Goal: Task Accomplishment & Management: Manage account settings

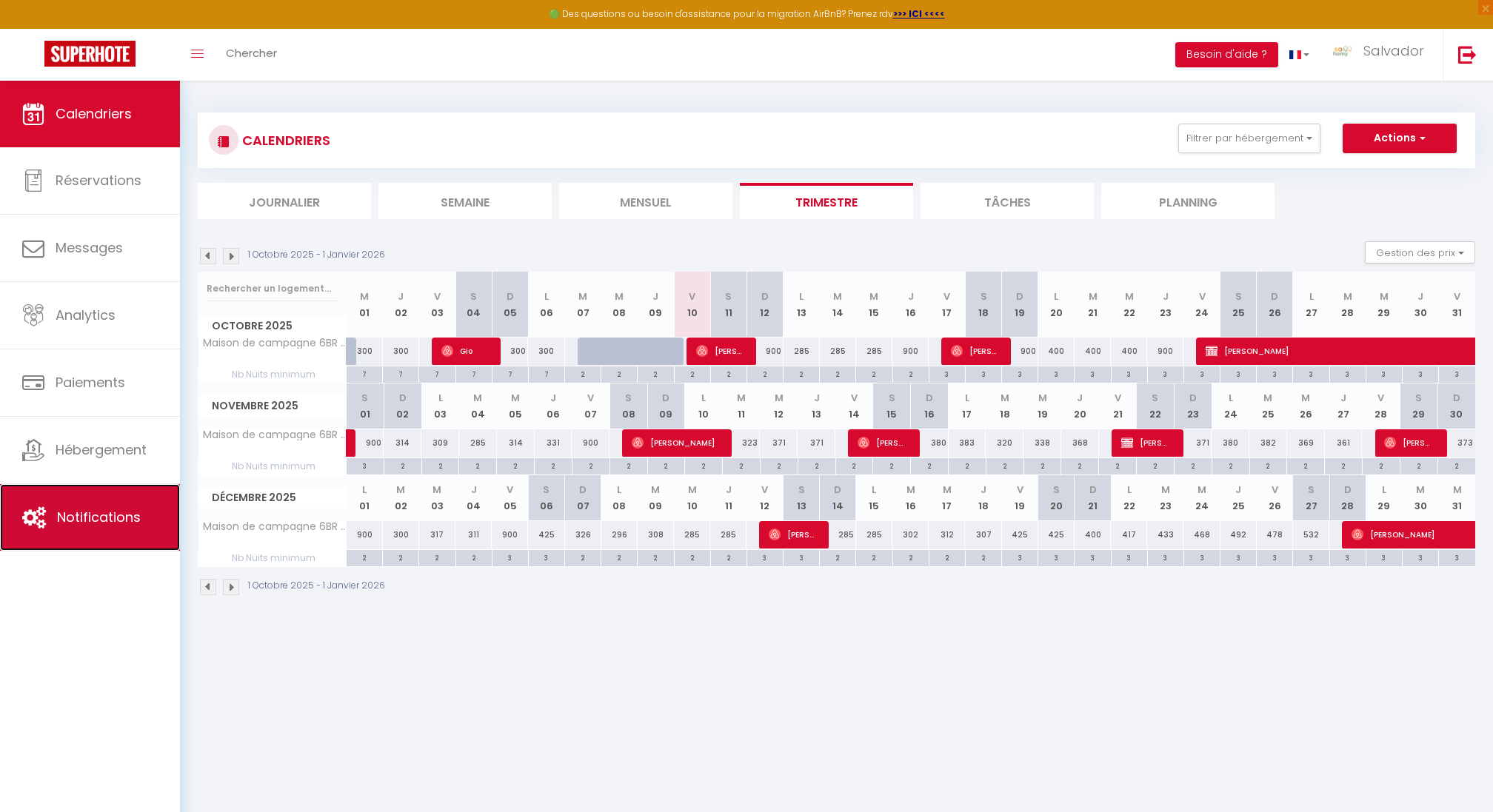
click at [128, 500] on link "Notifications" at bounding box center [90, 517] width 180 height 67
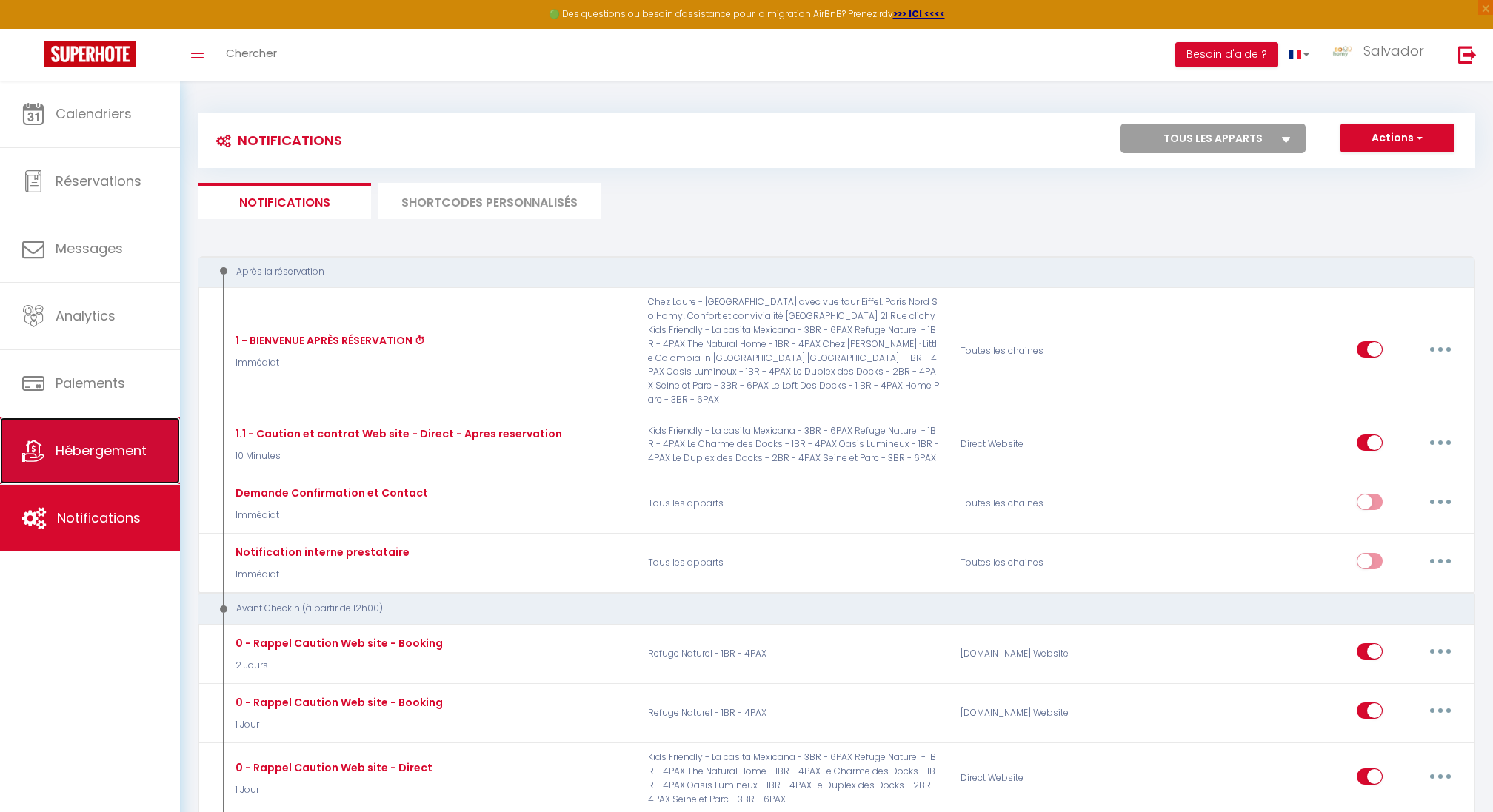
click at [124, 465] on link "Hébergement" at bounding box center [90, 450] width 180 height 67
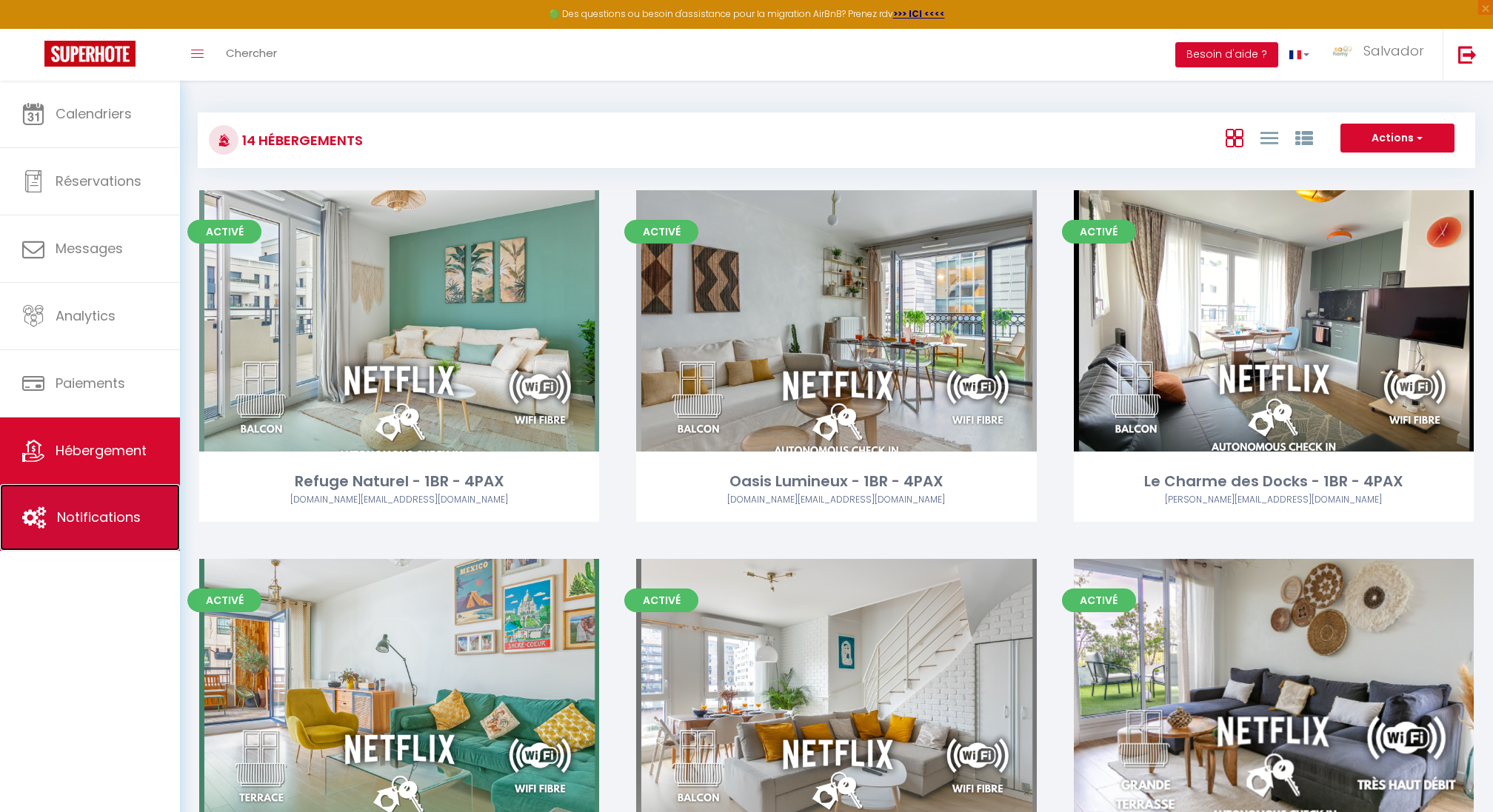
click at [124, 508] on span "Notifications" at bounding box center [99, 518] width 84 height 19
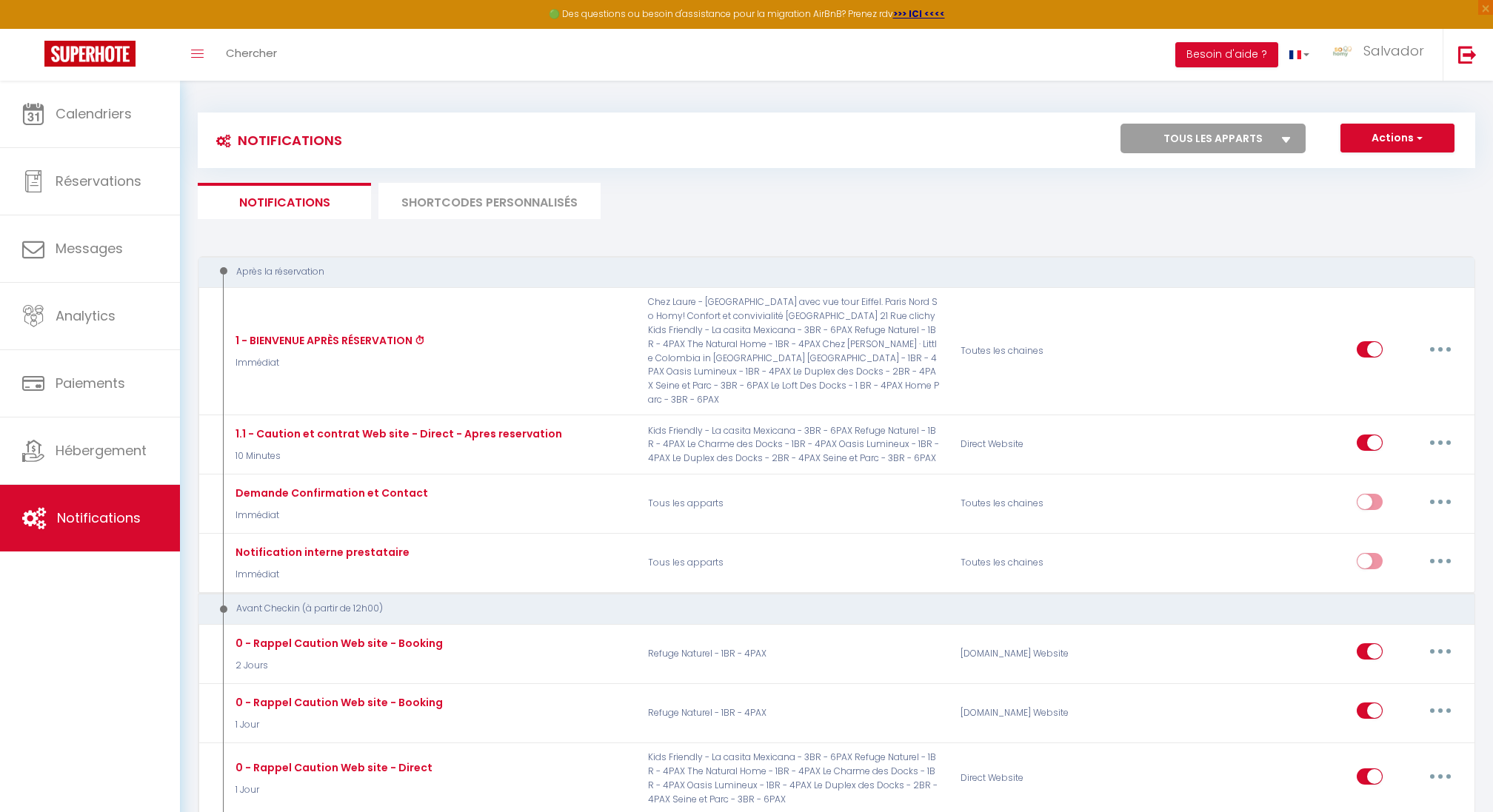
select select
checkbox input "false"
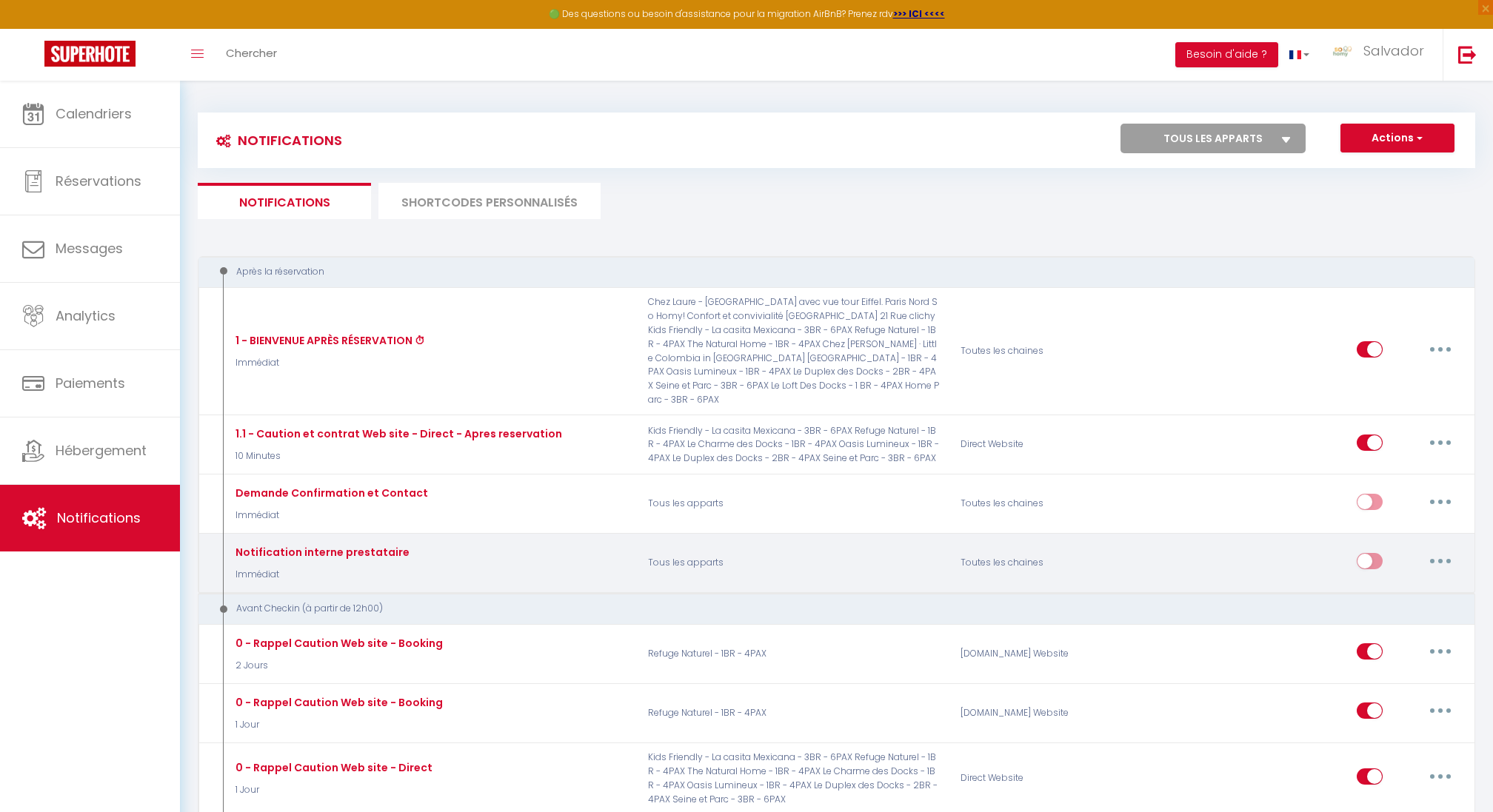
select select
checkbox input "false"
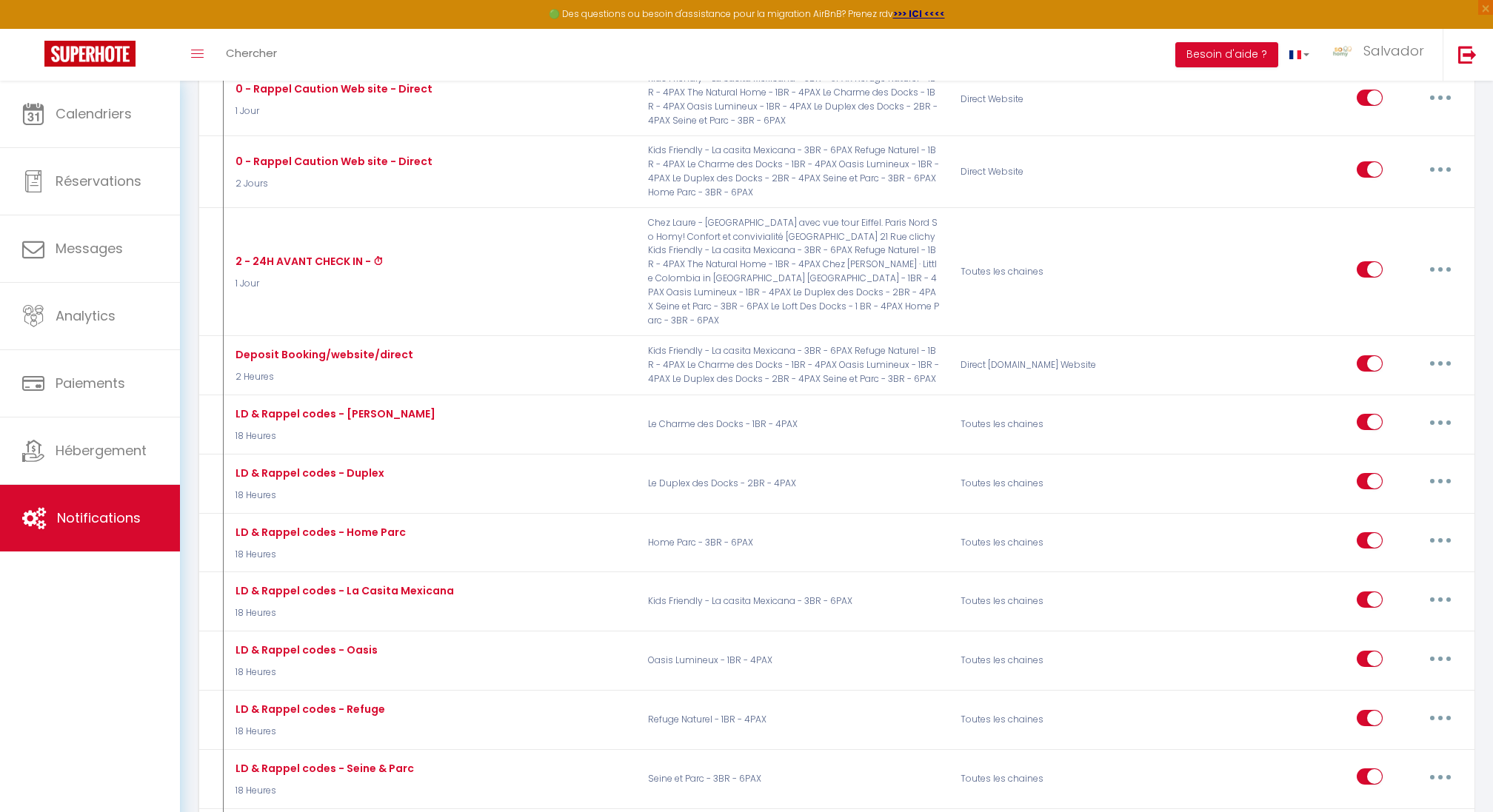
scroll to position [706, 0]
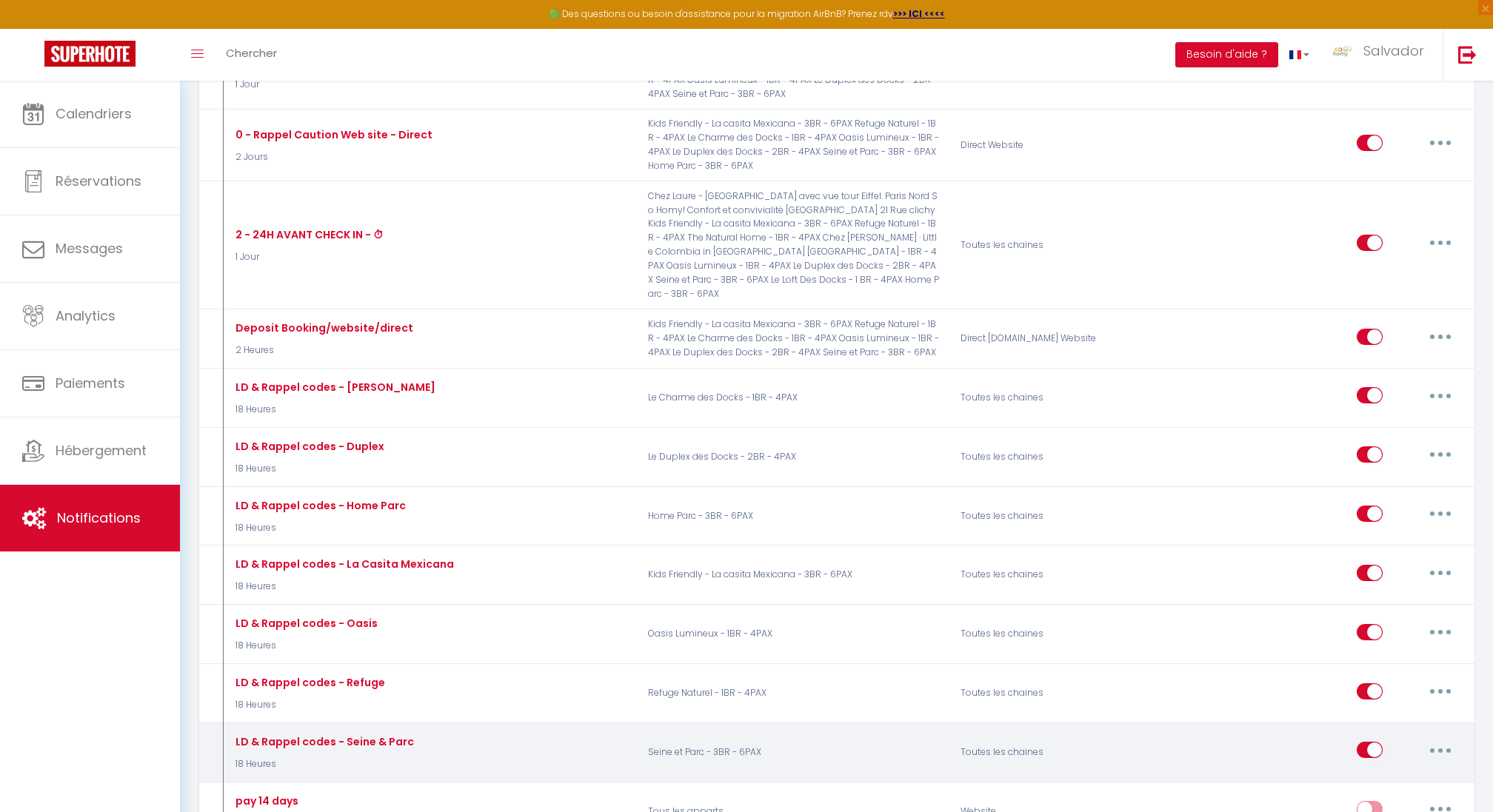
click at [406, 734] on div "LD & Rappel codes - Seine & Parc" at bounding box center [323, 742] width 183 height 16
click at [1427, 738] on button "button" at bounding box center [1440, 750] width 42 height 23
click at [1391, 771] on link "Editer" at bounding box center [1402, 784] width 110 height 25
type input "LD & Rappel codes - Seine & Parc"
select select "18 Heures"
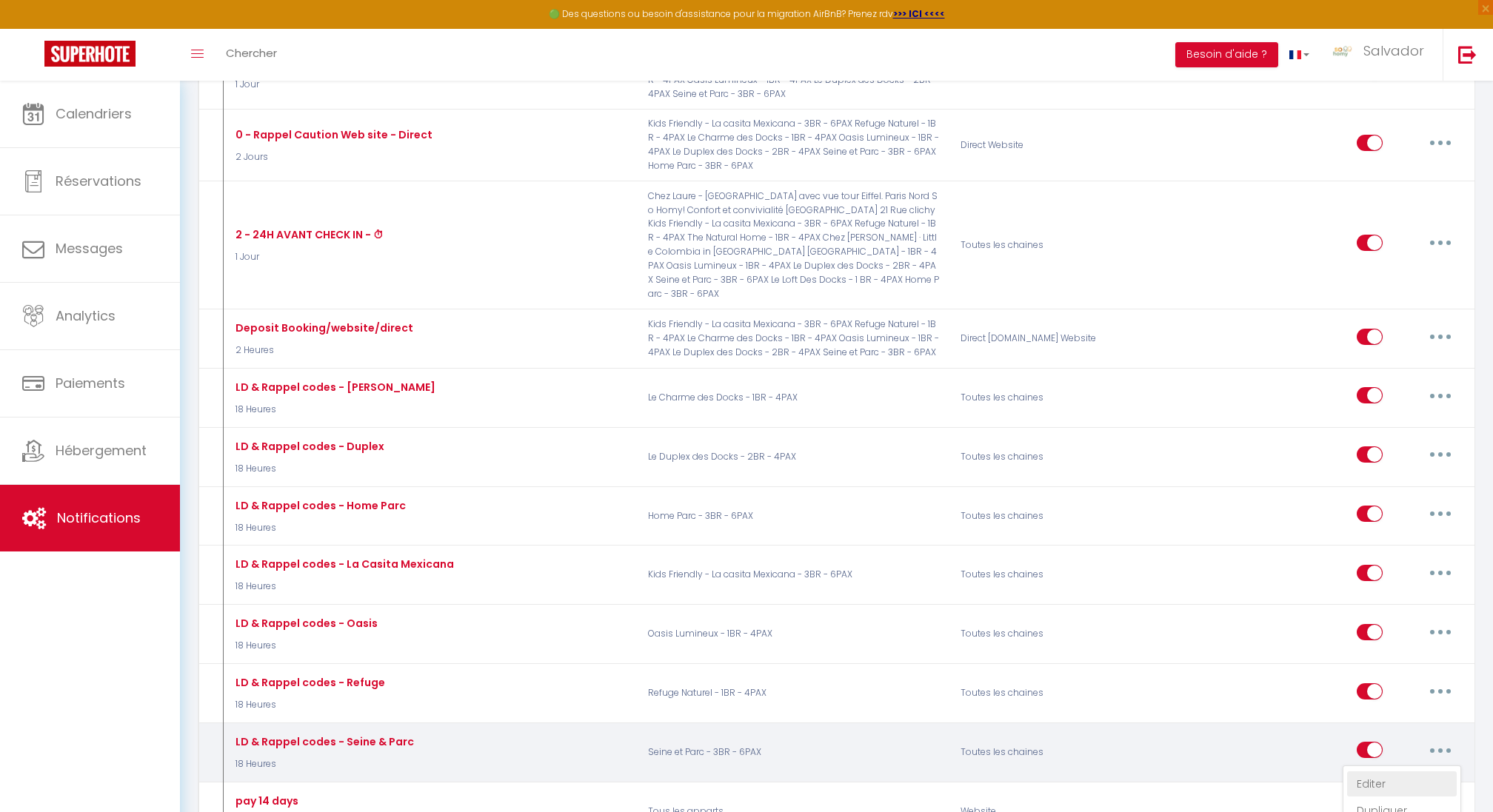
select select "if_booking_is_paid"
checkbox input "true"
checkbox input "false"
radio input "true"
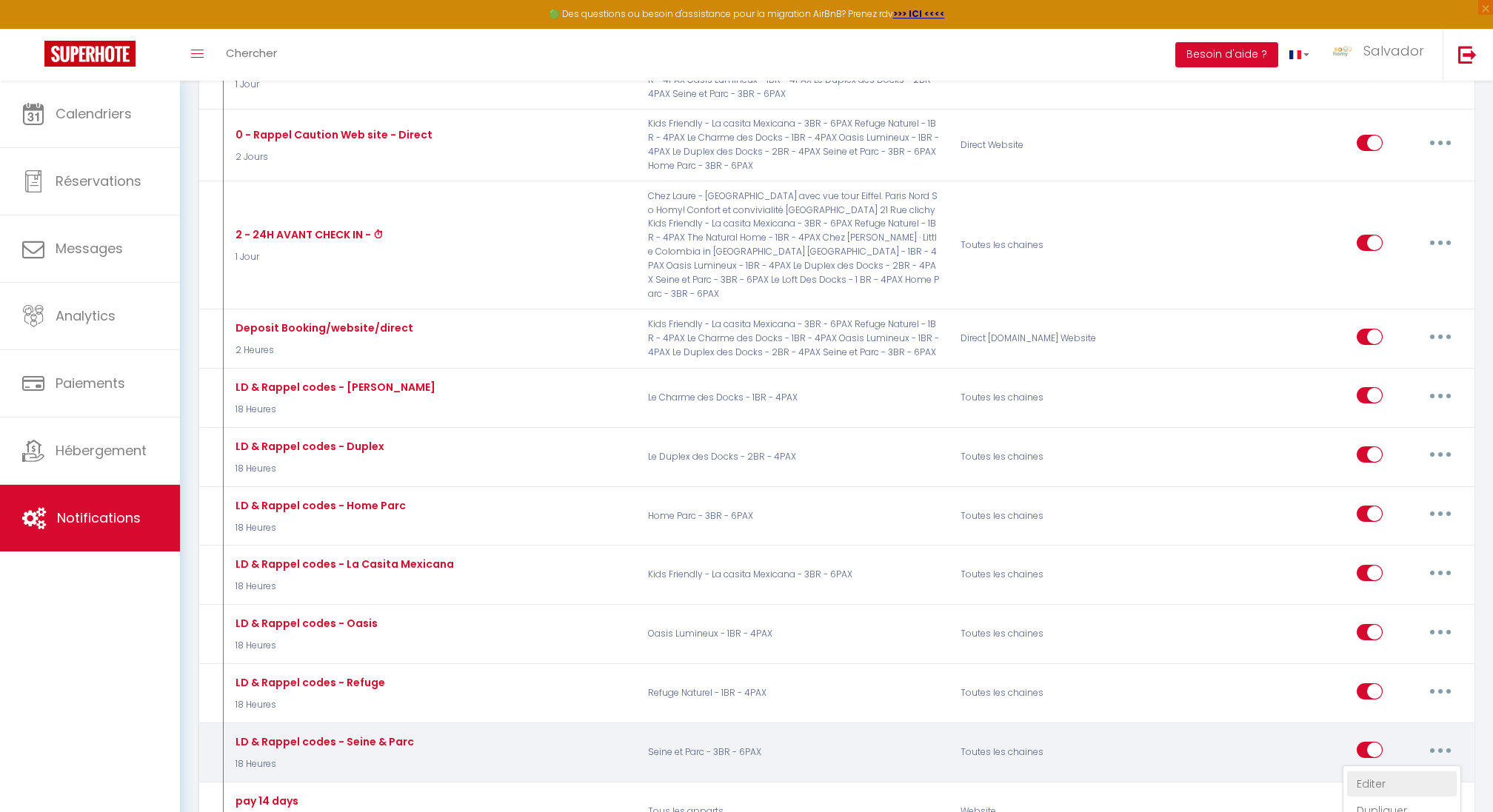
type input "LD & Rappel codes - Seine & Parc"
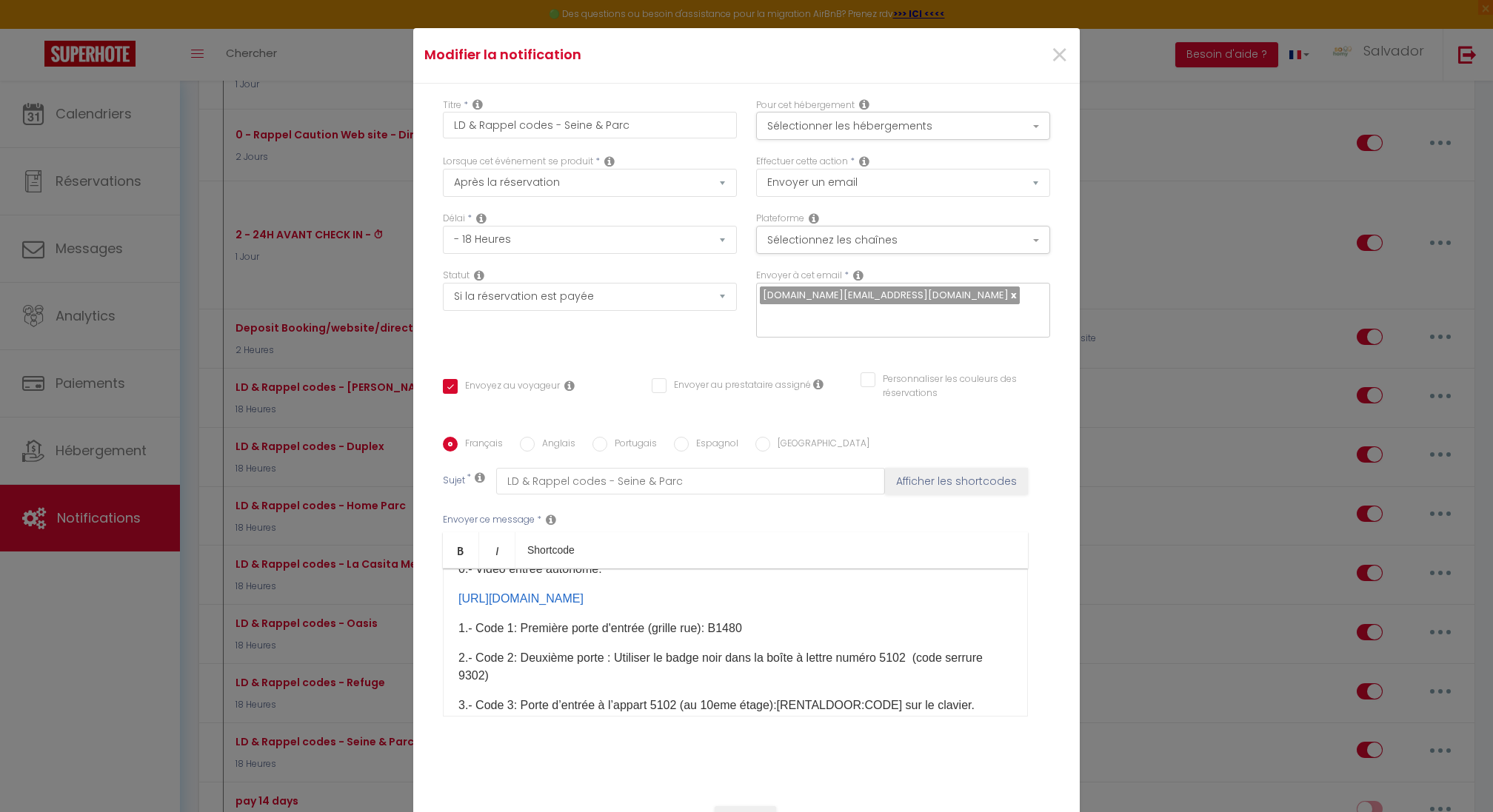
scroll to position [218, 0]
click at [549, 437] on label "Anglais" at bounding box center [555, 445] width 41 height 16
click at [535, 437] on input "Anglais" at bounding box center [527, 444] width 15 height 15
radio input "true"
checkbox input "true"
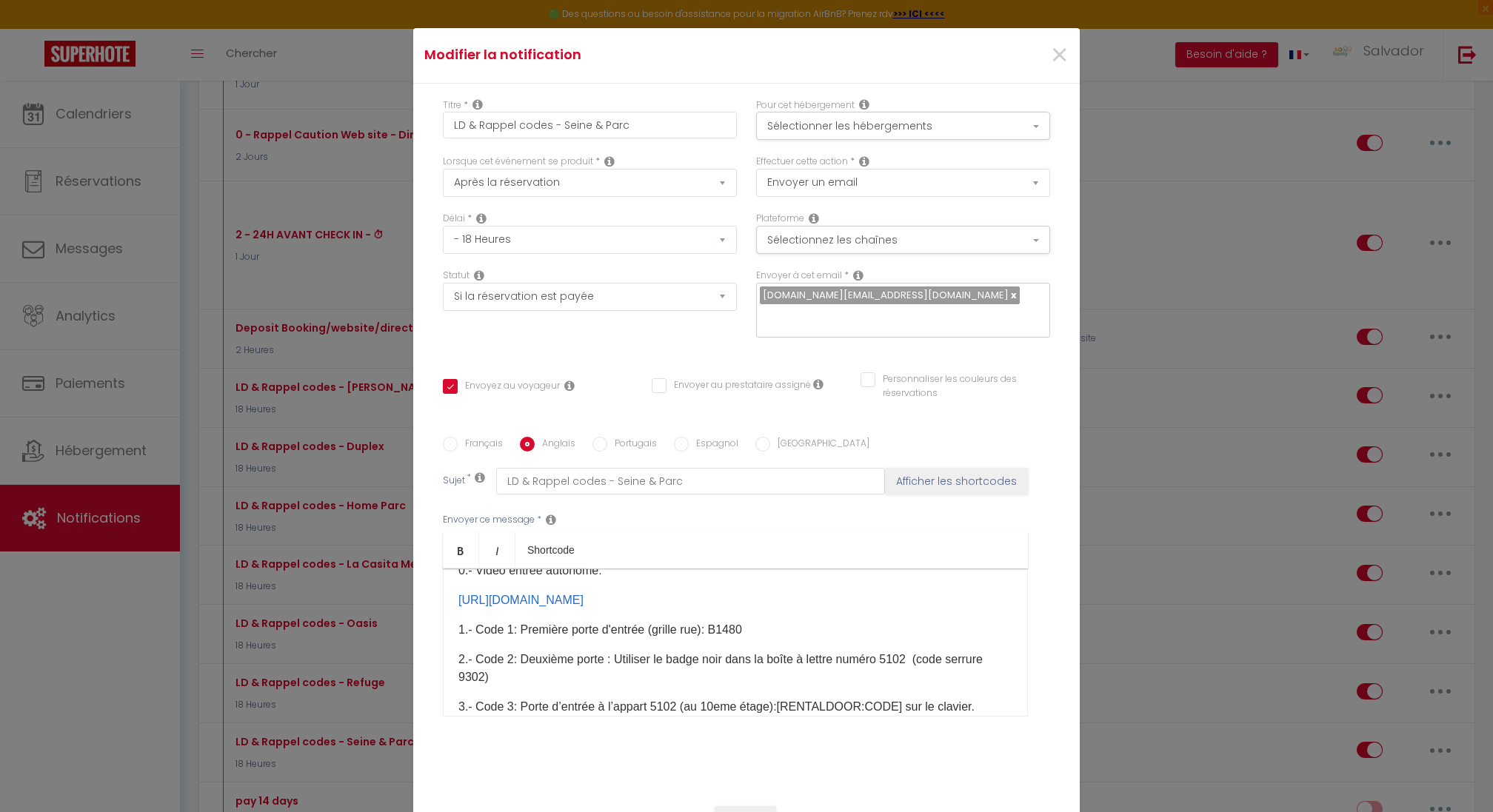
checkbox input "false"
type input "LD & Reminder codes - Seine & Parc"
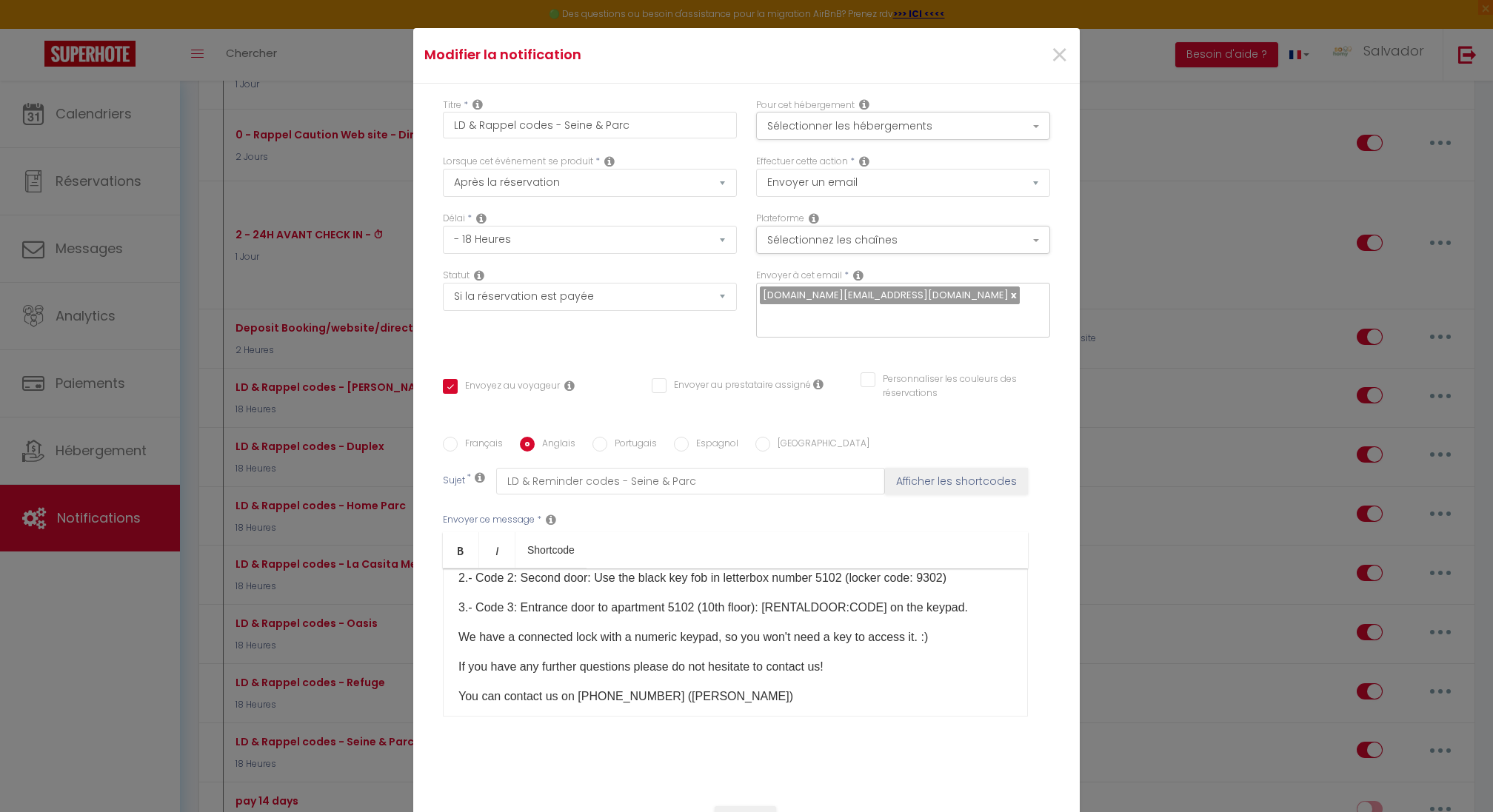
scroll to position [353, 0]
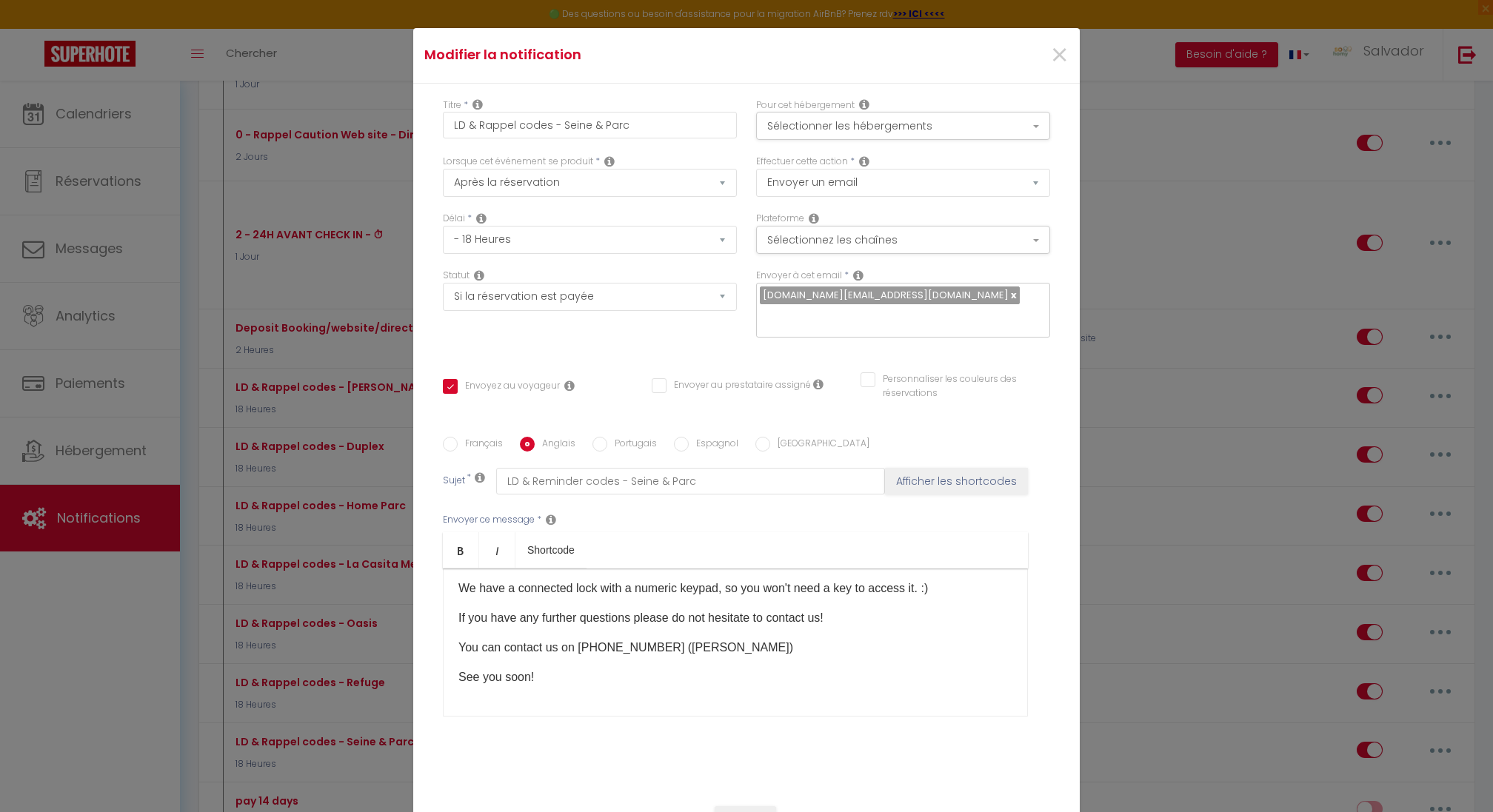
click at [490, 437] on label "Français" at bounding box center [480, 445] width 45 height 16
click at [457, 437] on input "Français" at bounding box center [450, 444] width 15 height 15
radio input "true"
checkbox input "true"
checkbox input "false"
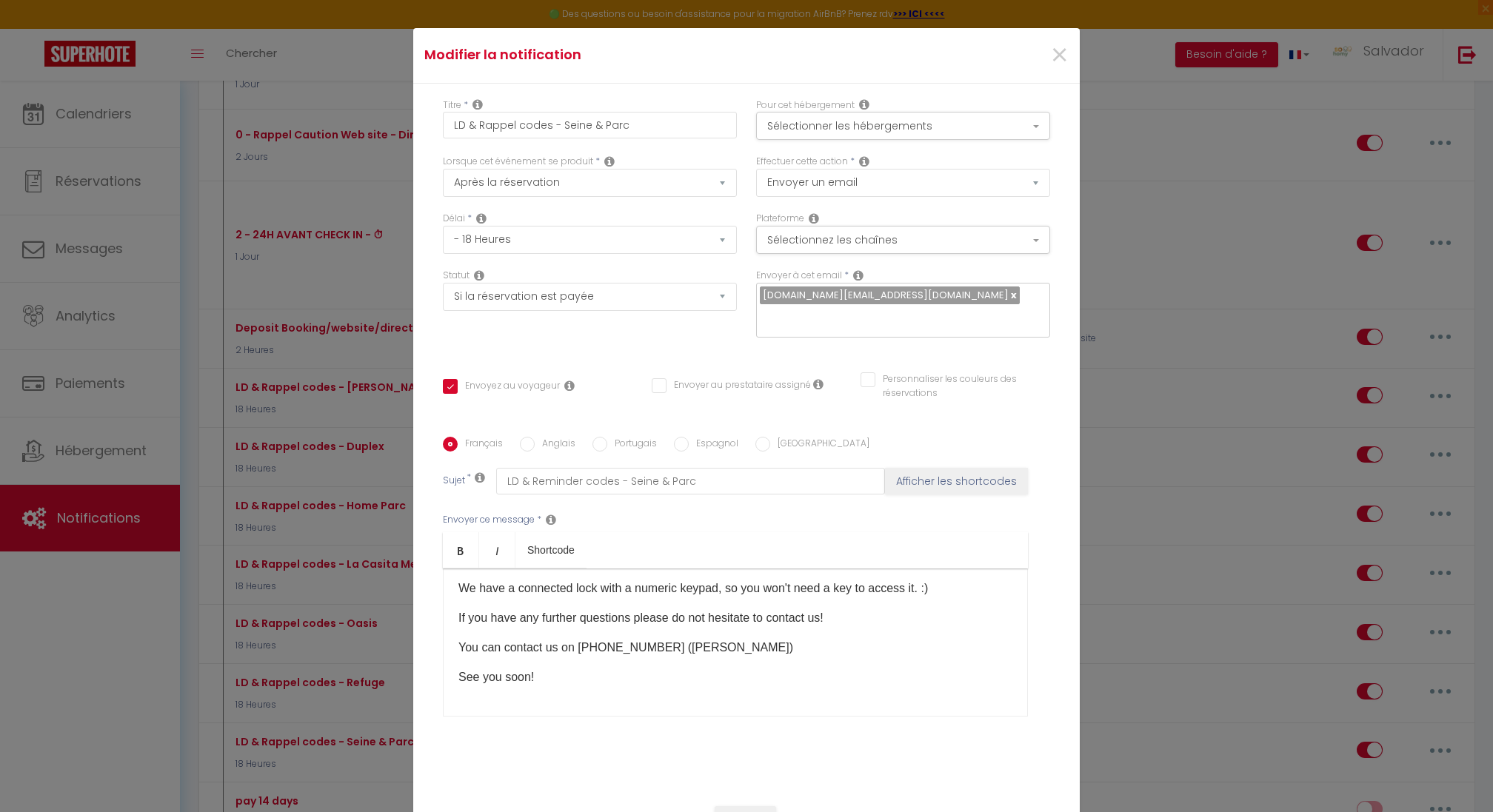
checkbox input "false"
type input "LD & Rappel codes - Seine & Parc"
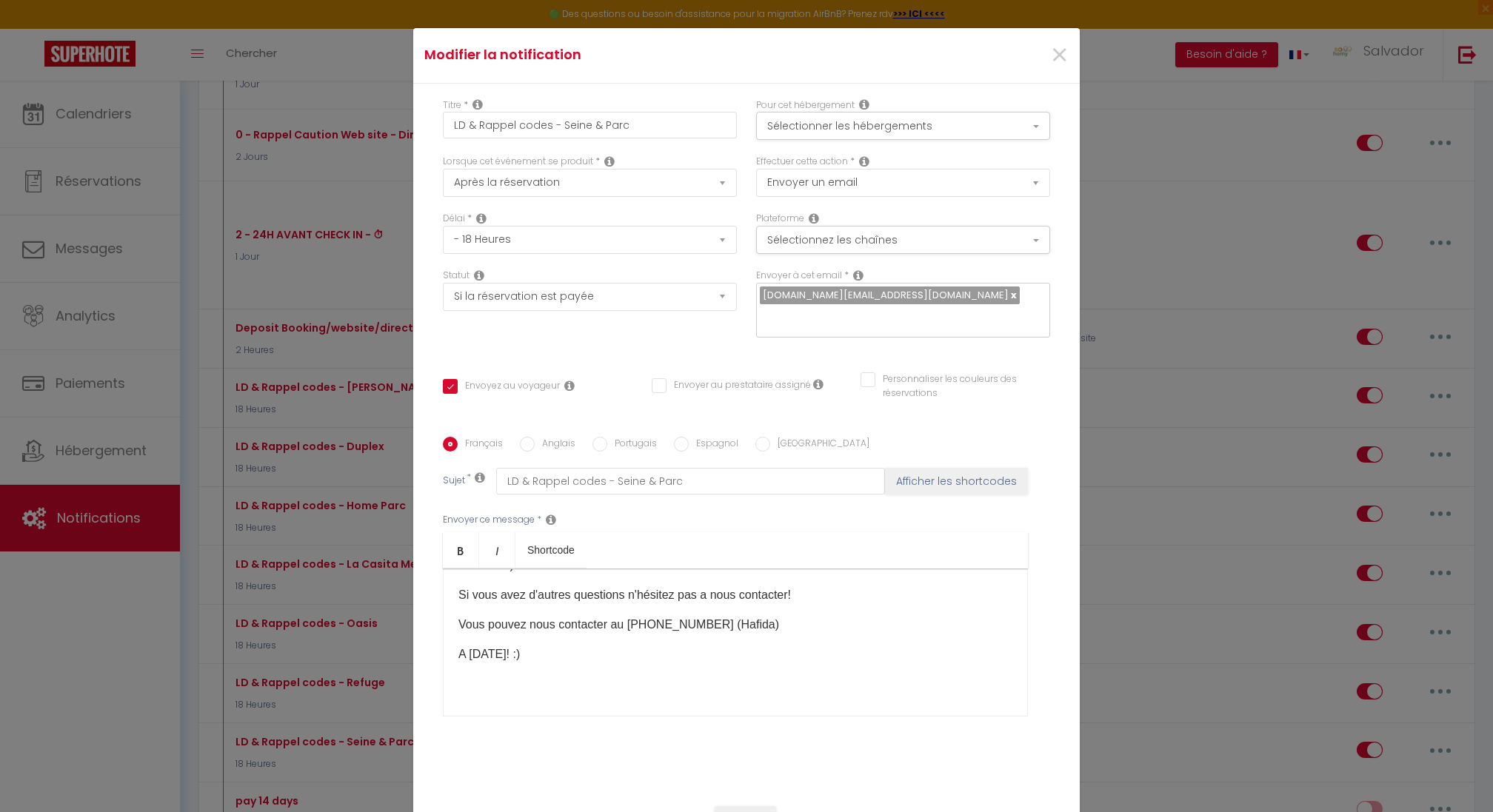
scroll to position [430, 0]
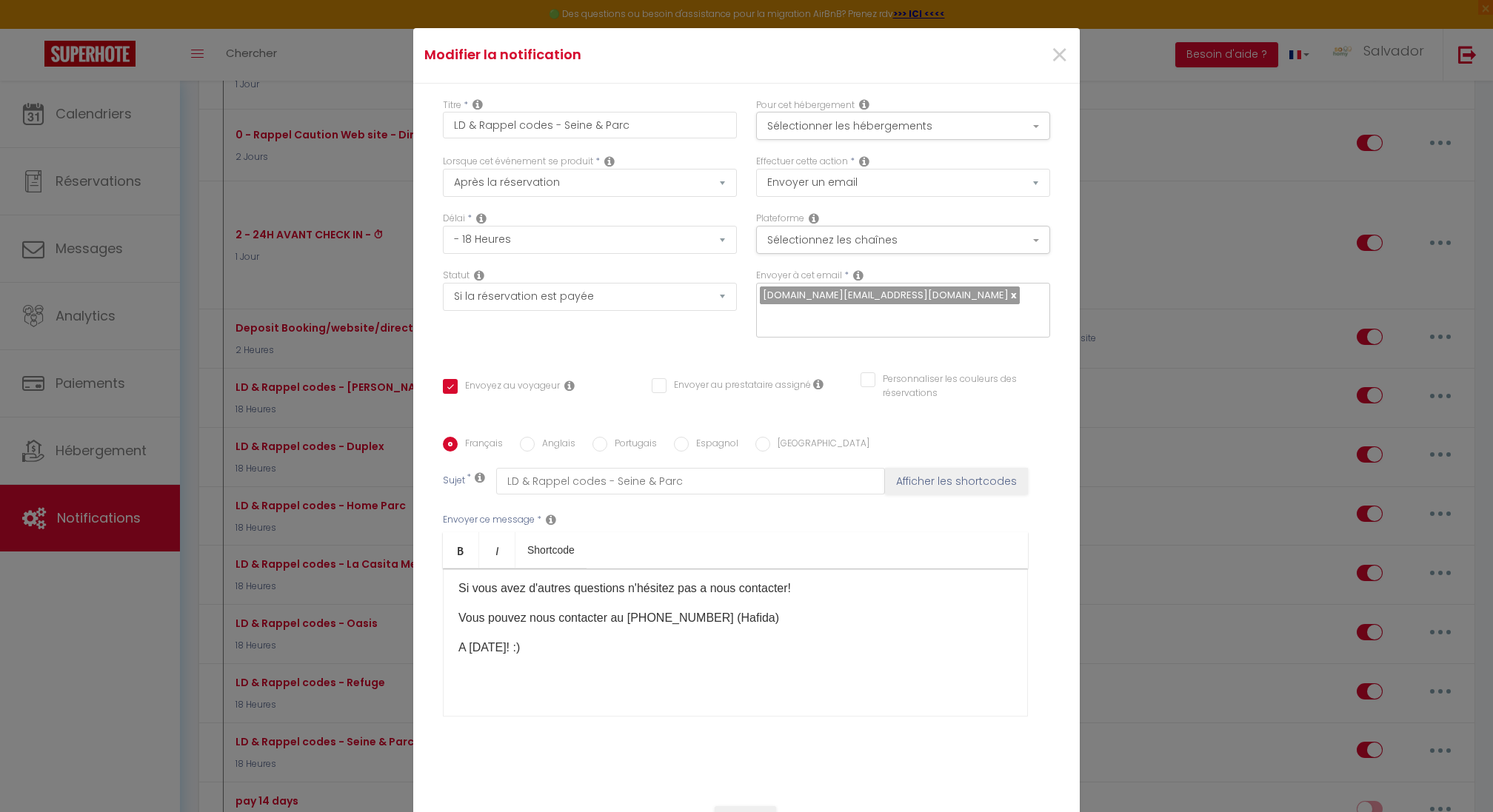
click at [553, 437] on label "Anglais" at bounding box center [555, 445] width 41 height 16
click at [535, 437] on input "Anglais" at bounding box center [527, 444] width 15 height 15
radio input "true"
checkbox input "true"
checkbox input "false"
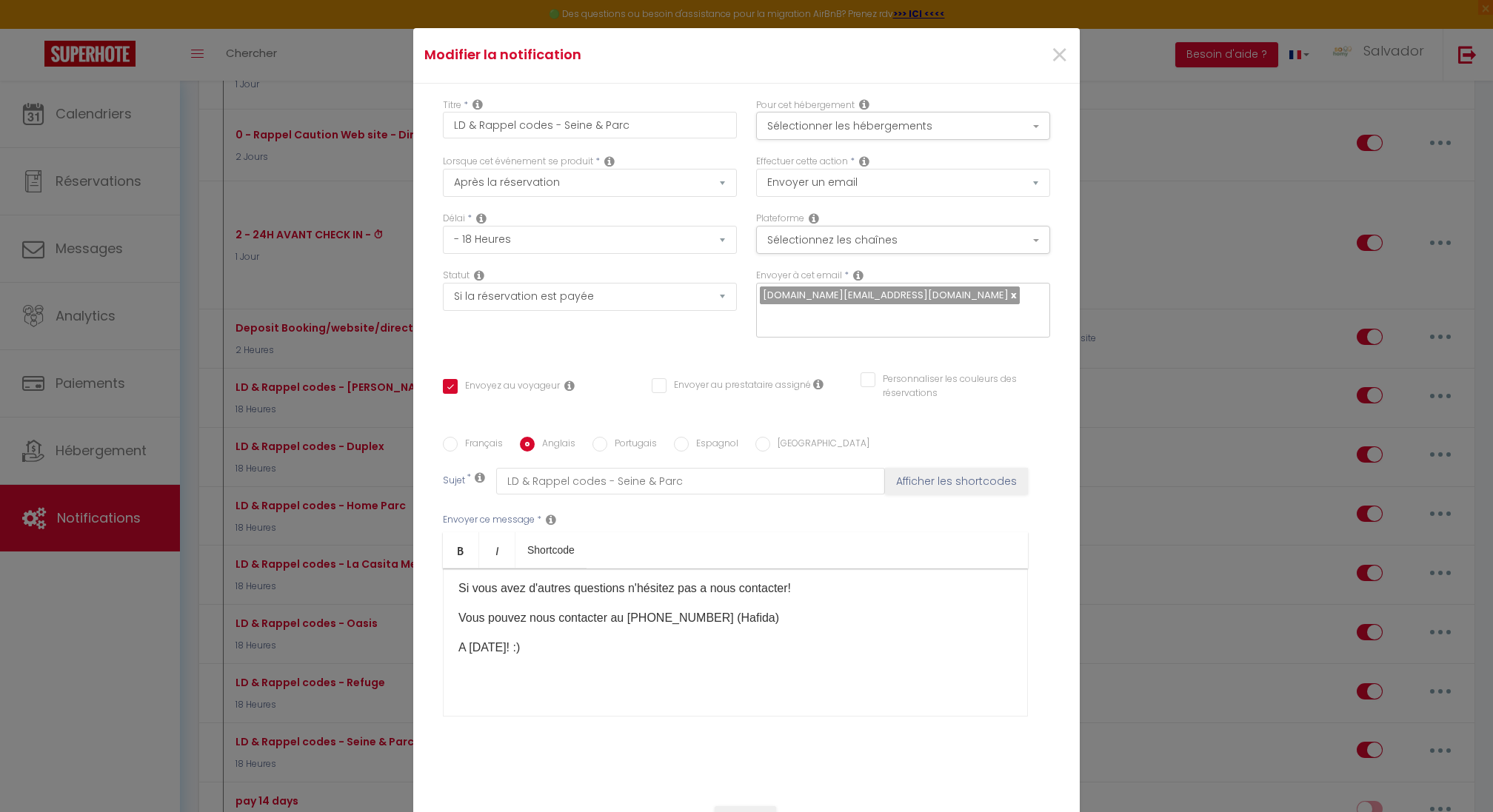
checkbox input "false"
type input "LD & Reminder codes - Seine & Parc"
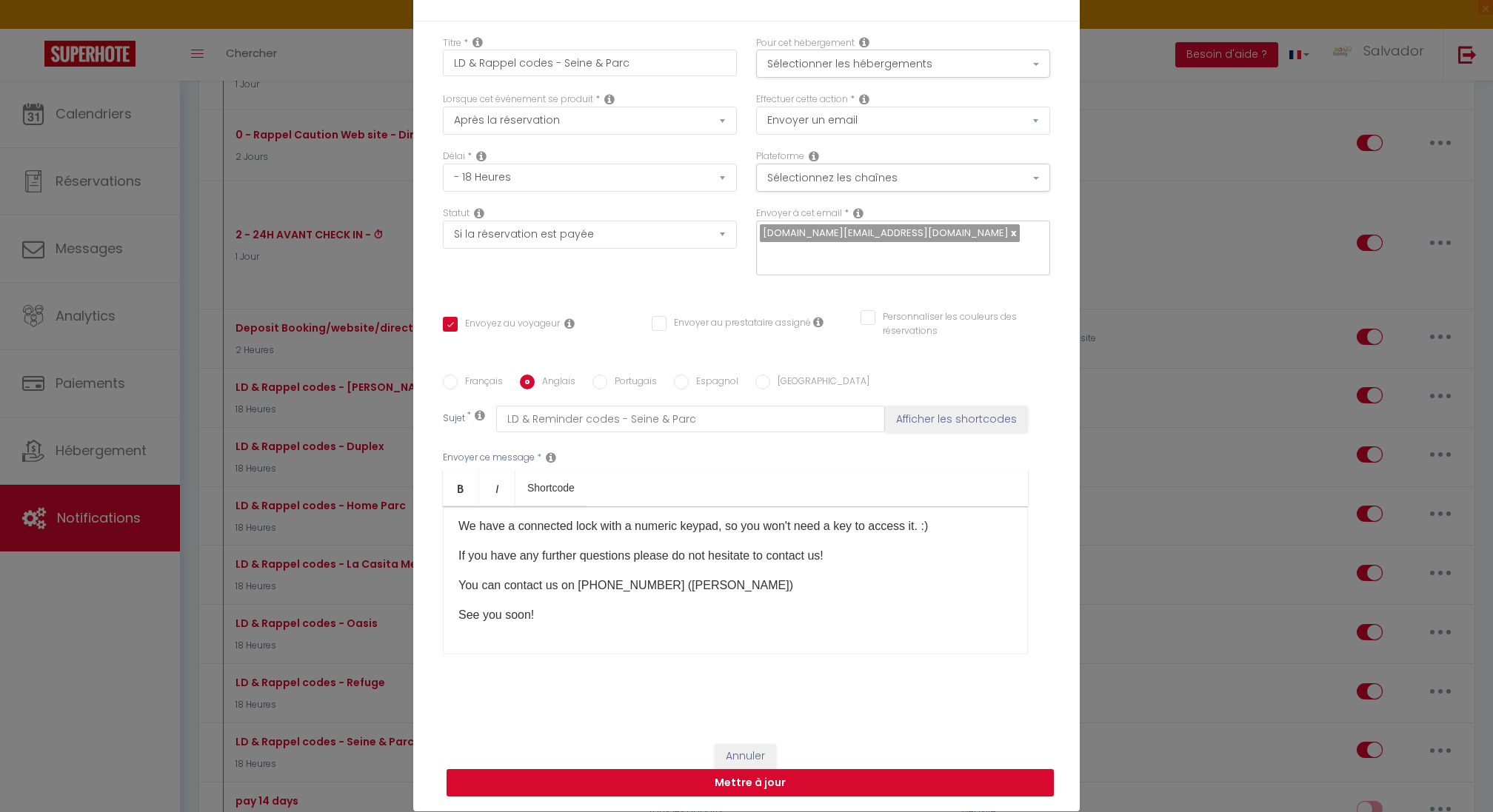
scroll to position [70, 0]
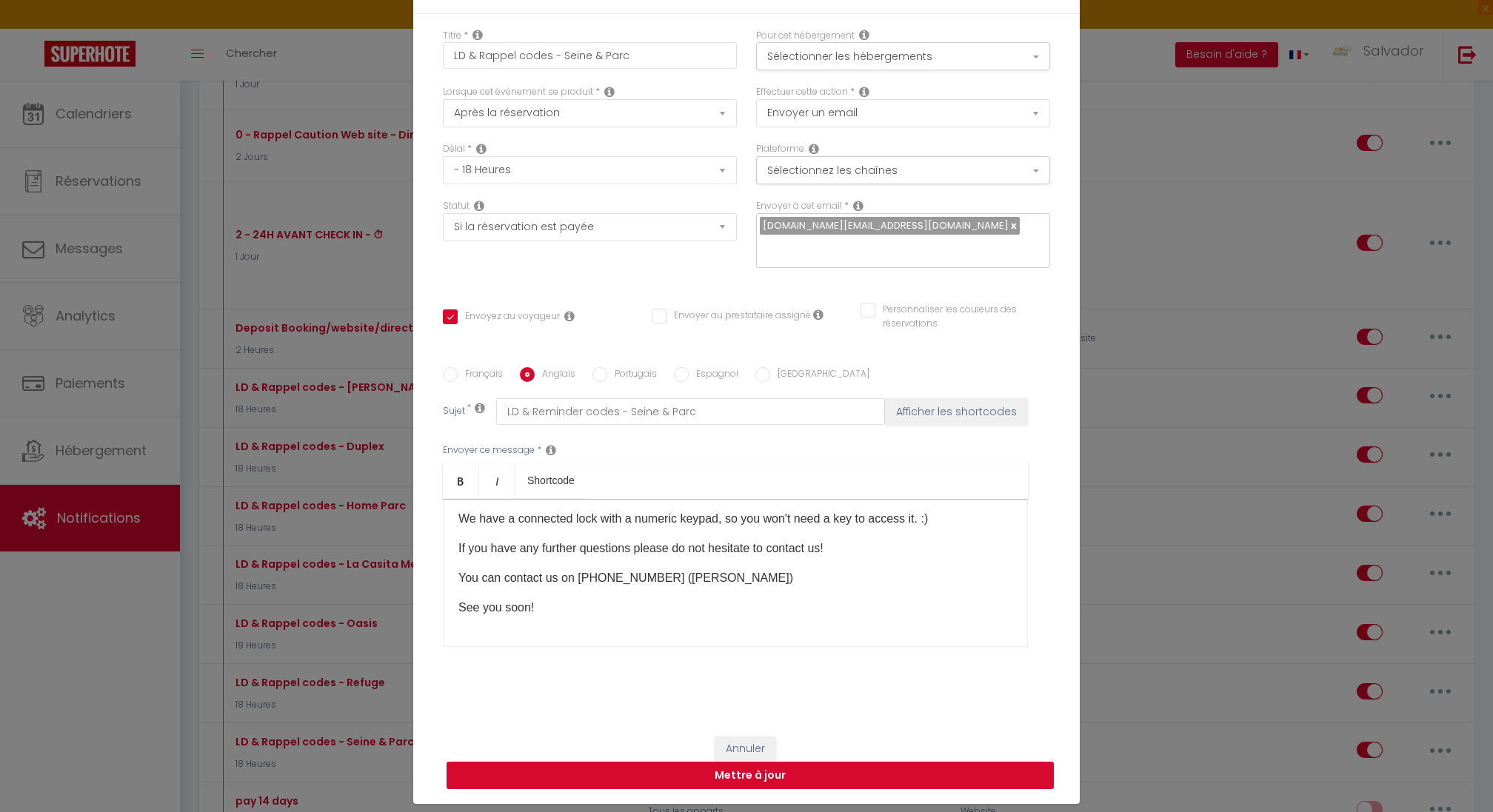
click at [695, 762] on button "Mettre à jour" at bounding box center [750, 776] width 607 height 28
checkbox input "true"
checkbox input "false"
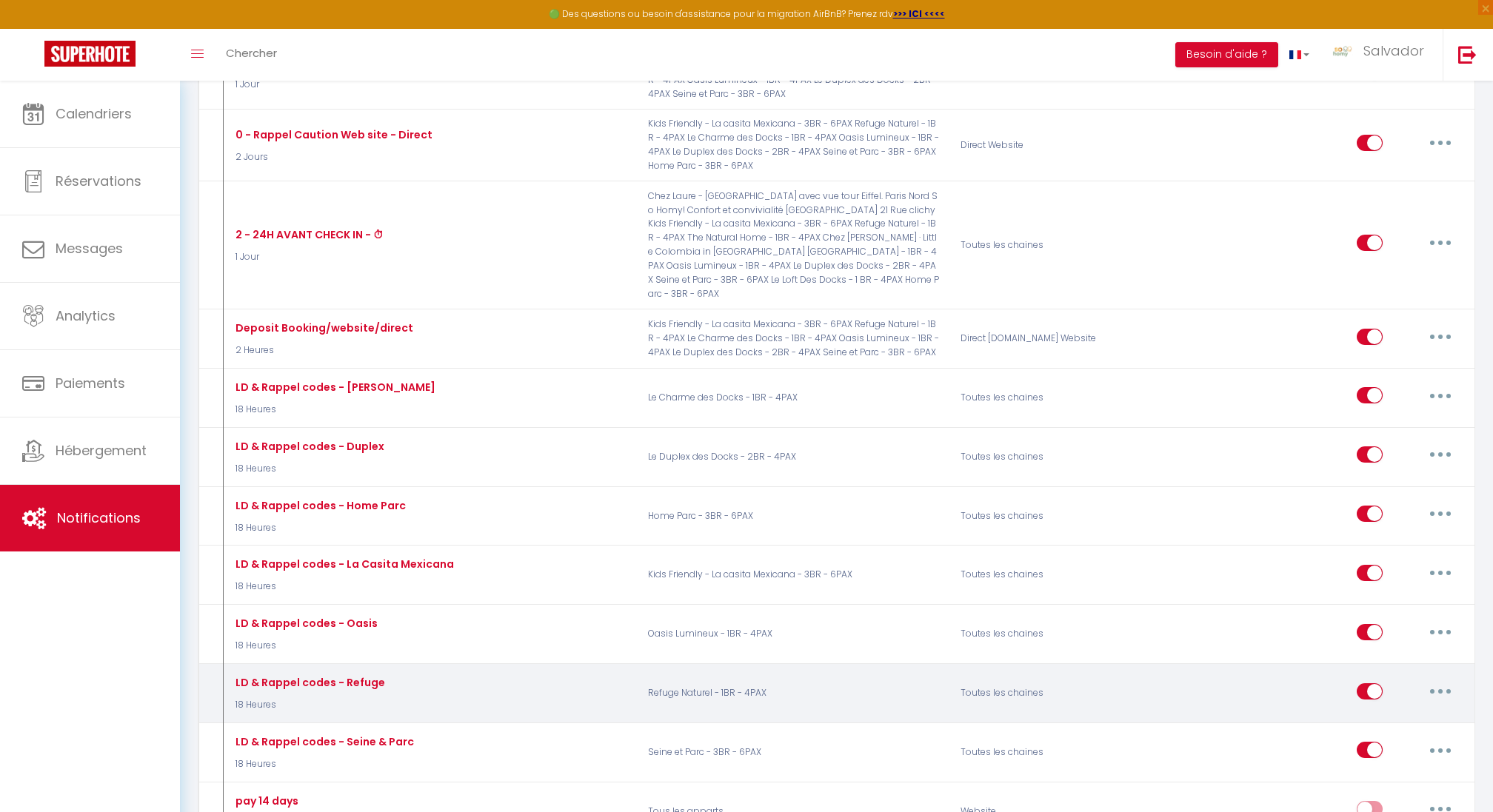
click at [1440, 689] on icon "button" at bounding box center [1441, 691] width 5 height 5
click at [1363, 712] on link "Editer" at bounding box center [1402, 724] width 110 height 25
type input "LD & Rappel codes - Refuge"
select select "18 Heures"
select select "if_deposit_is_paid"
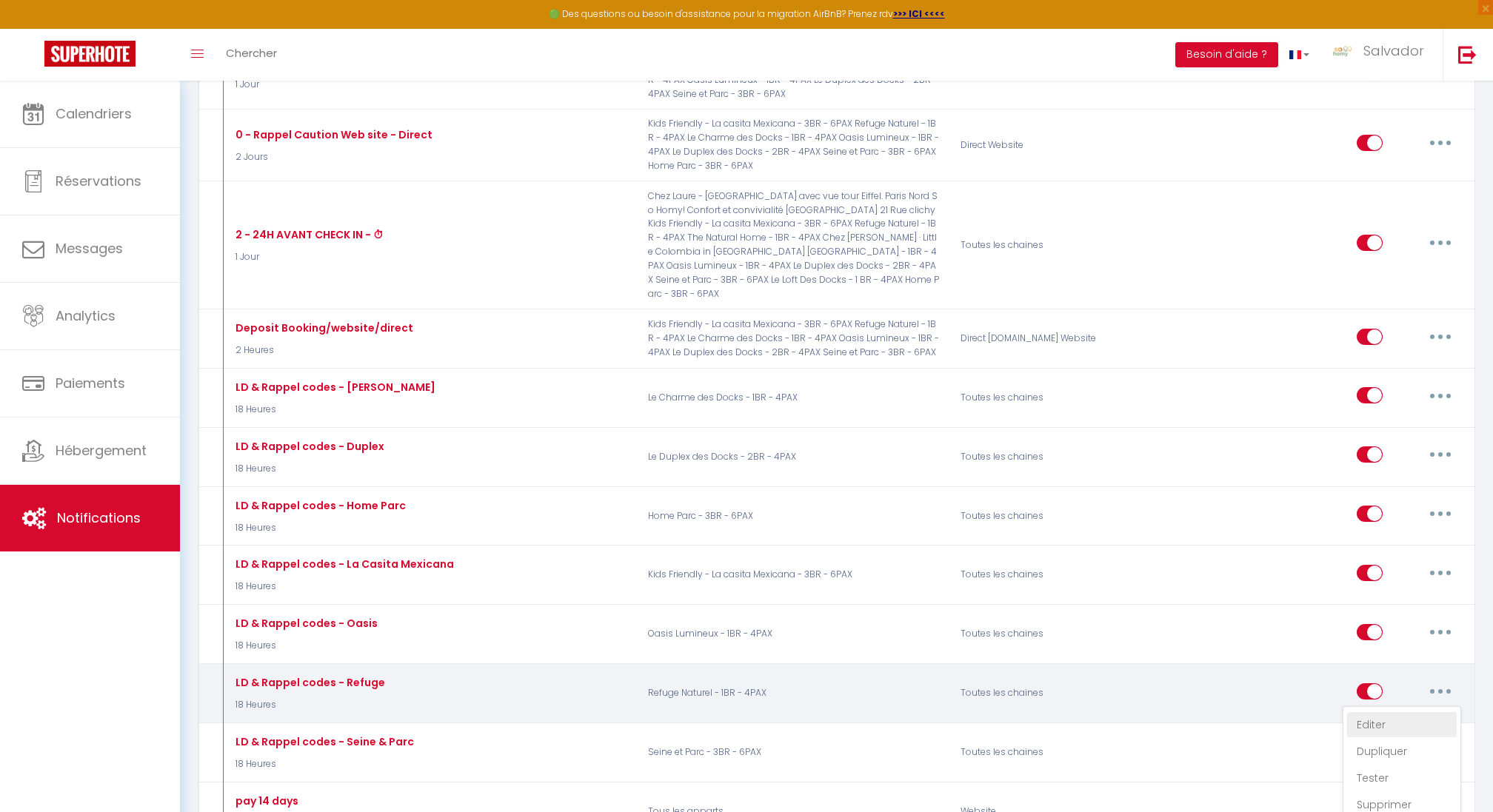
checkbox input "true"
checkbox input "false"
radio input "true"
type input "LD & Rappel codes - Refuge"
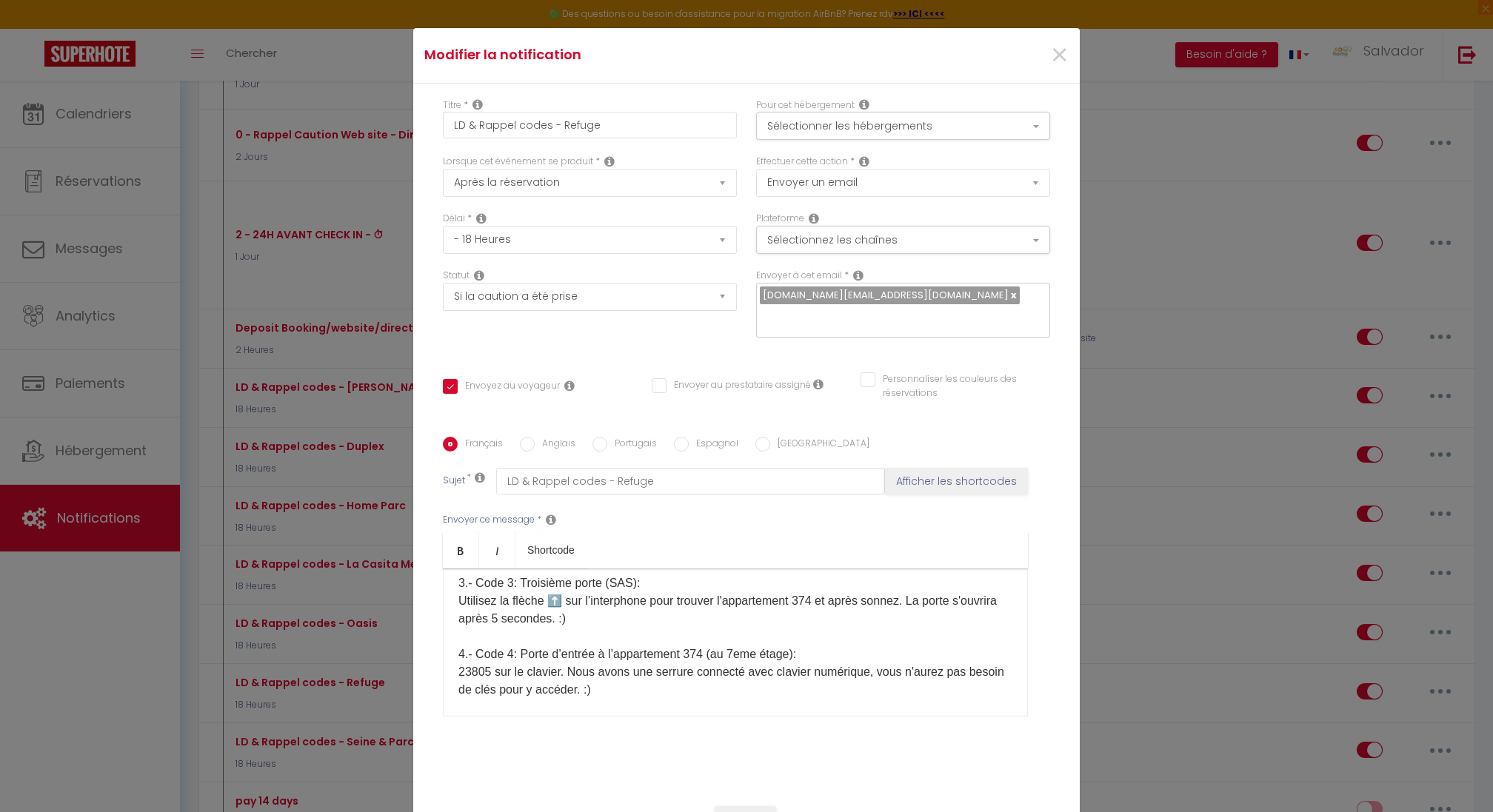
scroll to position [359, 0]
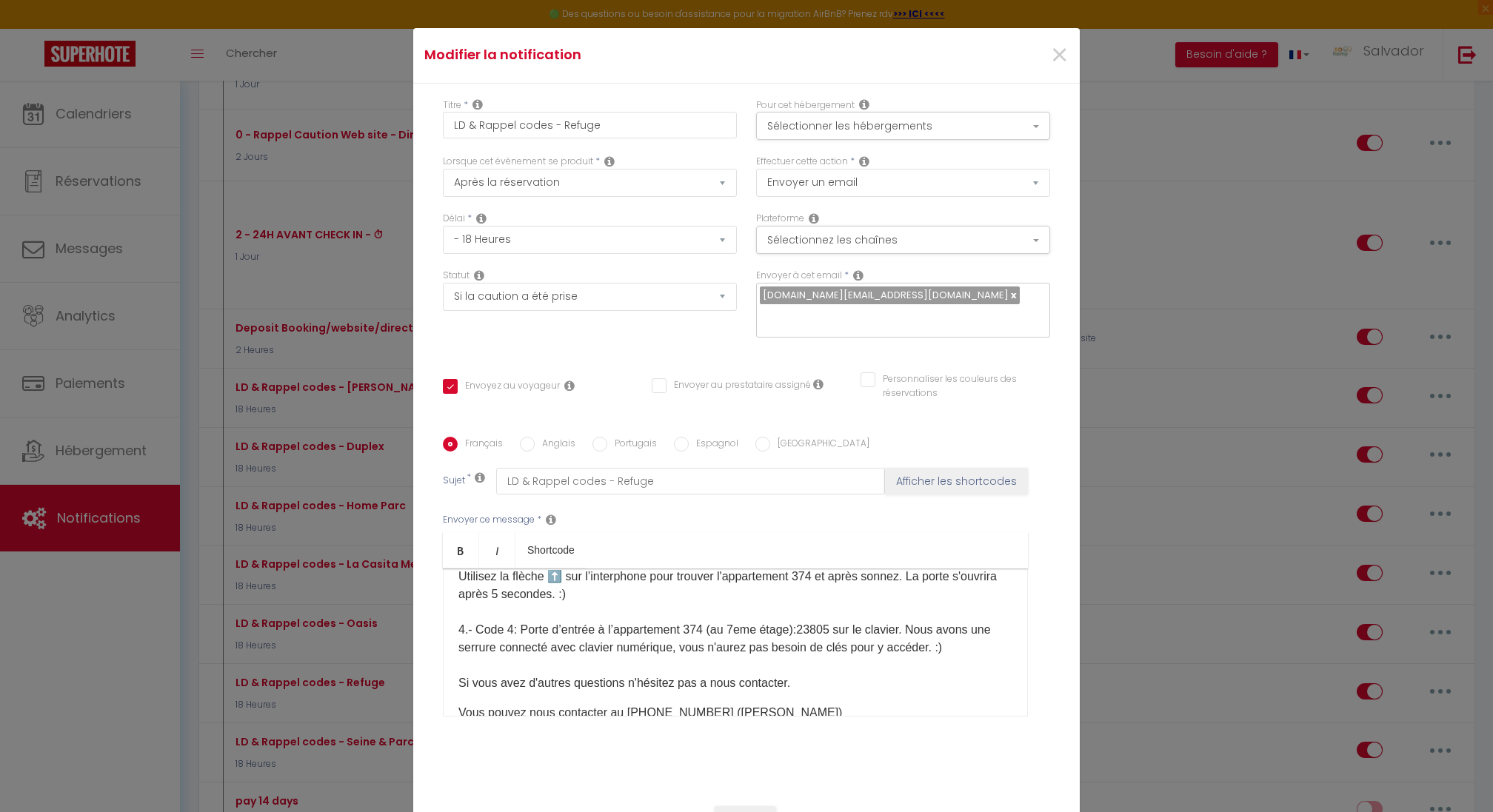
click at [924, 623] on span "23805 sur le clavier. Nous avons une serrure connecté avec clavier numérique, v…" at bounding box center [725, 638] width 533 height 31
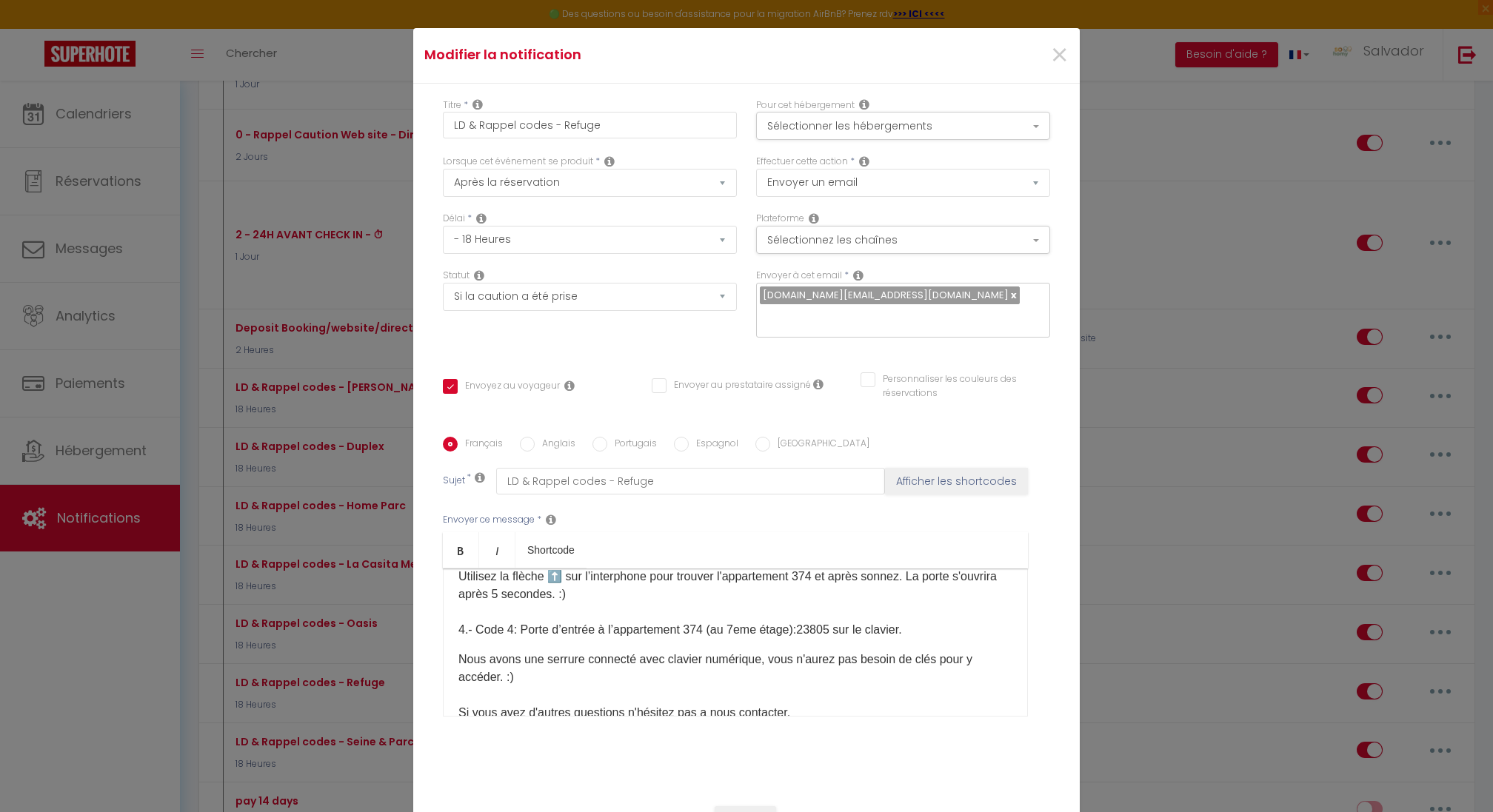
click at [566, 437] on label "Anglais" at bounding box center [555, 445] width 41 height 16
click at [535, 437] on input "Anglais" at bounding box center [527, 444] width 15 height 15
radio input "true"
checkbox input "true"
checkbox input "false"
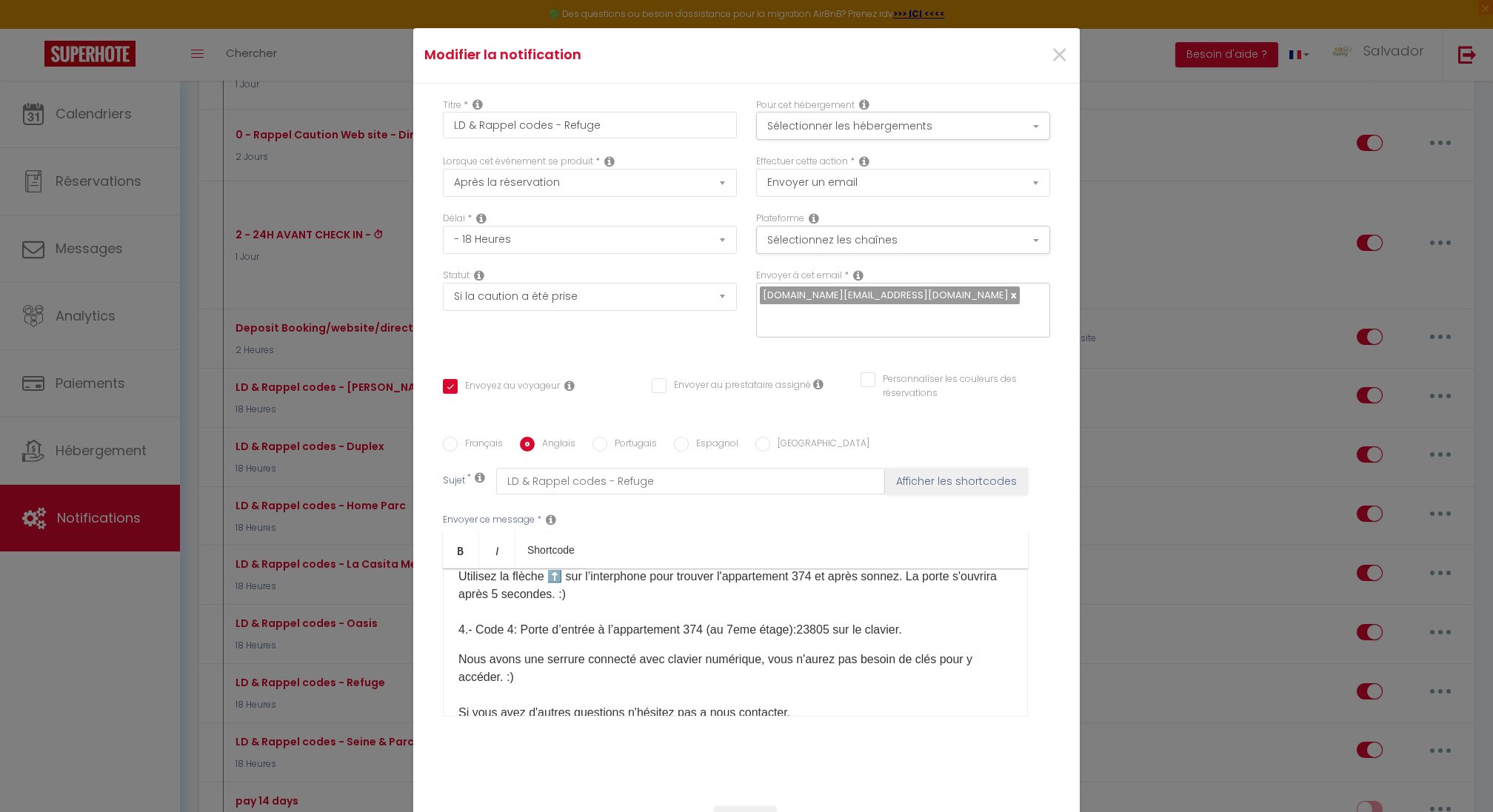
checkbox input "false"
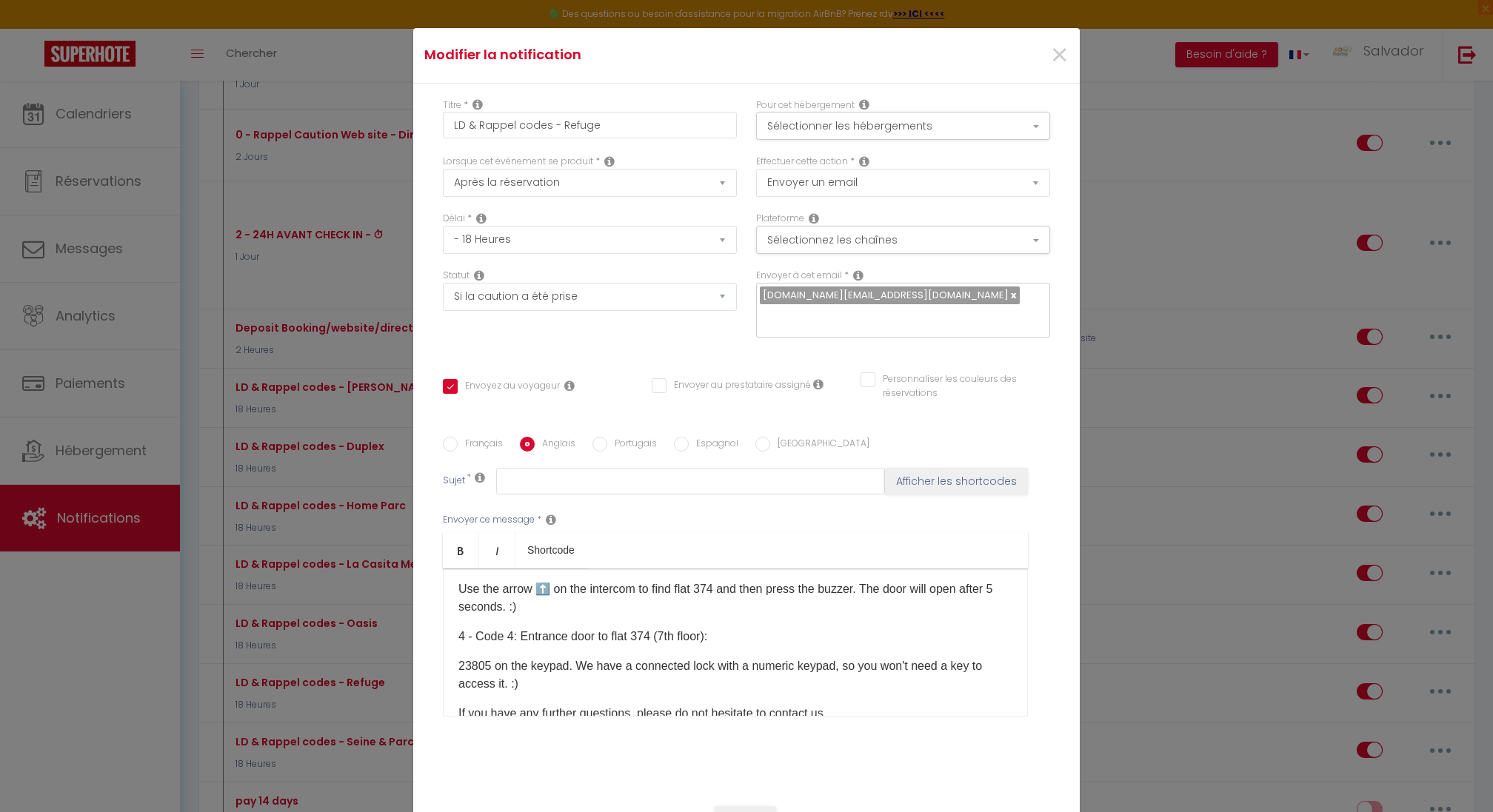
scroll to position [347, 0]
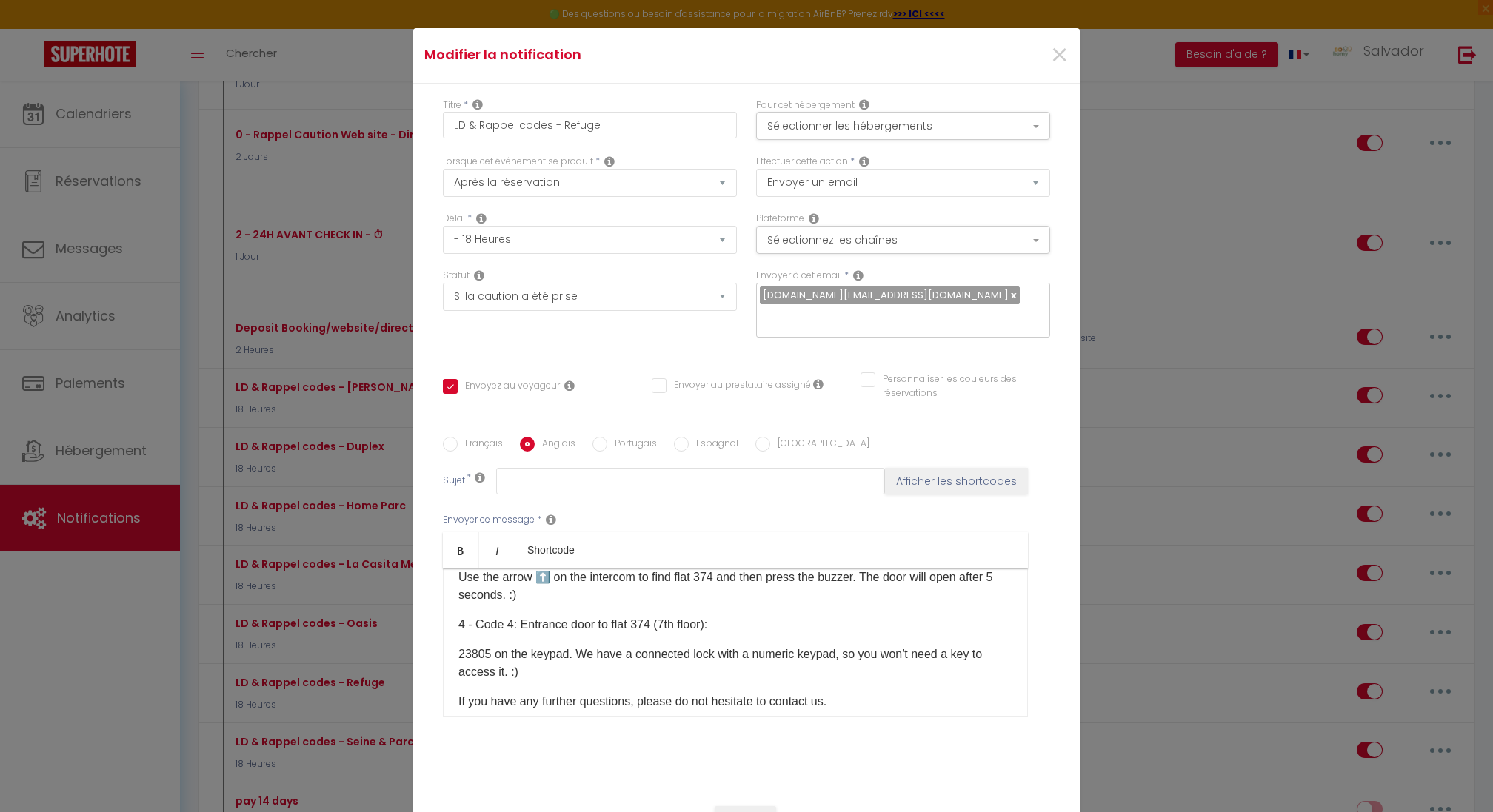
click at [462, 645] on p "23805 on the keypad. We have a connected lock with a numeric keypad, so you won…" at bounding box center [735, 662] width 554 height 35
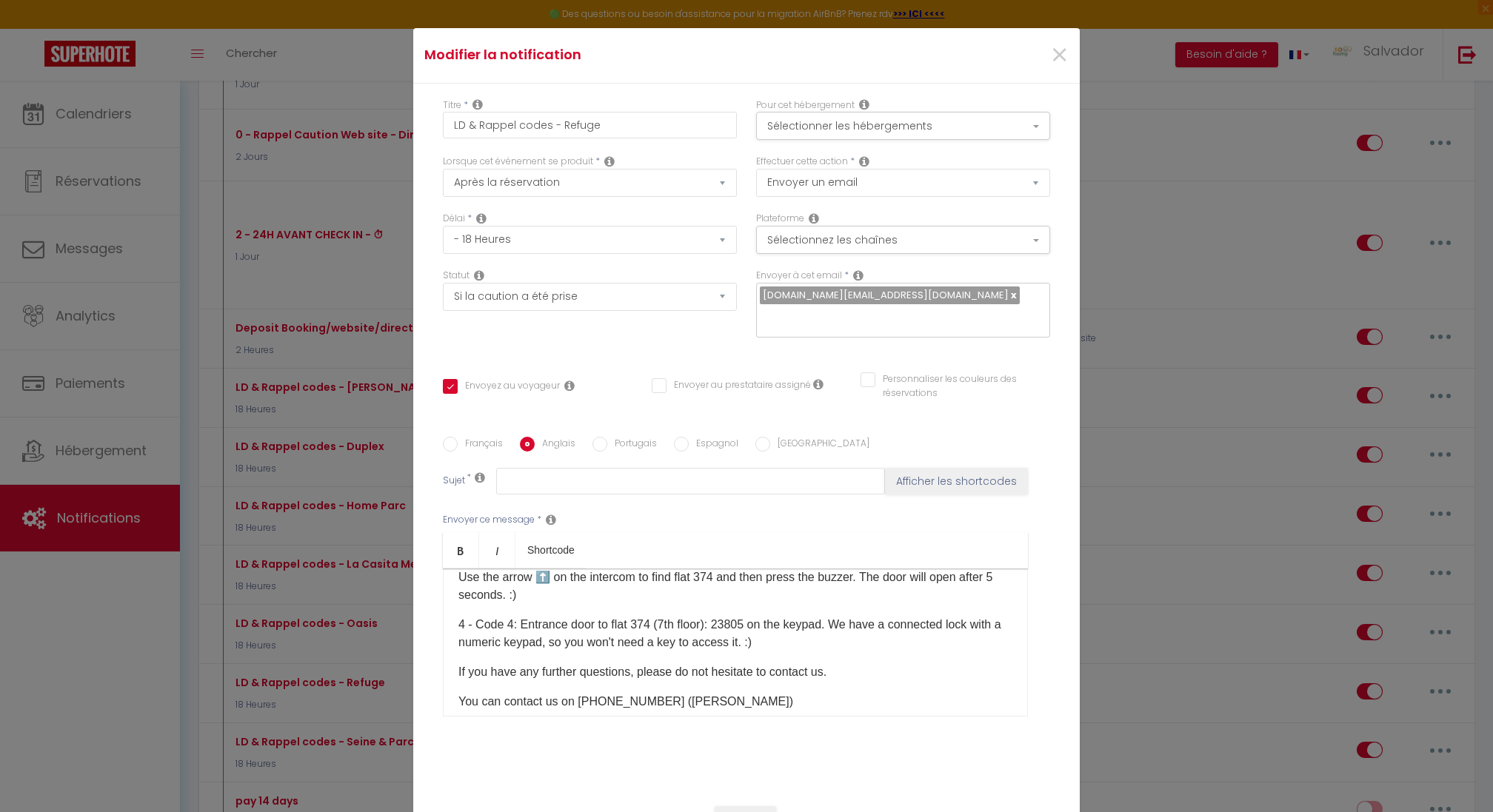
click at [837, 616] on p "4 - Code 4: Entrance door to flat 374 (7th floor): 23805 on the keypad. We have…" at bounding box center [735, 633] width 554 height 35
checkbox input "true"
checkbox input "false"
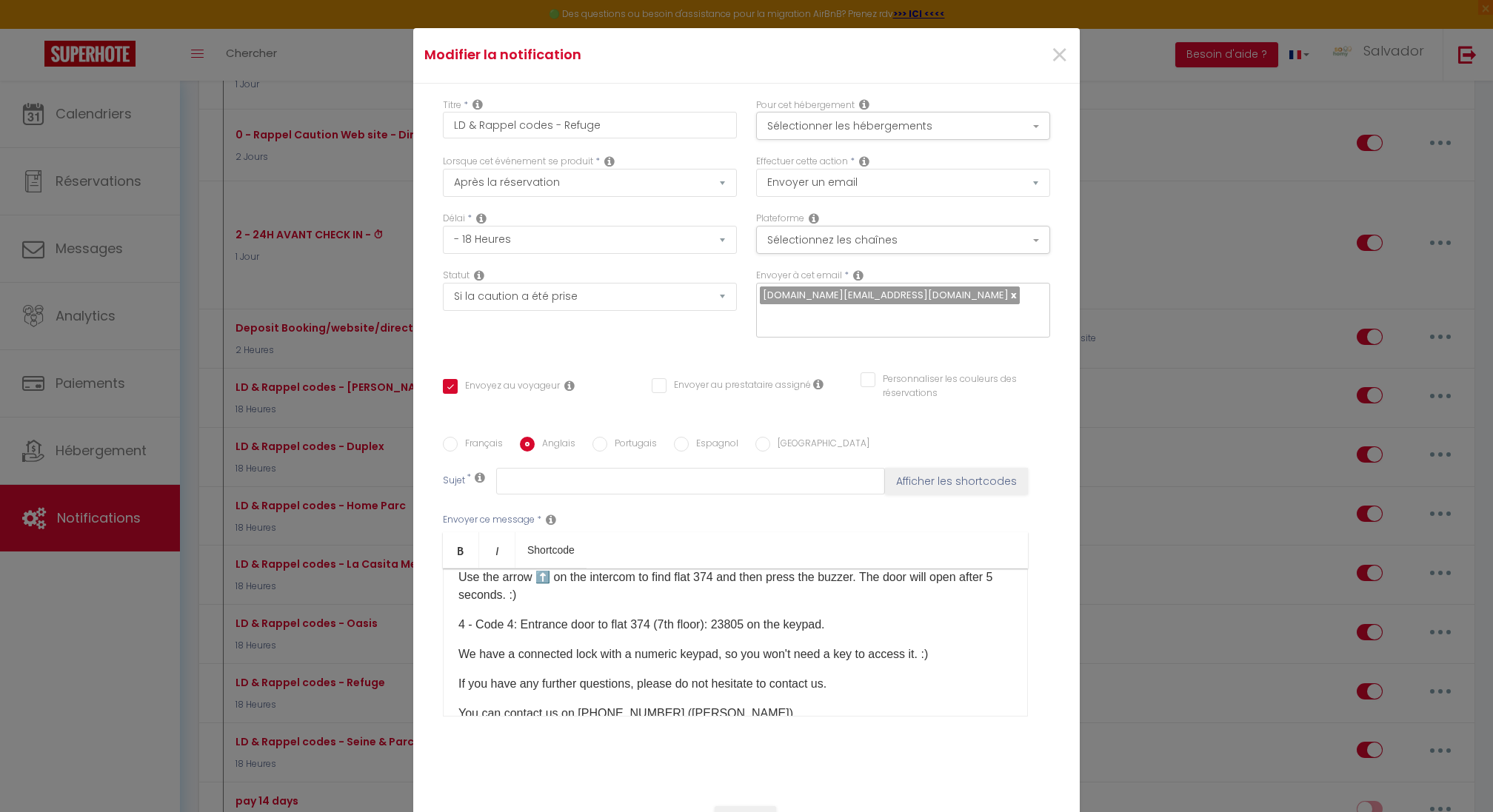
scroll to position [85, 0]
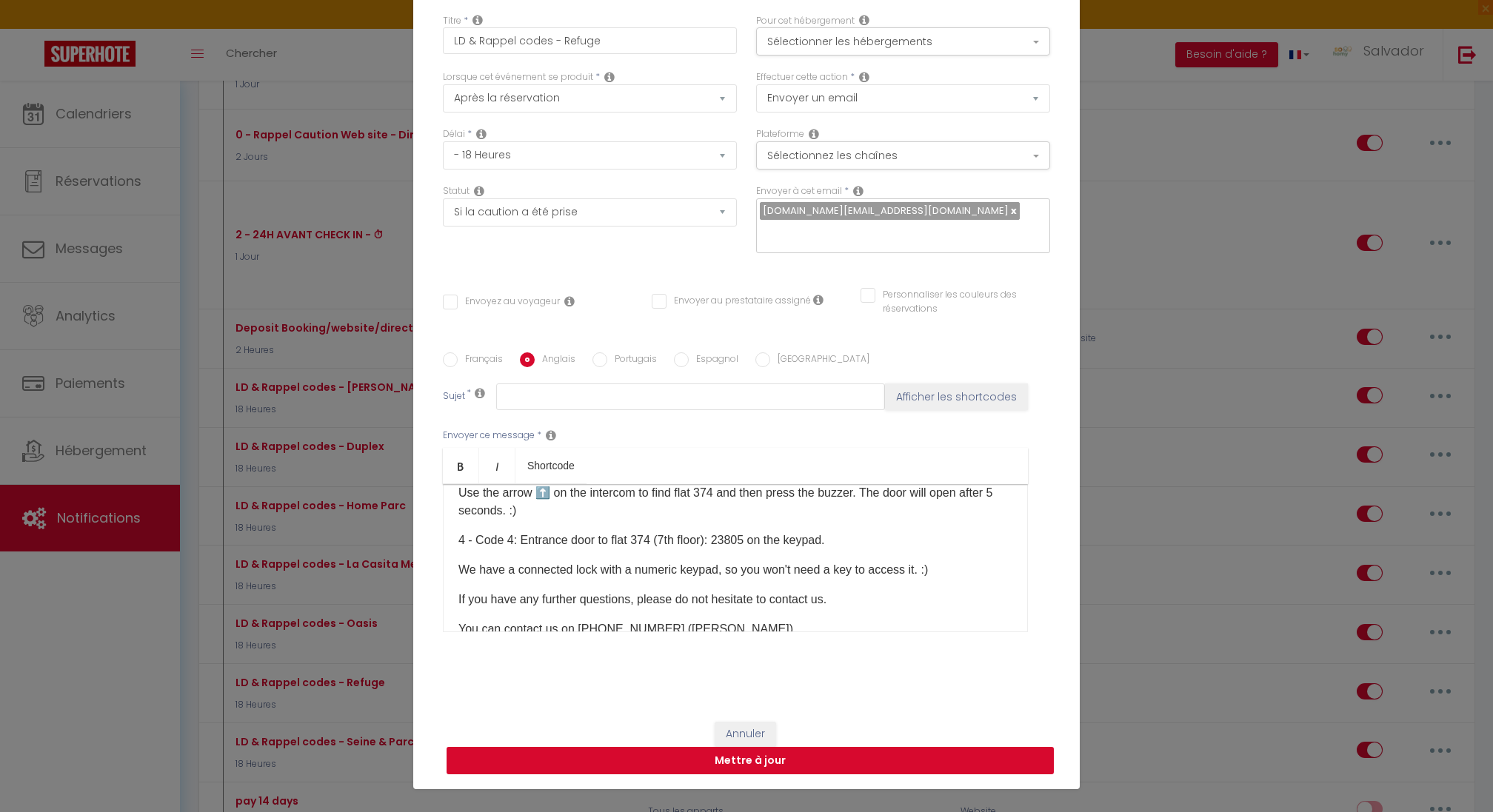
select select "1"
select select
checkbox input "false"
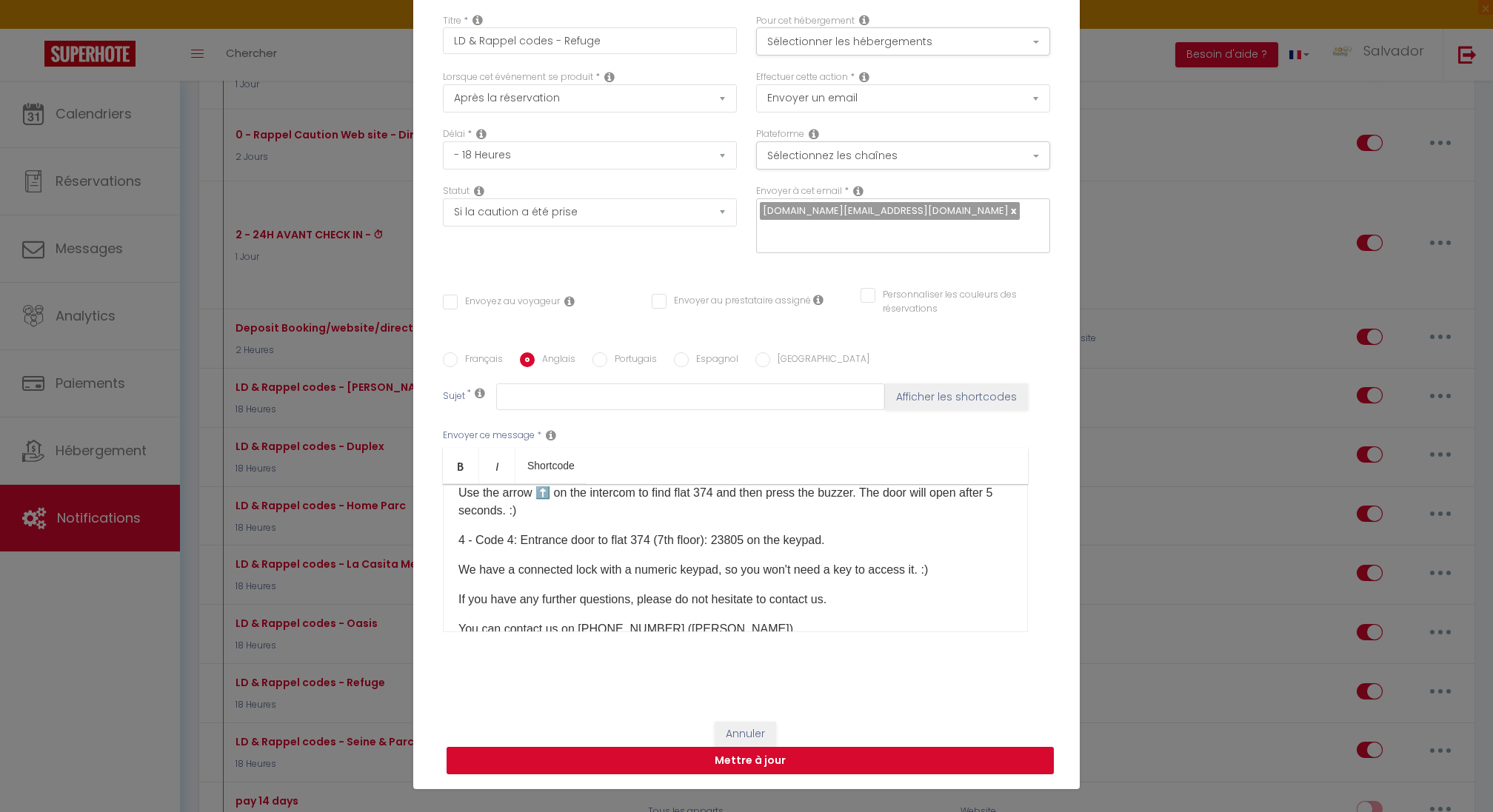
checkbox input "false"
radio input "false"
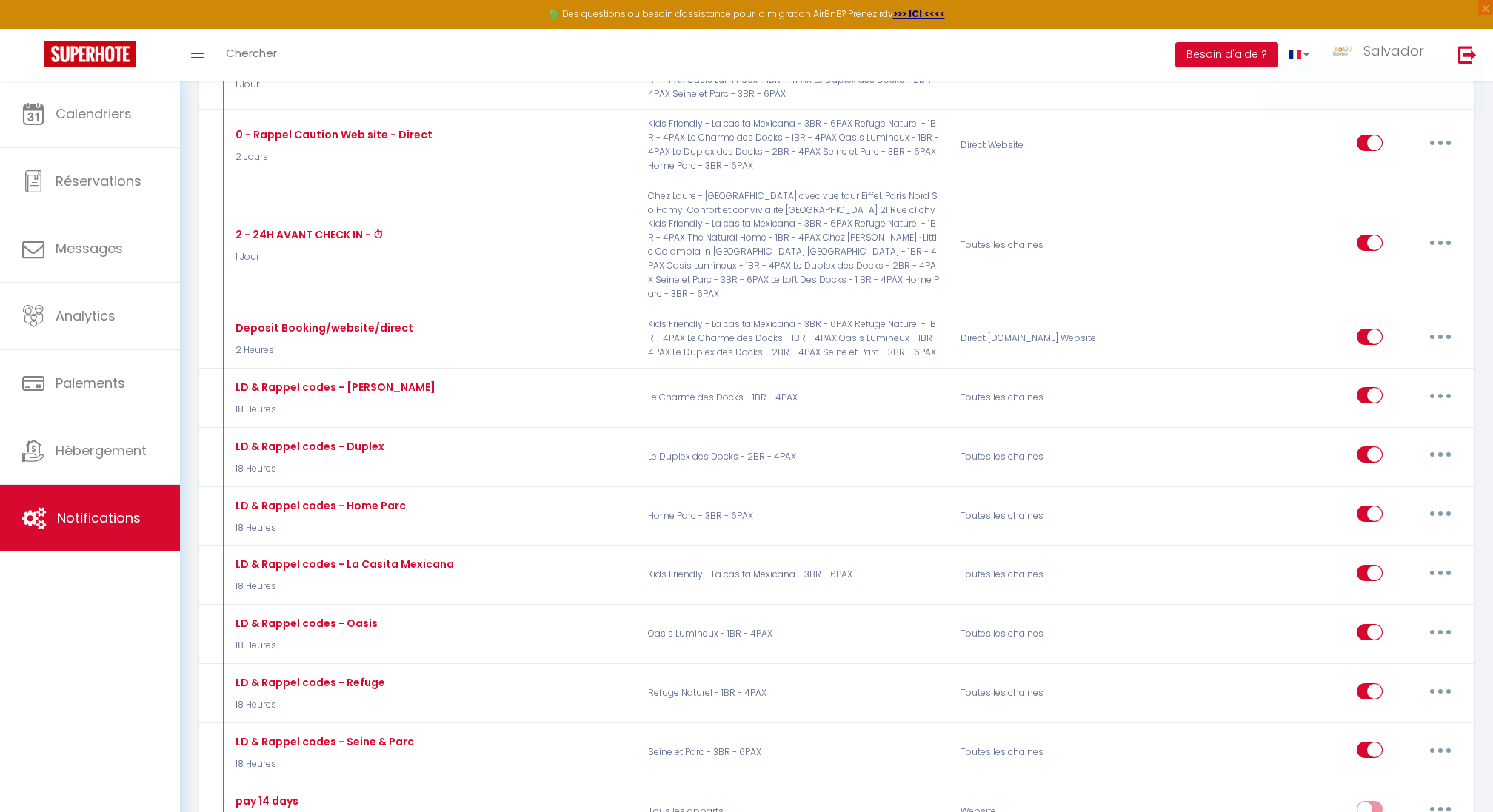
select select
checkbox input "false"
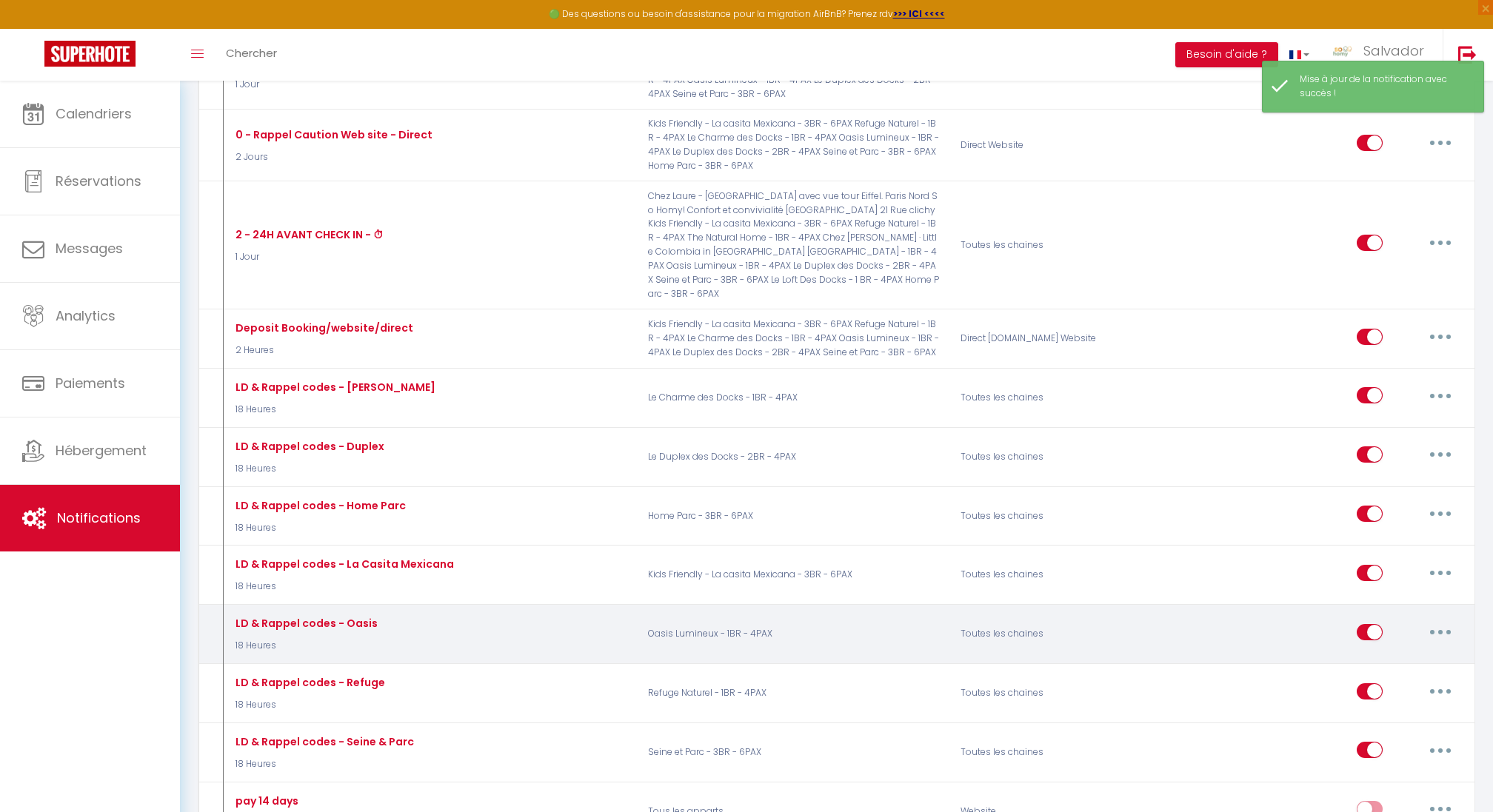
click at [1426, 620] on button "button" at bounding box center [1440, 632] width 42 height 23
click at [1368, 653] on link "Editer" at bounding box center [1402, 666] width 110 height 25
type input "LD & Rappel codes - Oasis"
select select "18 Heures"
select select "if_booking_is_paid"
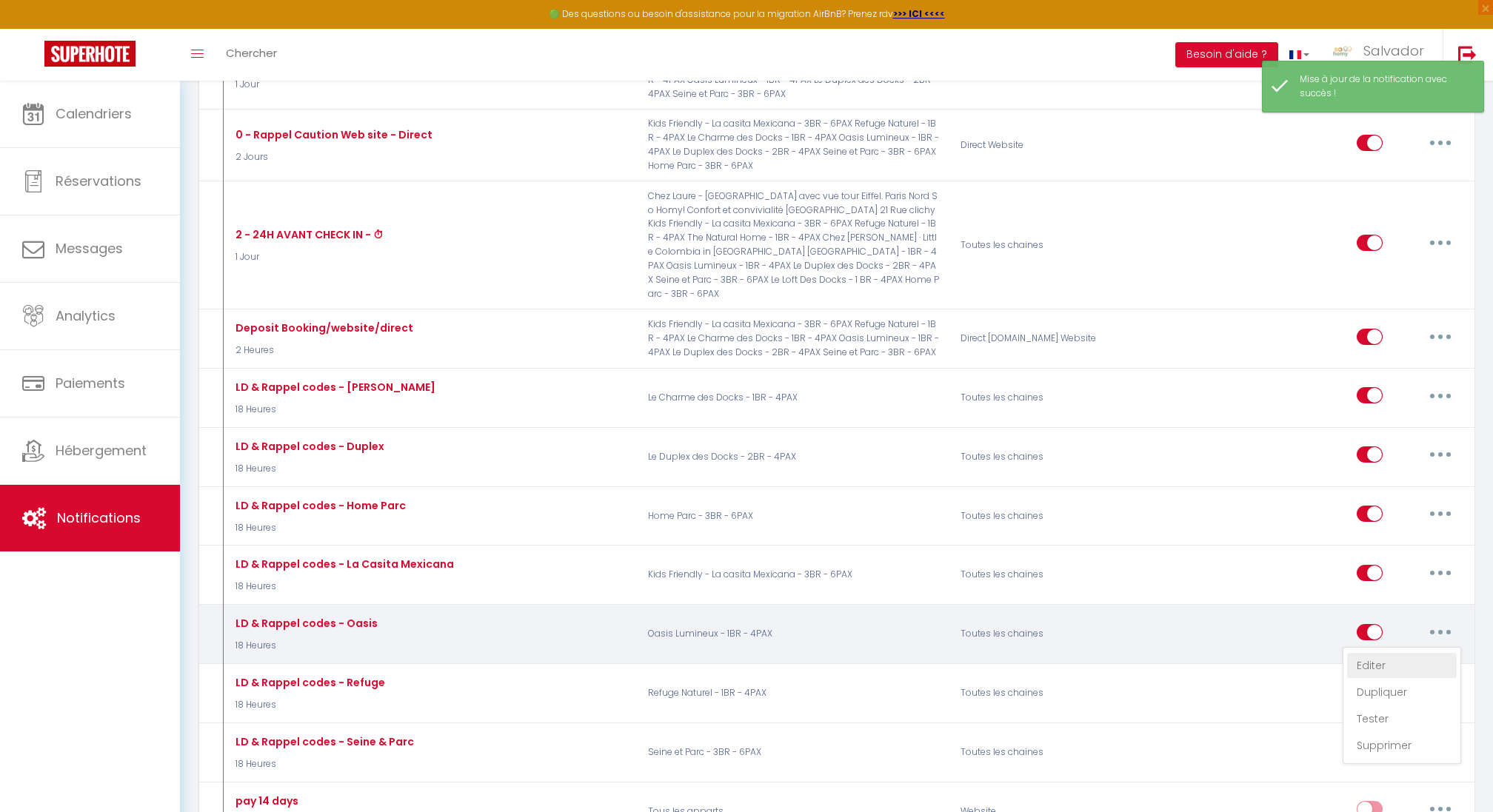
checkbox input "true"
checkbox input "false"
radio input "true"
type input "LD & Rappel codes - Oasis"
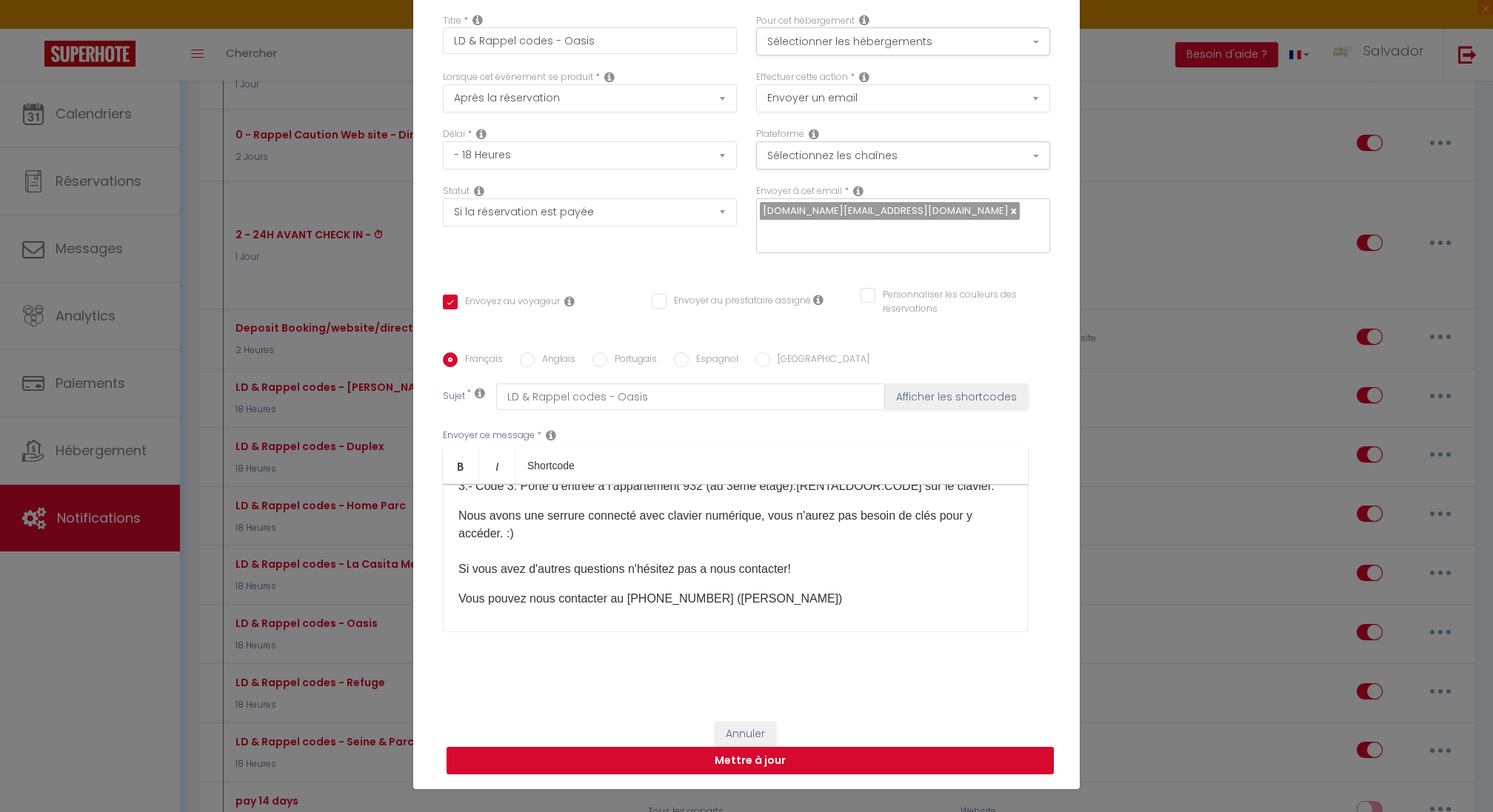
scroll to position [384, 0]
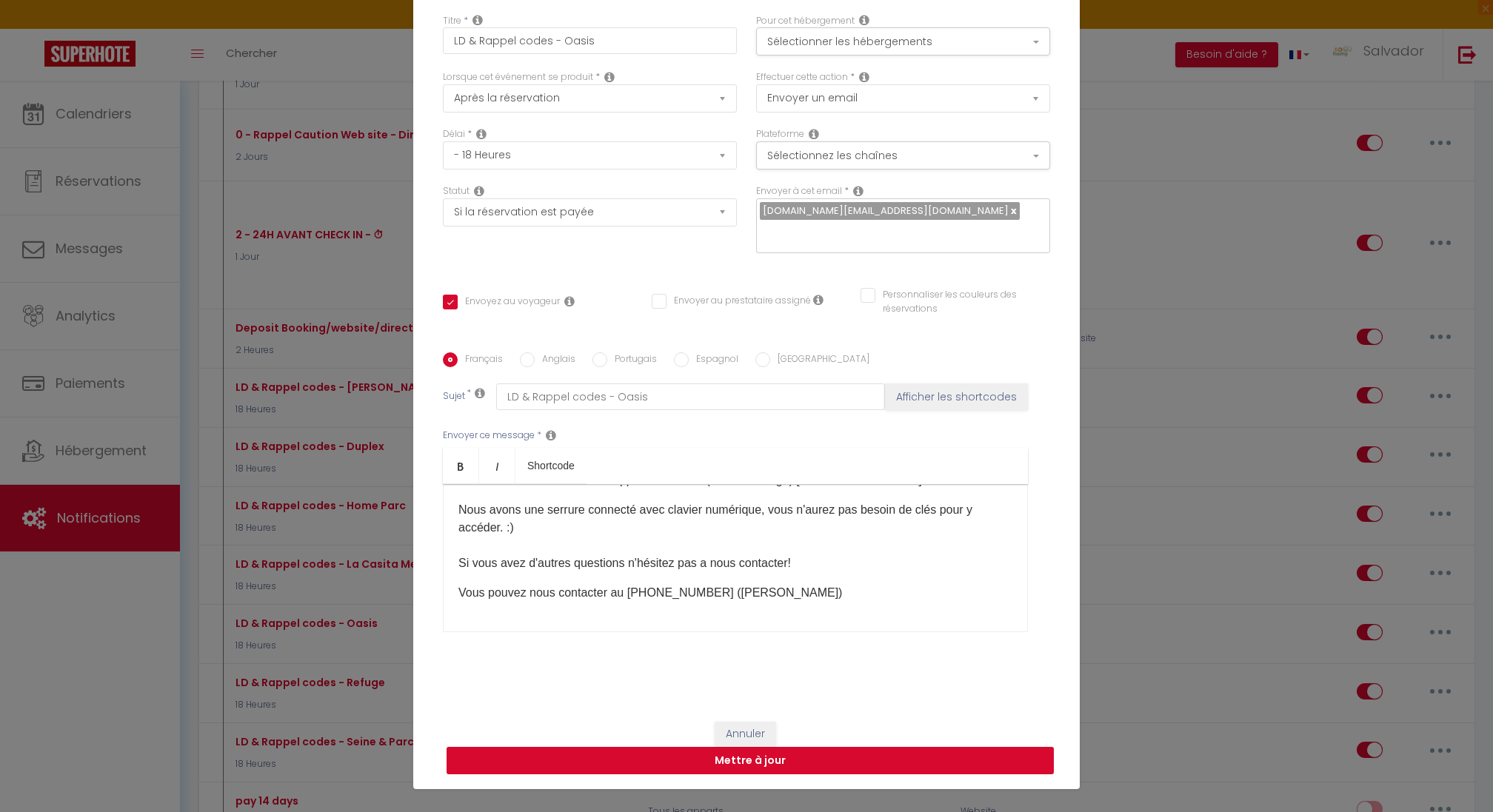
click at [779, 757] on button "Mettre à jour" at bounding box center [750, 761] width 607 height 28
checkbox input "true"
checkbox input "false"
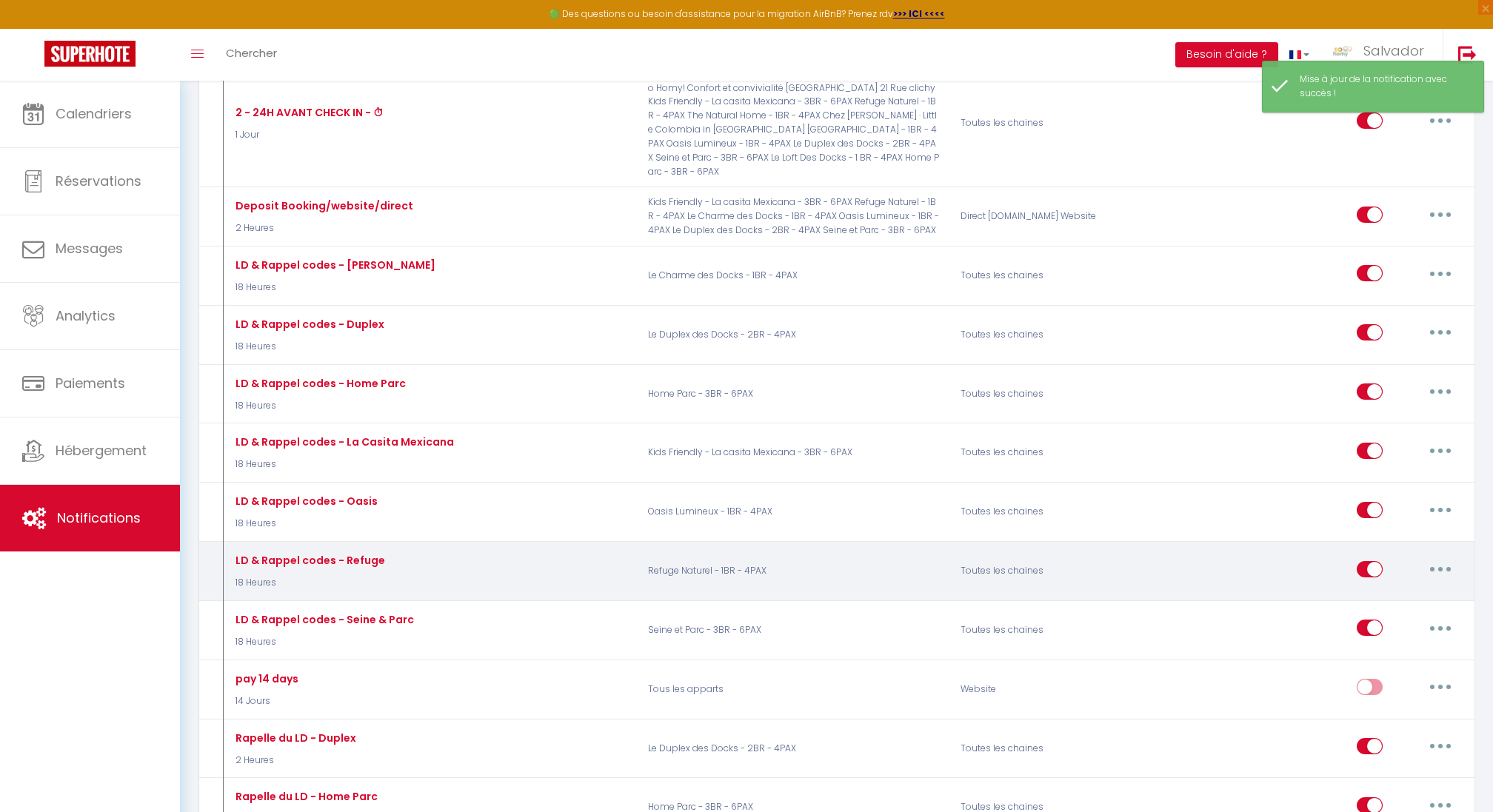
scroll to position [850, 0]
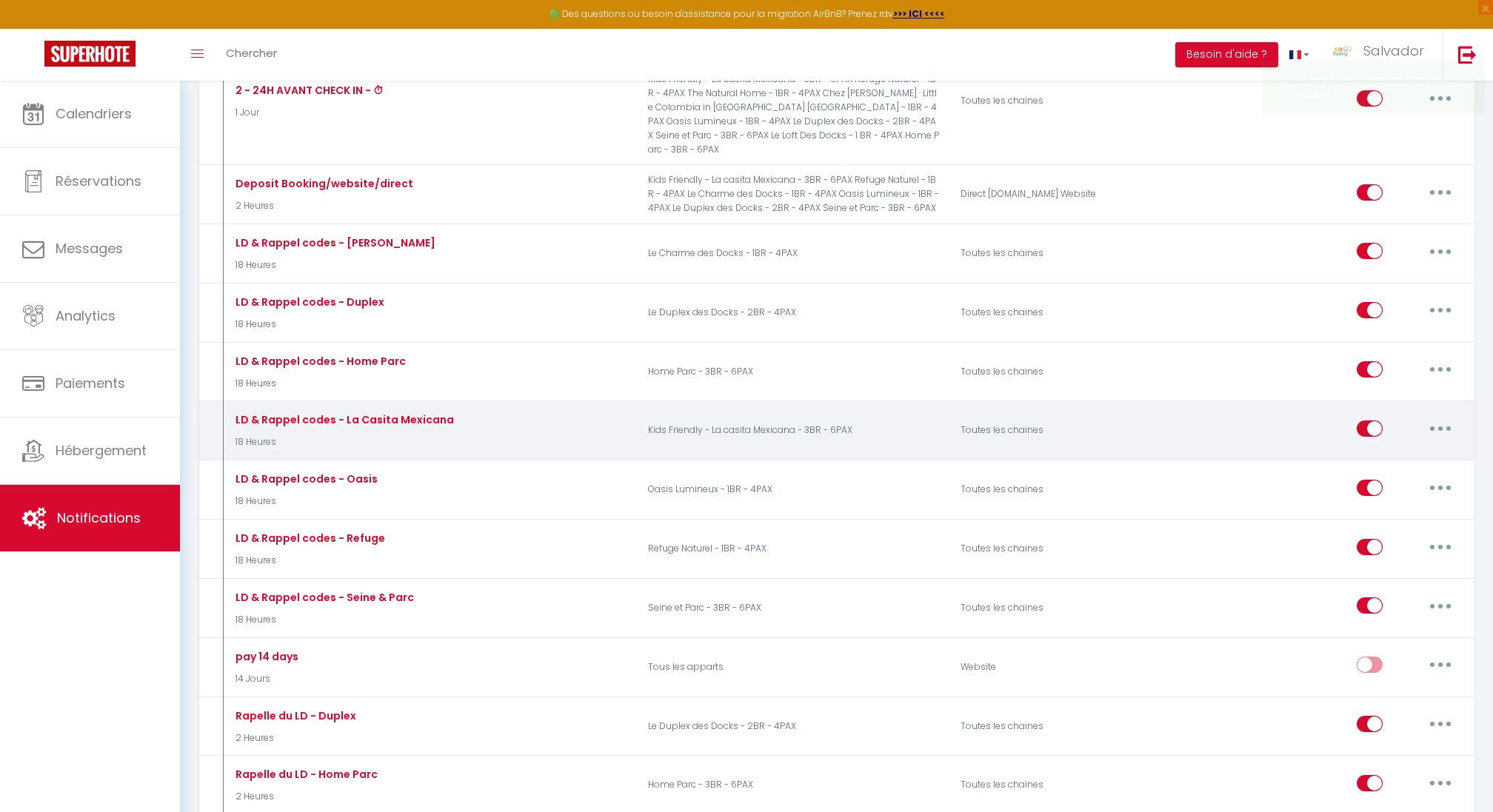
click at [1444, 417] on button "button" at bounding box center [1440, 428] width 42 height 23
click at [1368, 449] on link "Editer" at bounding box center [1402, 462] width 110 height 25
type input "LD & Rappel codes - La Casita Mexicana"
select select "18 Heures"
select select "if_booking_is_paid"
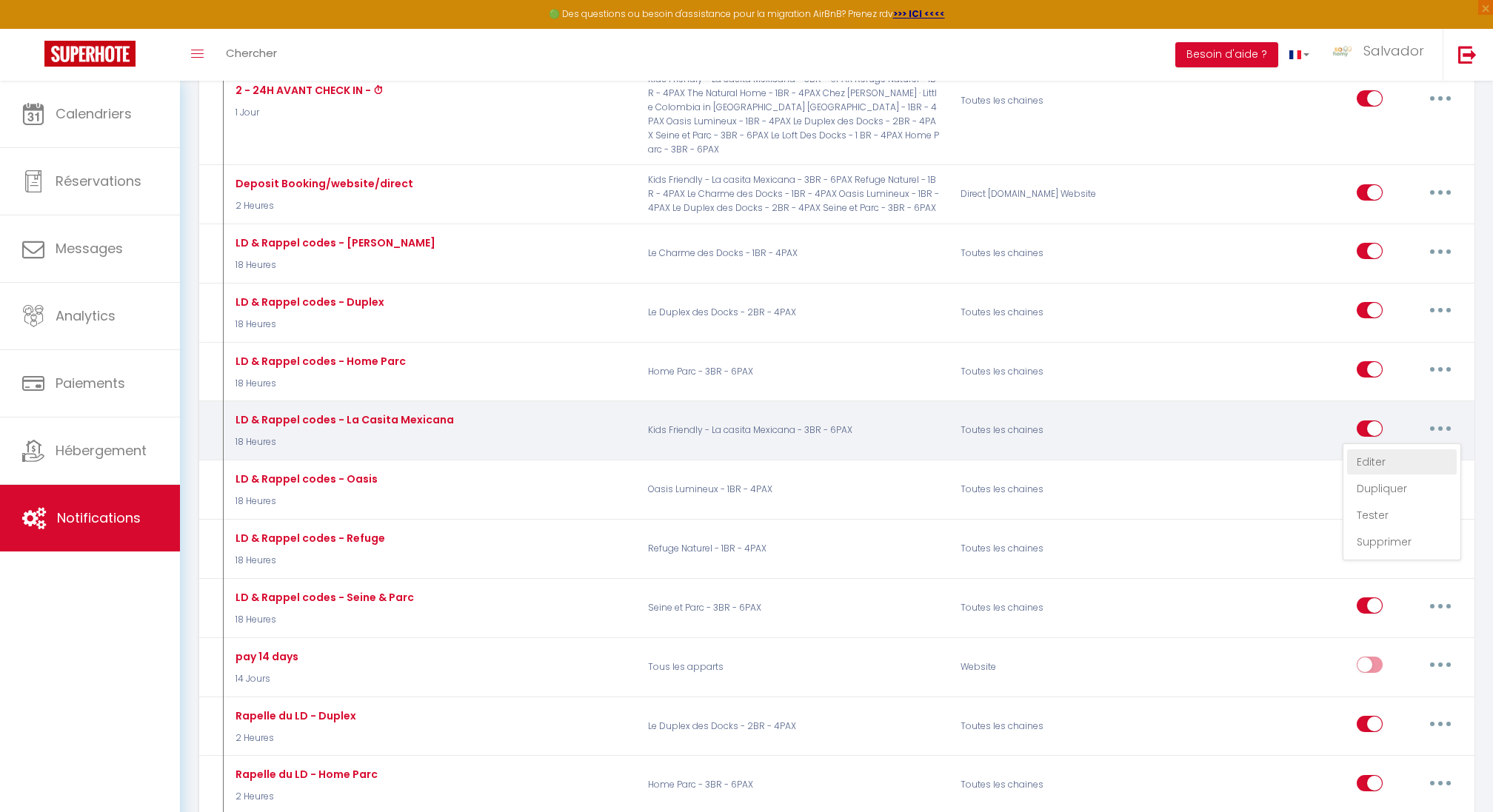
checkbox input "true"
checkbox input "false"
radio input "true"
type input "LD & Rappel codes - La Casita Mexicana"
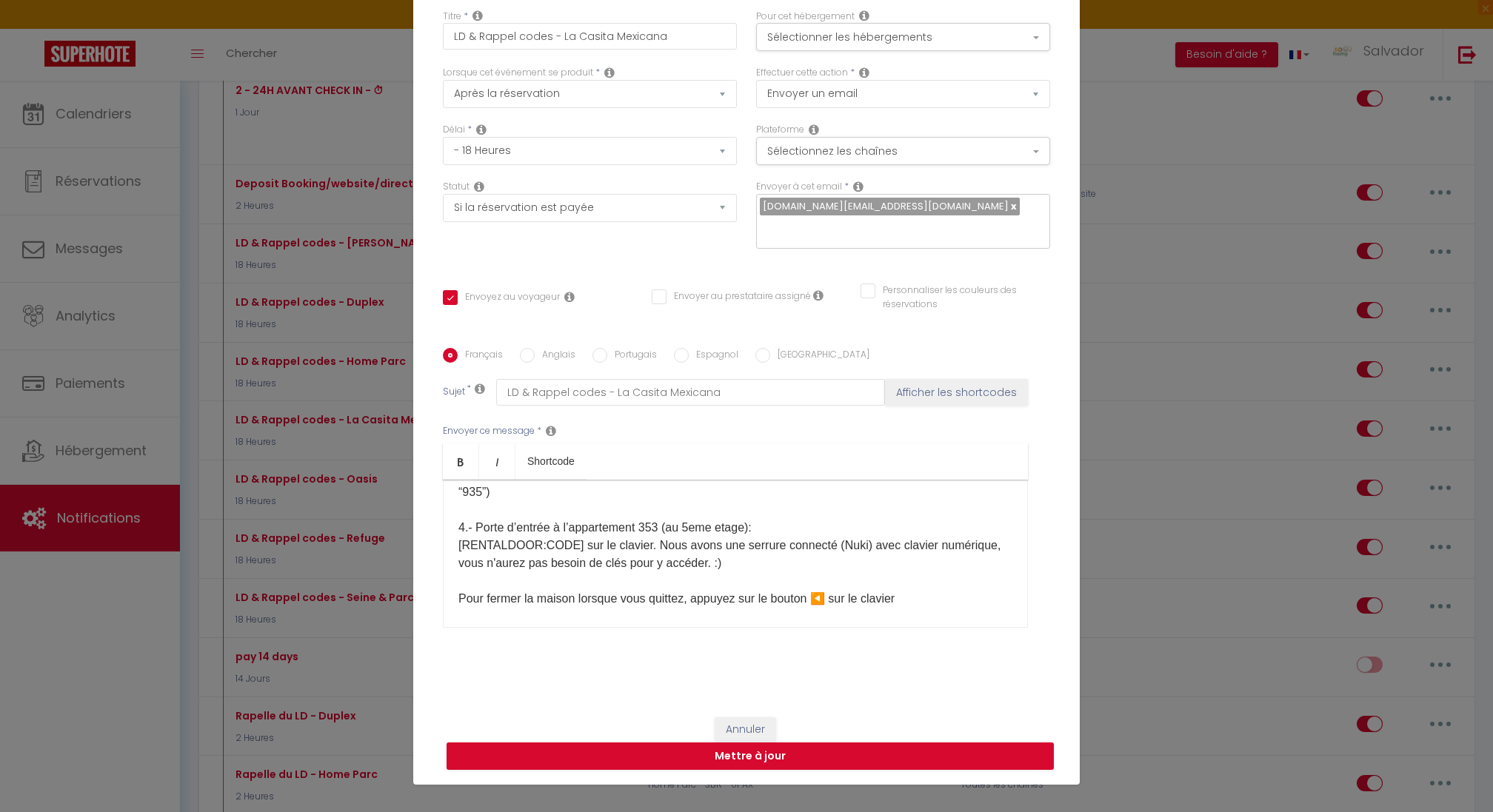
scroll to position [319, 0]
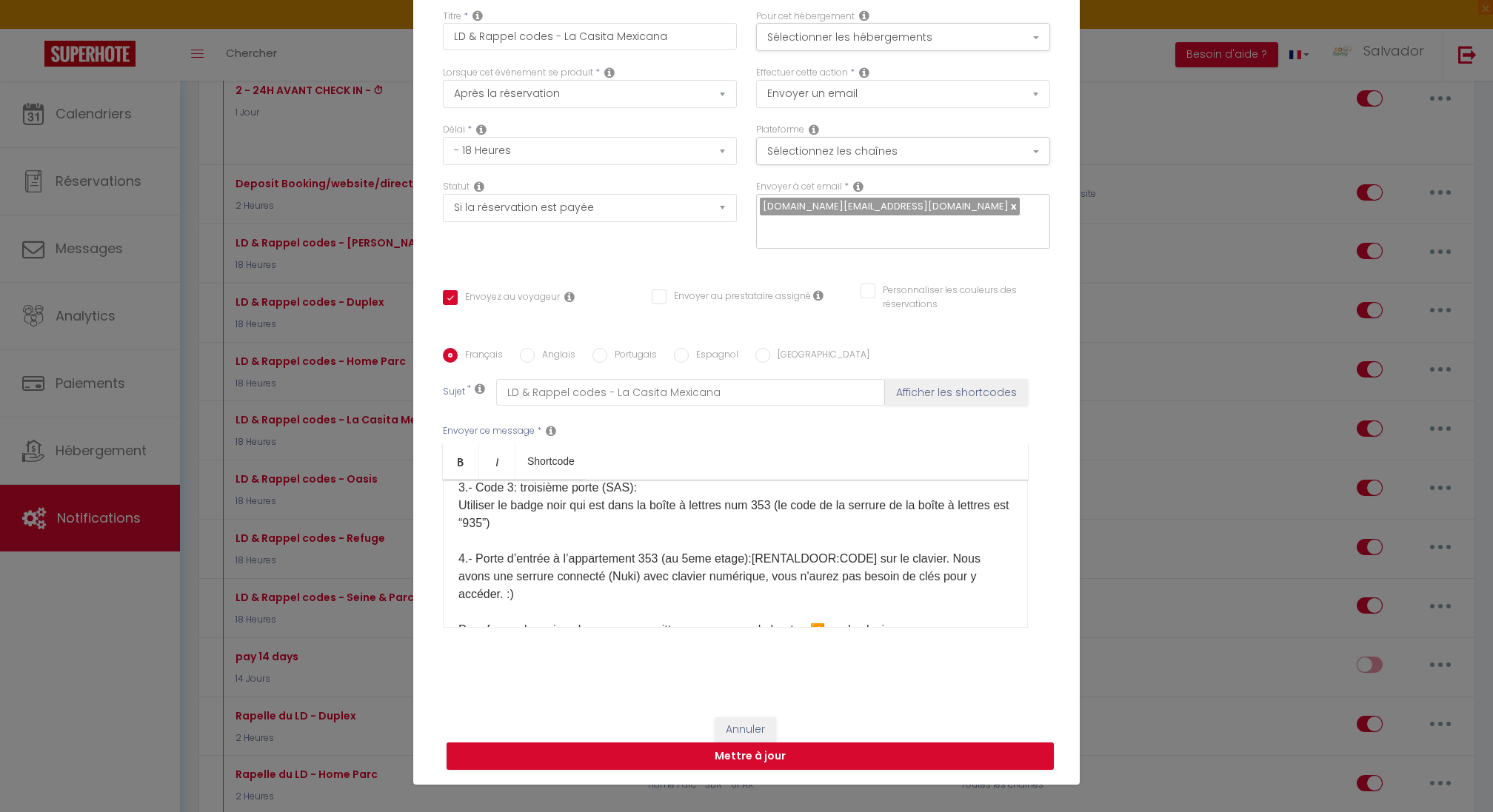
click at [951, 567] on span "[RENTALDOOR:CODE]​ sur le clavier. Nous avons une serrure connecté (Nuki) avec …" at bounding box center [719, 576] width 522 height 48
click at [963, 568] on span "[RENTALDOOR:CODE]​ sur le clavier. Nous avons une serrure connecté (Nuki) avec …" at bounding box center [719, 576] width 522 height 48
click at [562, 348] on label "Anglais" at bounding box center [555, 355] width 41 height 16
click at [535, 348] on input "Anglais" at bounding box center [527, 355] width 15 height 15
radio input "true"
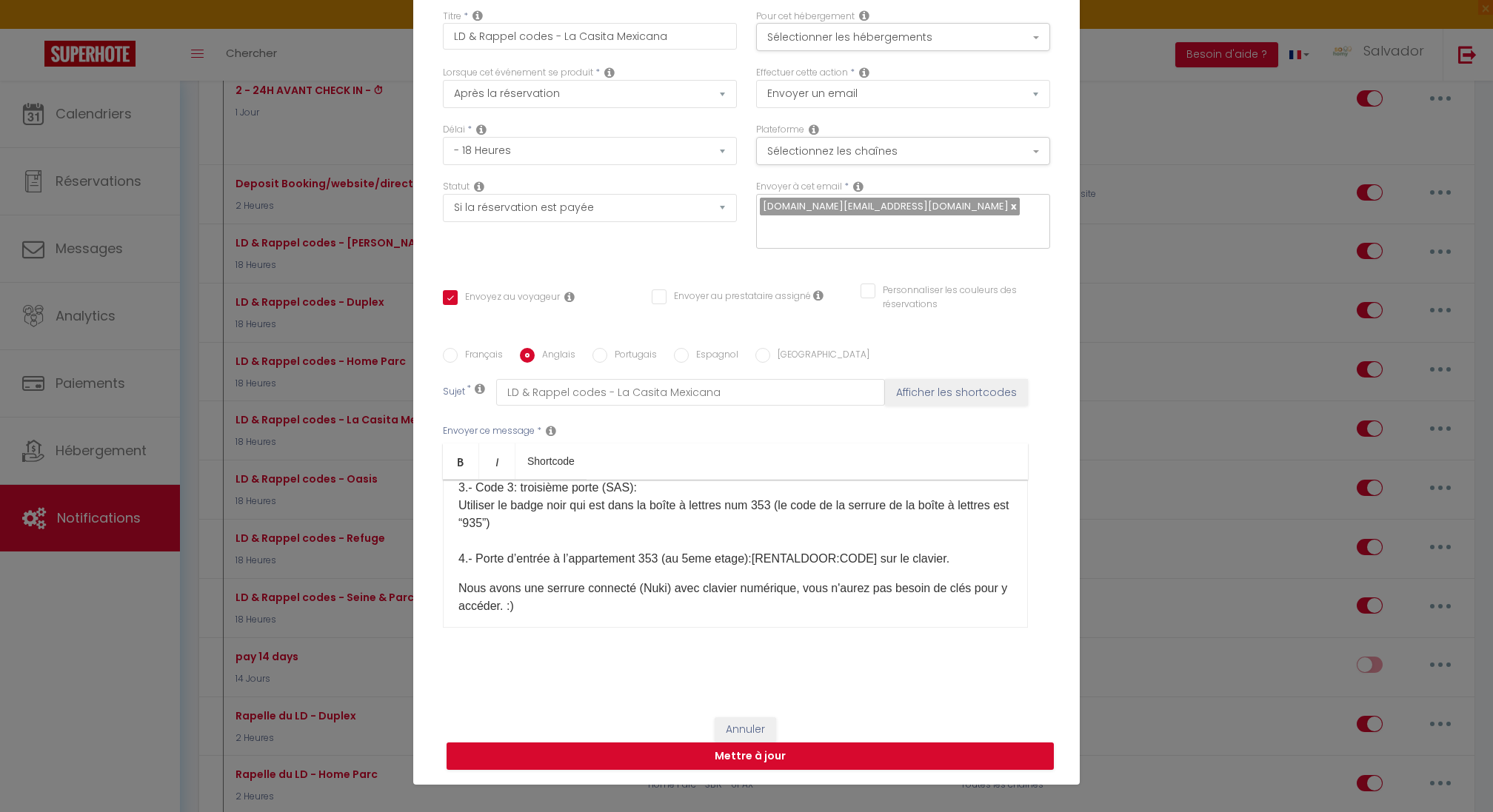
checkbox input "true"
checkbox input "false"
type input "LD & Reminder codes - La Casita Mexicana"
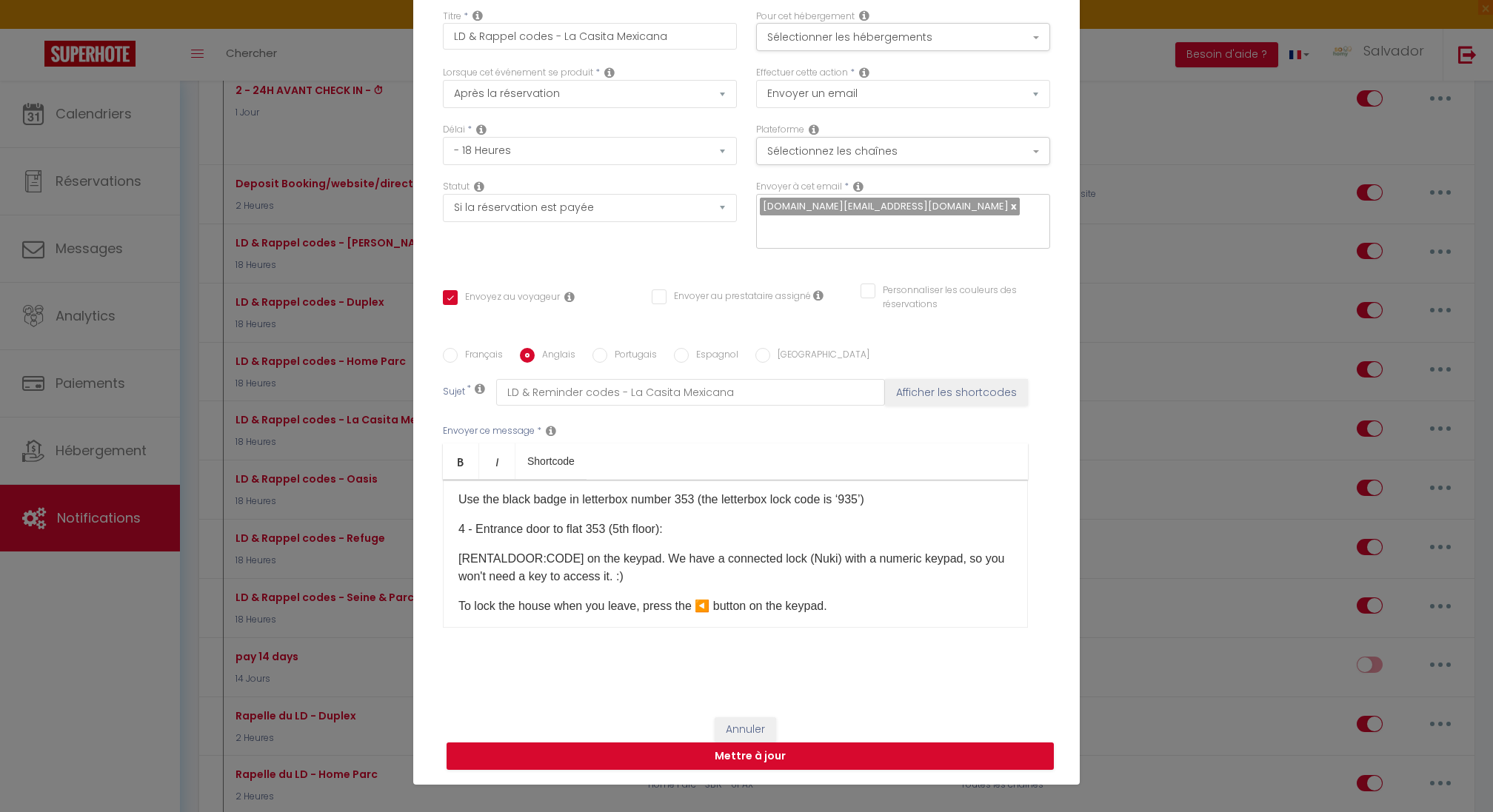
click at [471, 562] on span "[RENTALDOOR:CODE]​ on the keypad. We have a connected lock (Nuki) with a numeri…" at bounding box center [732, 567] width 547 height 31
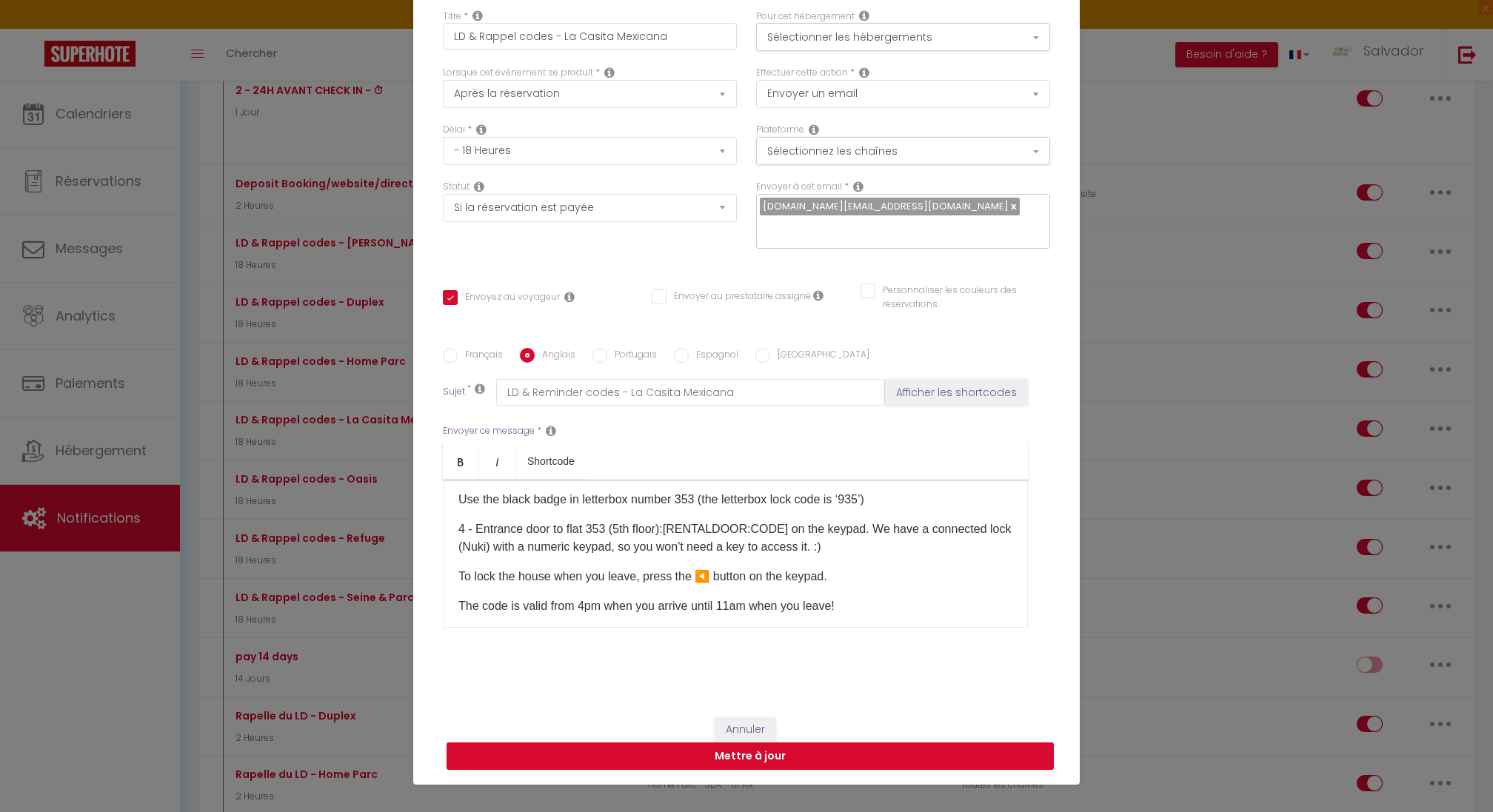
click at [872, 534] on p "4 - Entrance door to flat 353 (5th floor): [RENTALDOOR:CODE]​ on the keypad. We…" at bounding box center [735, 538] width 554 height 35
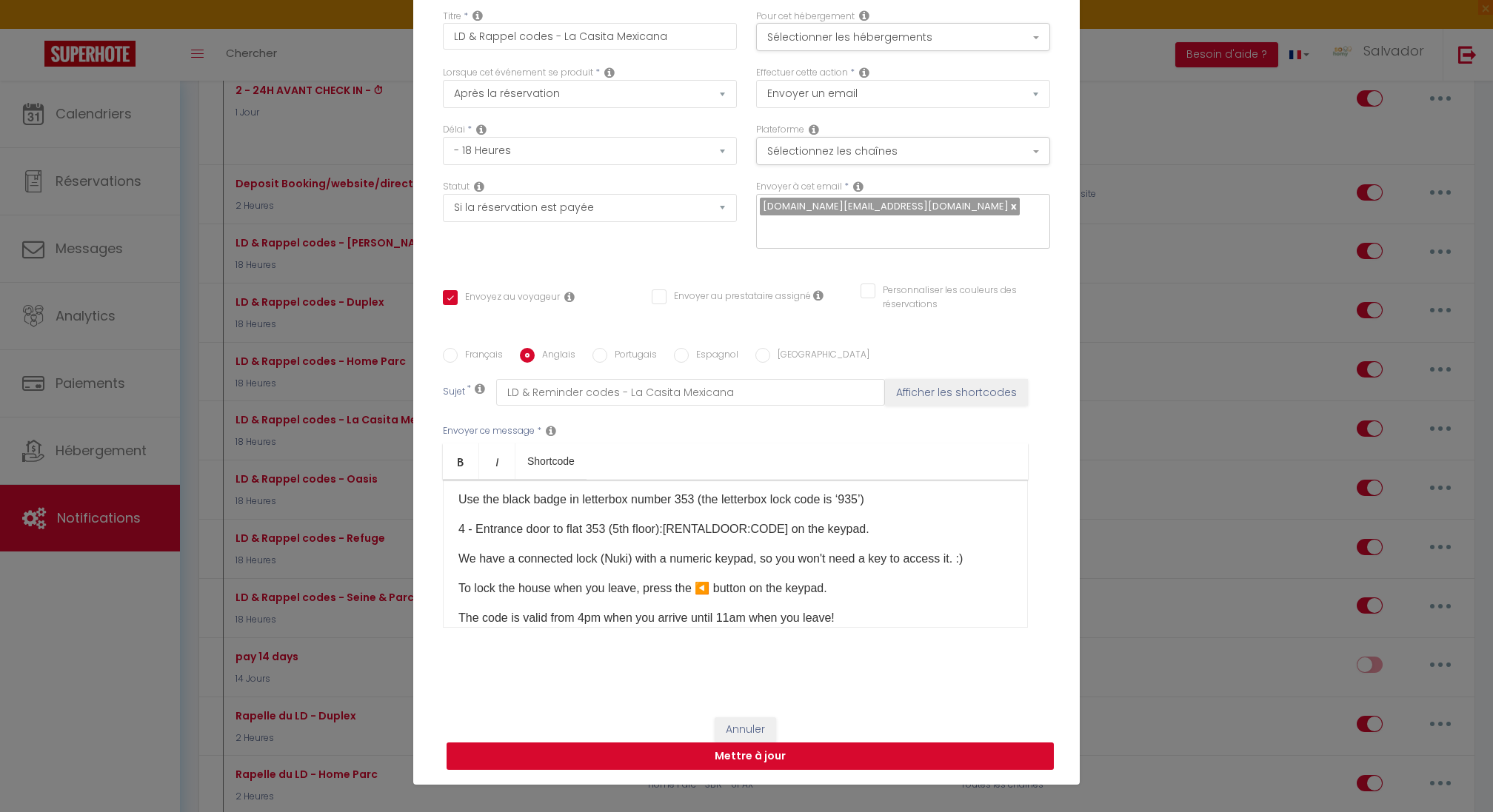
click at [820, 747] on button "Mettre à jour" at bounding box center [750, 756] width 607 height 28
checkbox input "true"
checkbox input "false"
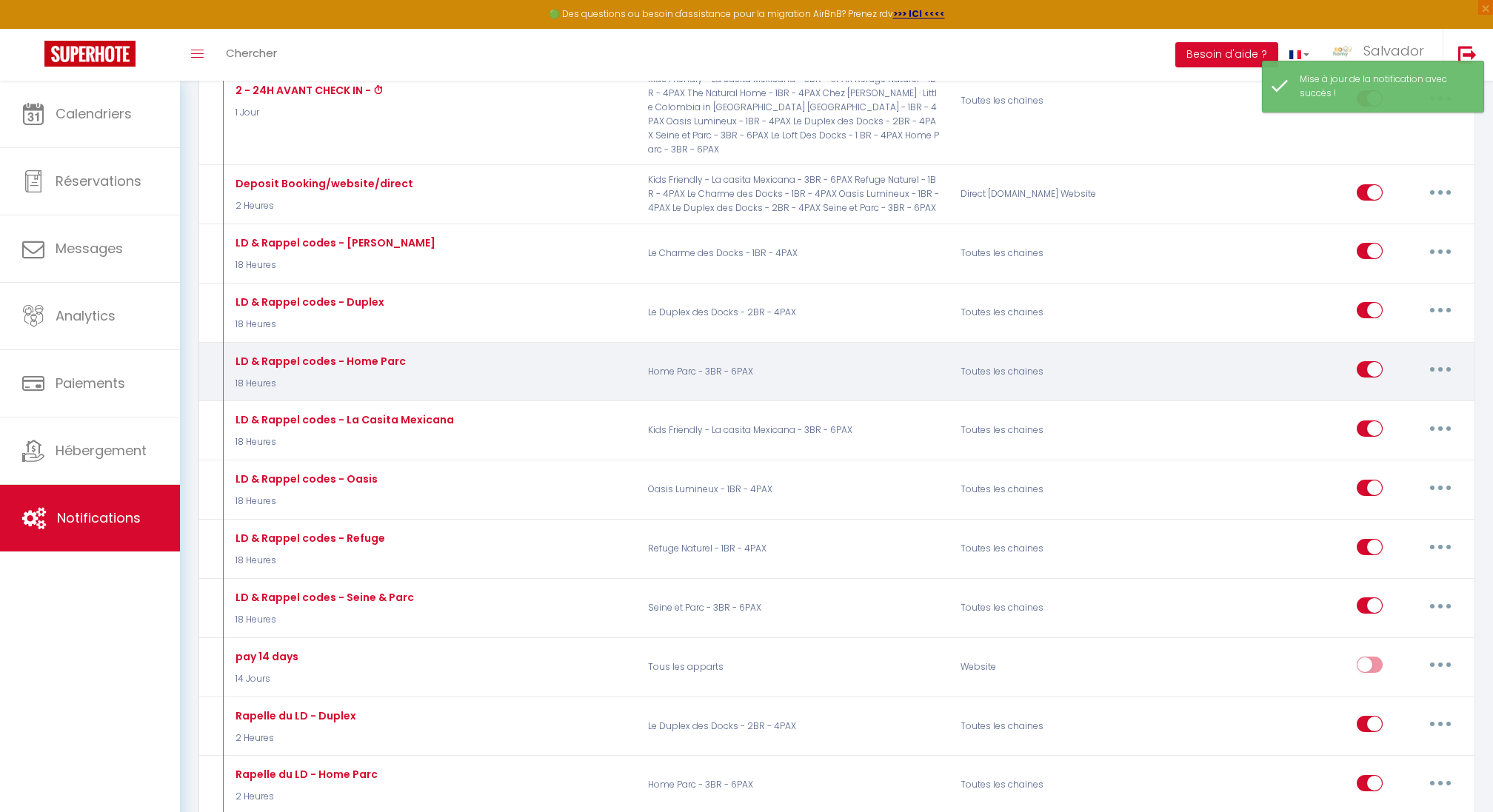
click at [1437, 358] on button "button" at bounding box center [1440, 370] width 42 height 23
click at [1366, 391] on link "Editer" at bounding box center [1402, 403] width 110 height 25
type input "LD & Rappel codes - Home Parc"
select select "18 Heures"
select select "if_booking_is_paid"
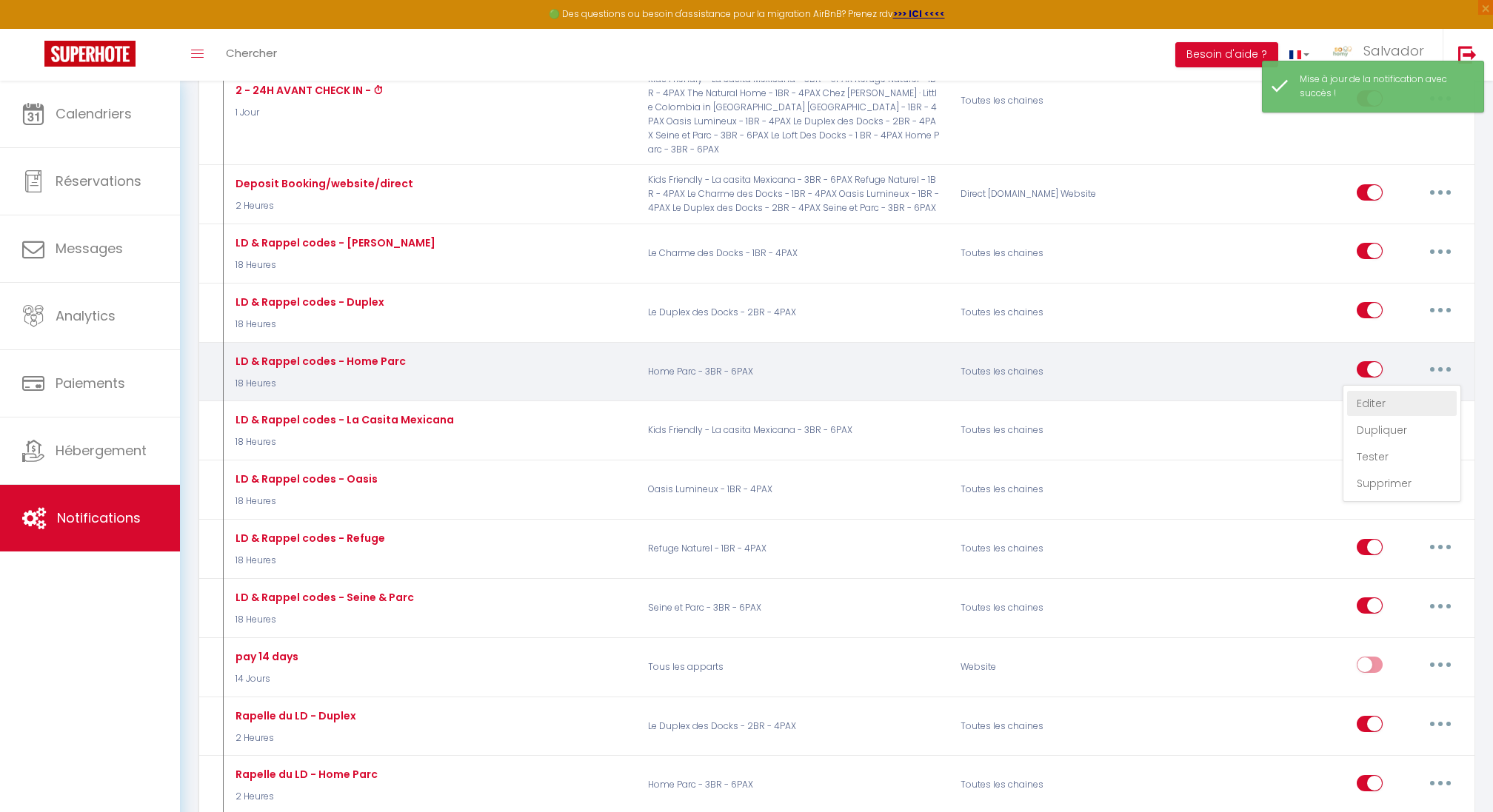
checkbox input "true"
checkbox input "false"
radio input "true"
type input "LD & Rappel codes - Seine & Parc"
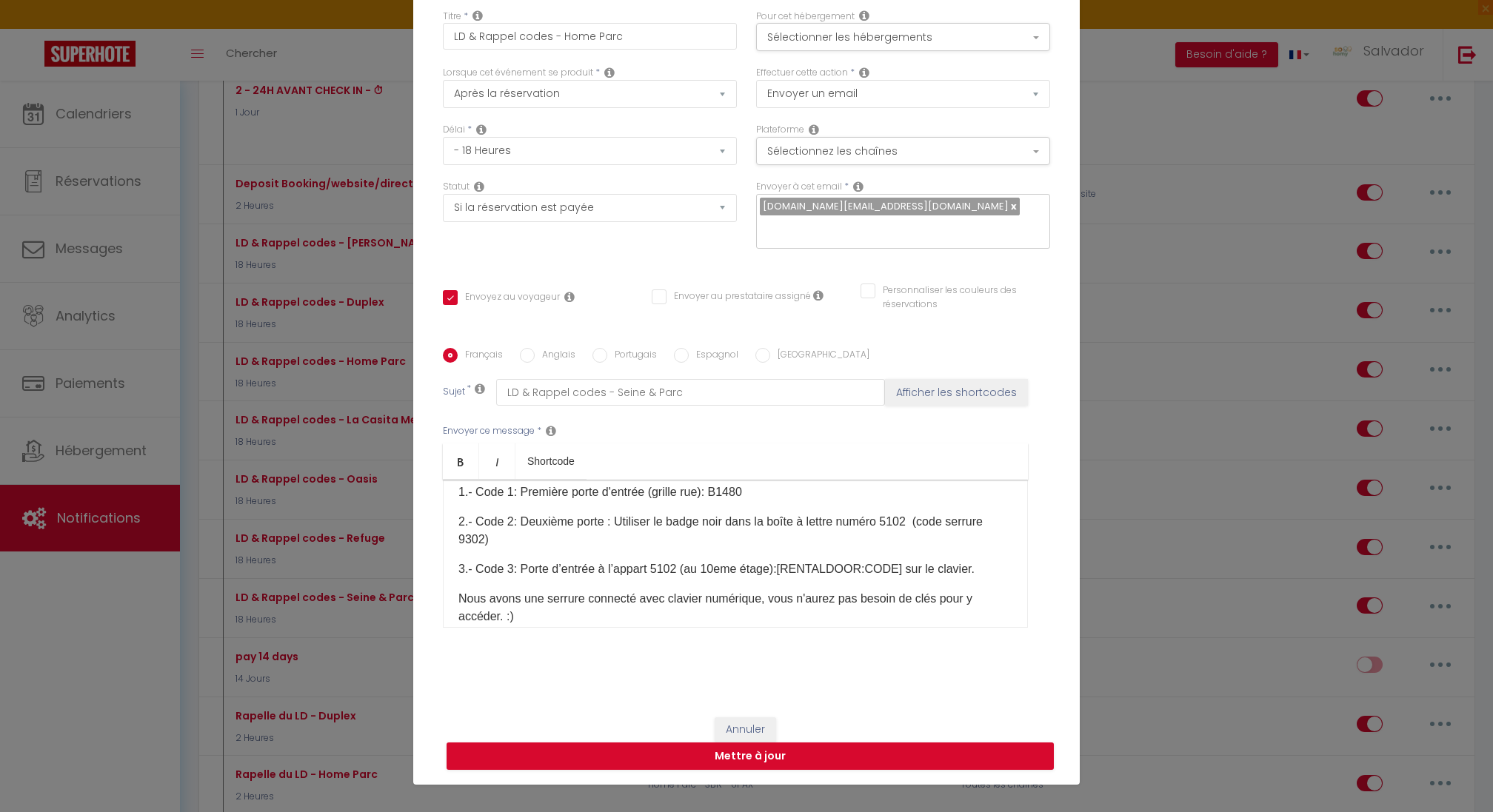
scroll to position [251, 0]
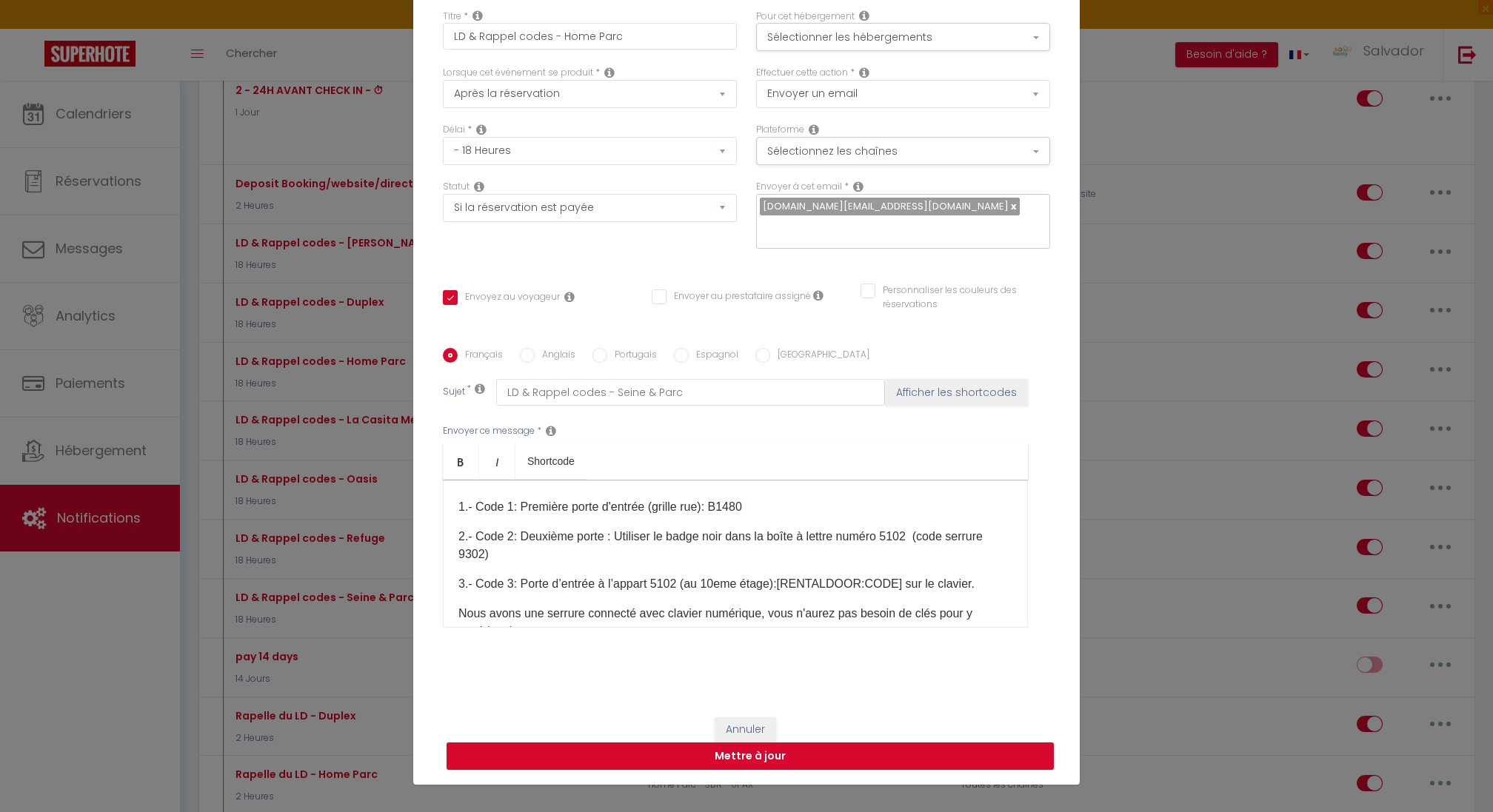
click at [565, 354] on div "Français Anglais Portugais Espagnol Italien Sujet * LD & Rappel codes - Seine &…" at bounding box center [746, 496] width 615 height 298
click at [555, 348] on label "Anglais" at bounding box center [555, 355] width 41 height 16
click at [535, 348] on input "Anglais" at bounding box center [527, 355] width 15 height 15
radio input "true"
checkbox input "true"
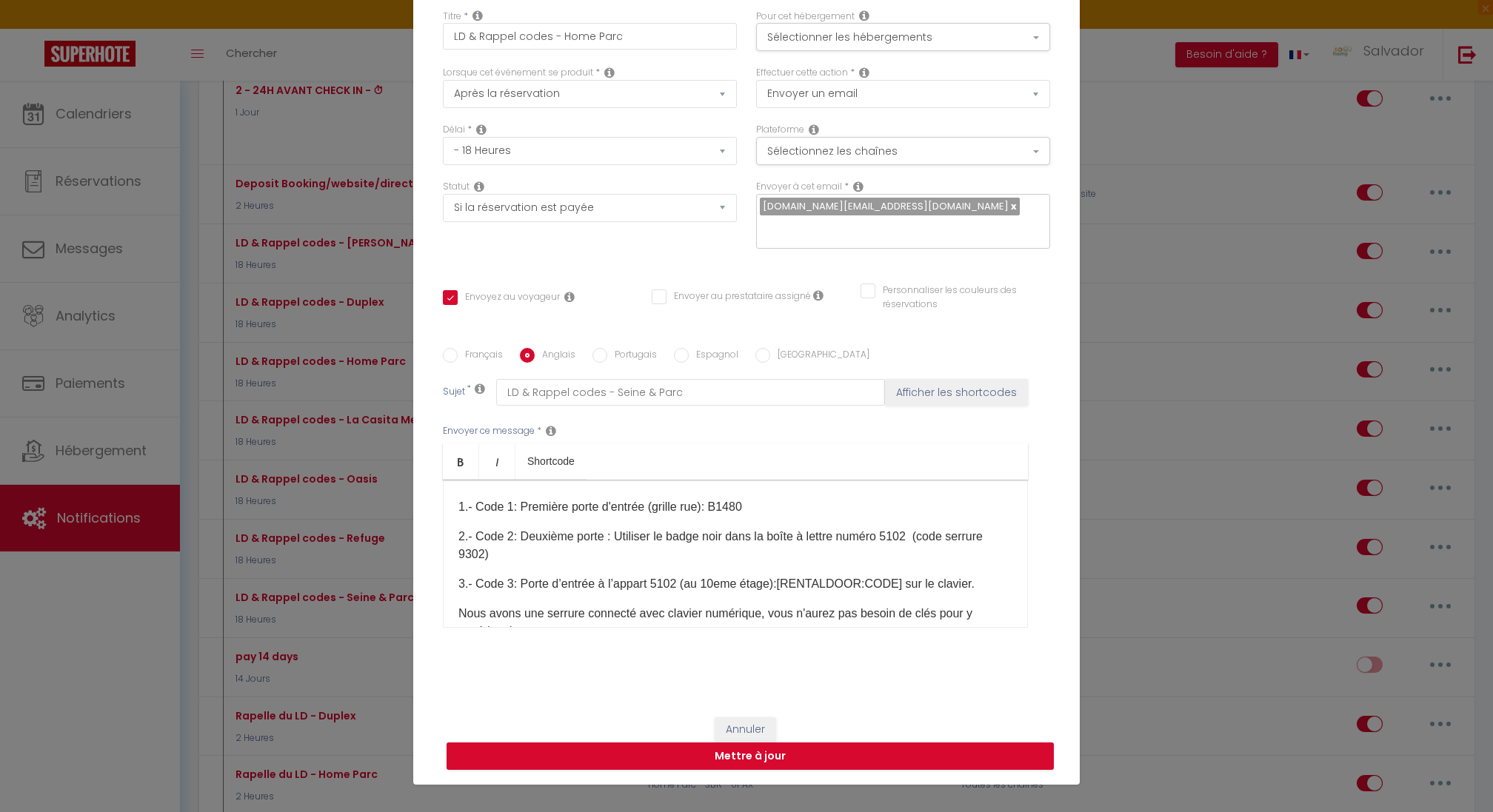
checkbox input "false"
type input "LD & Reminder codes - Seine & Parc"
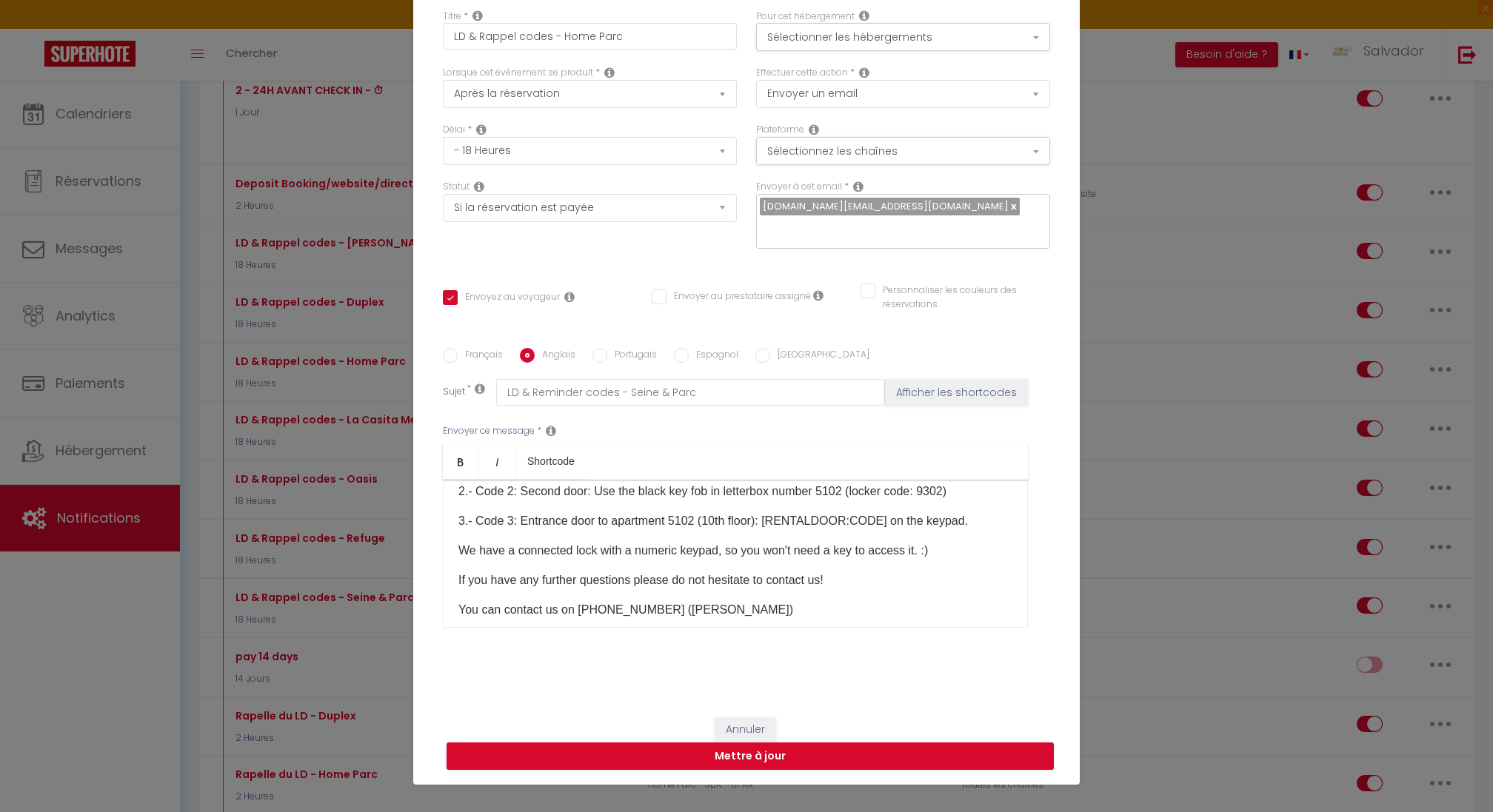
scroll to position [278, 0]
click at [833, 742] on button "Mettre à jour" at bounding box center [750, 756] width 607 height 28
checkbox input "true"
checkbox input "false"
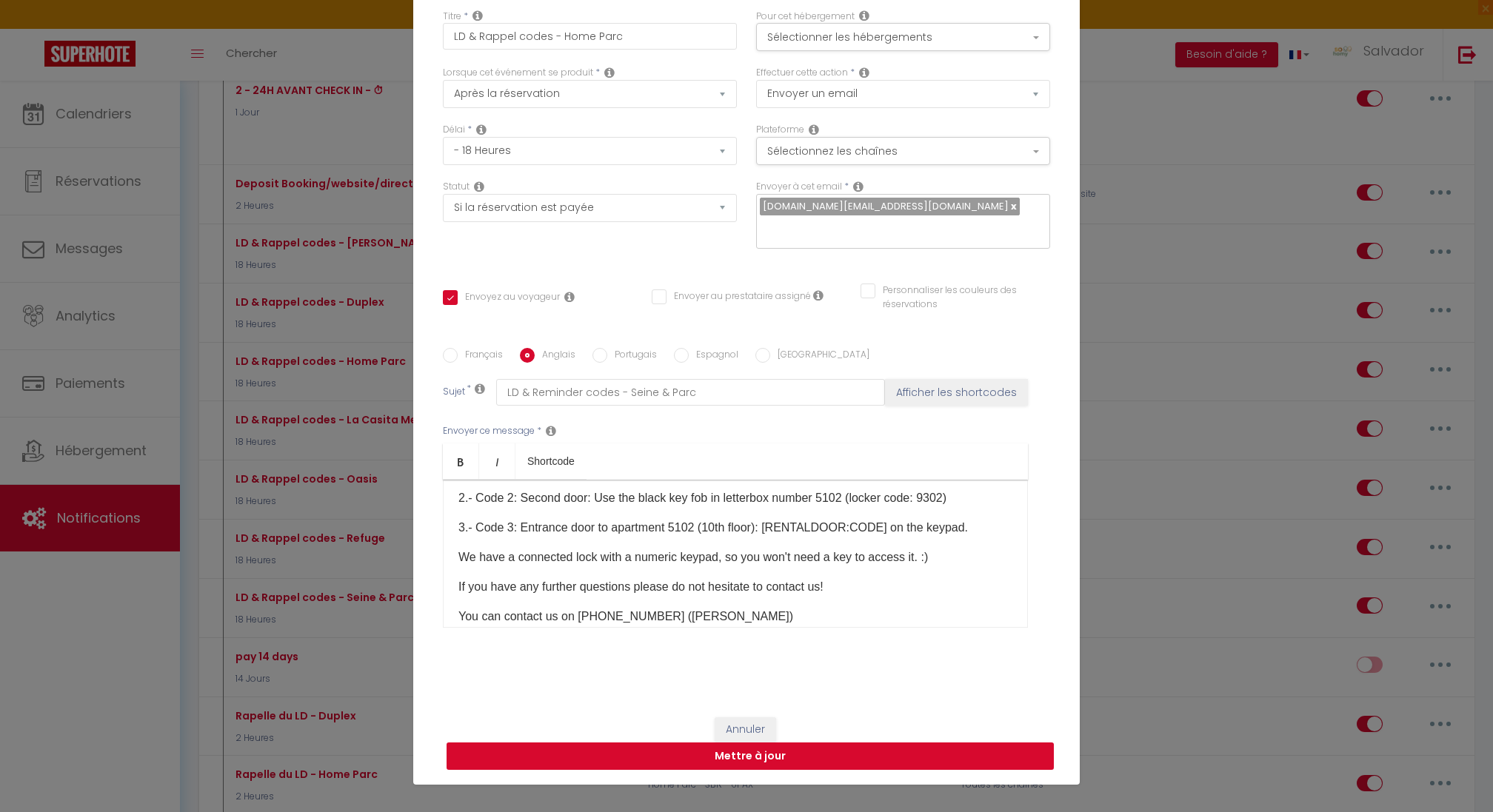
select select "1"
select select
checkbox input "false"
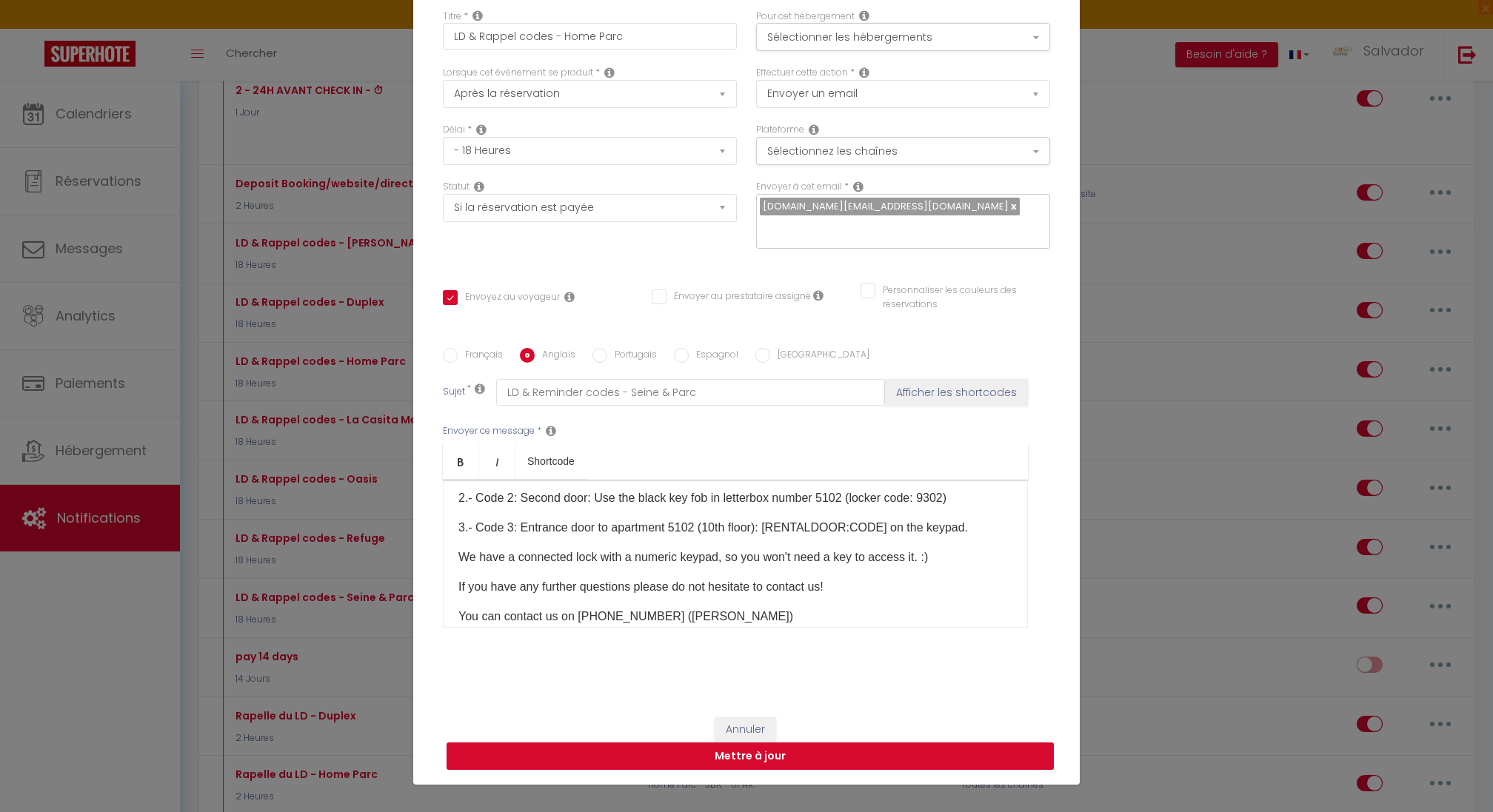
checkbox input "false"
radio input "false"
select select
checkbox input "false"
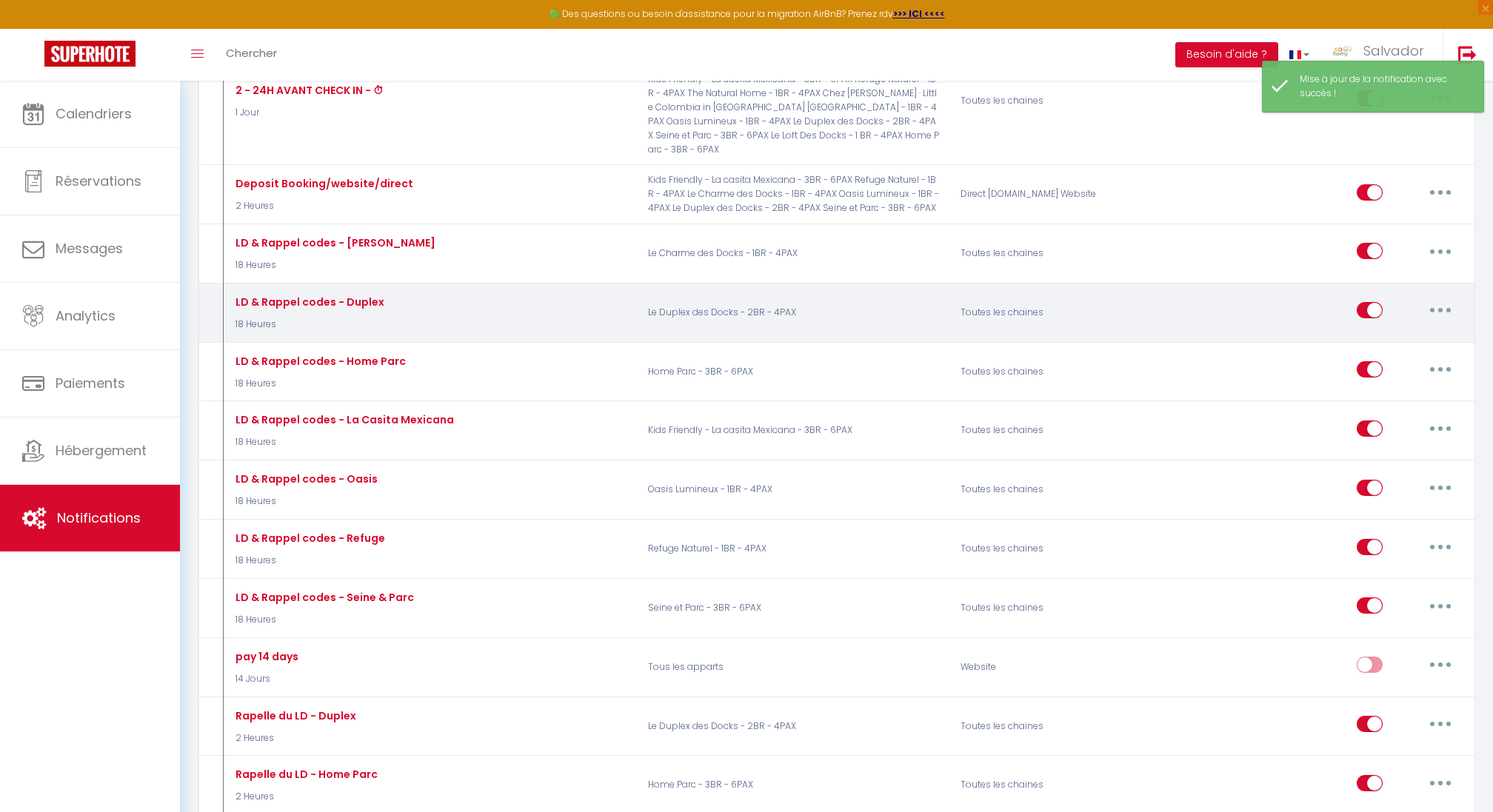
click at [1442, 298] on button "button" at bounding box center [1440, 310] width 42 height 23
click at [1384, 332] on link "Editer" at bounding box center [1402, 345] width 110 height 25
type input "LD & Rappel codes - Duplex"
select select "18 Heures"
select select "if_booking_is_paid"
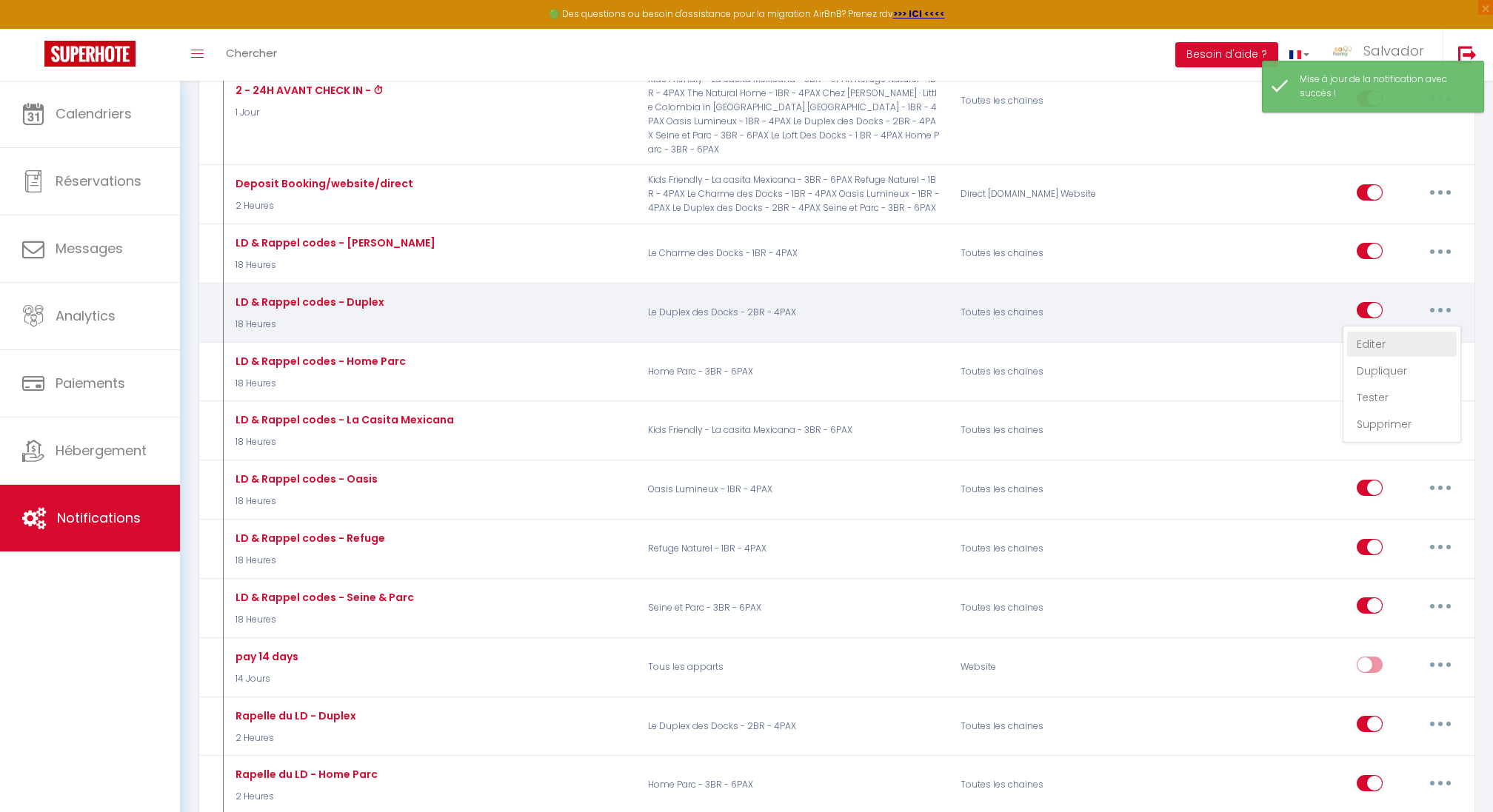
checkbox input "true"
checkbox input "false"
radio input "true"
type input "LD & Rappel codes - Duplex"
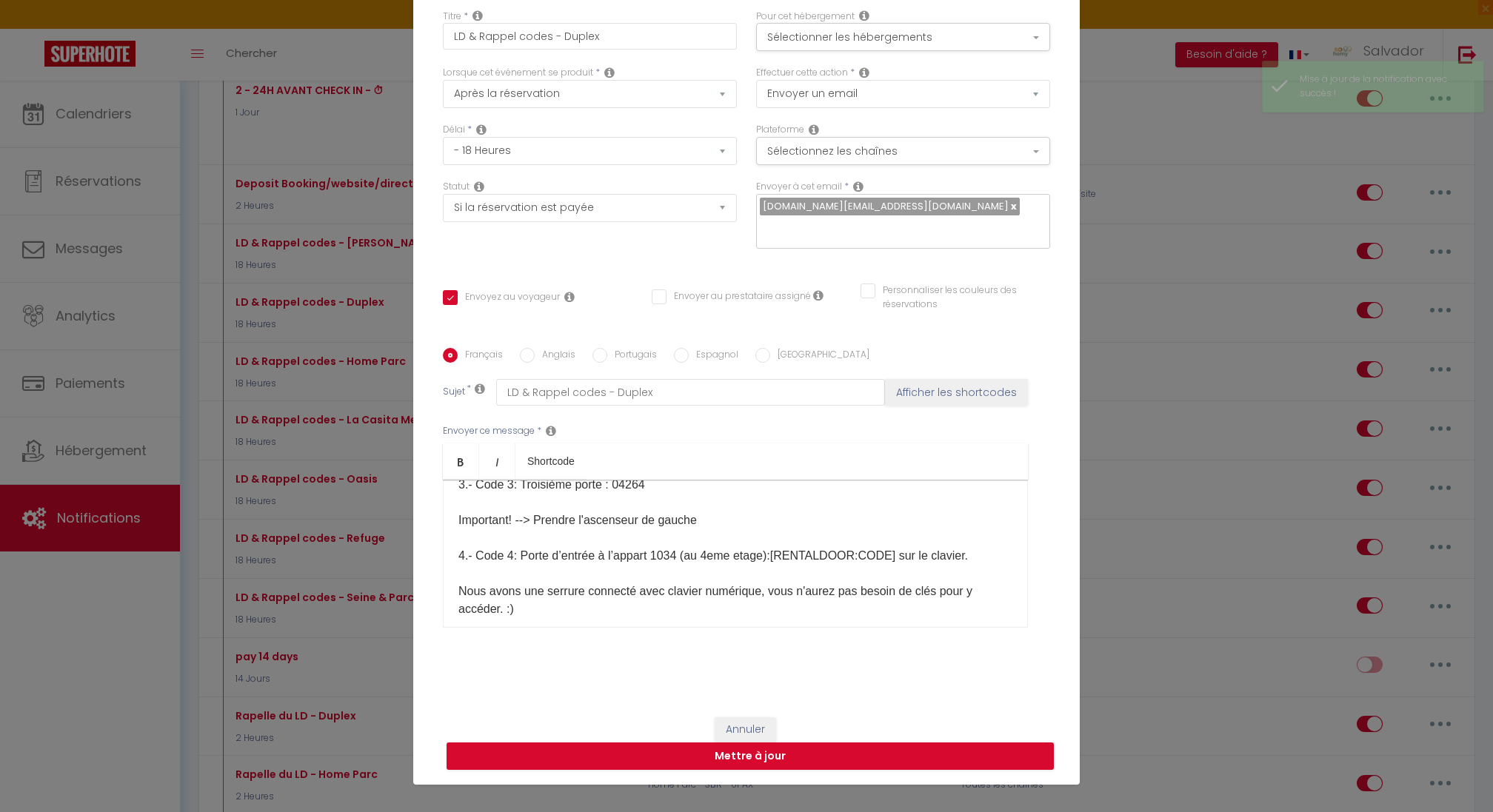
scroll to position [345, 0]
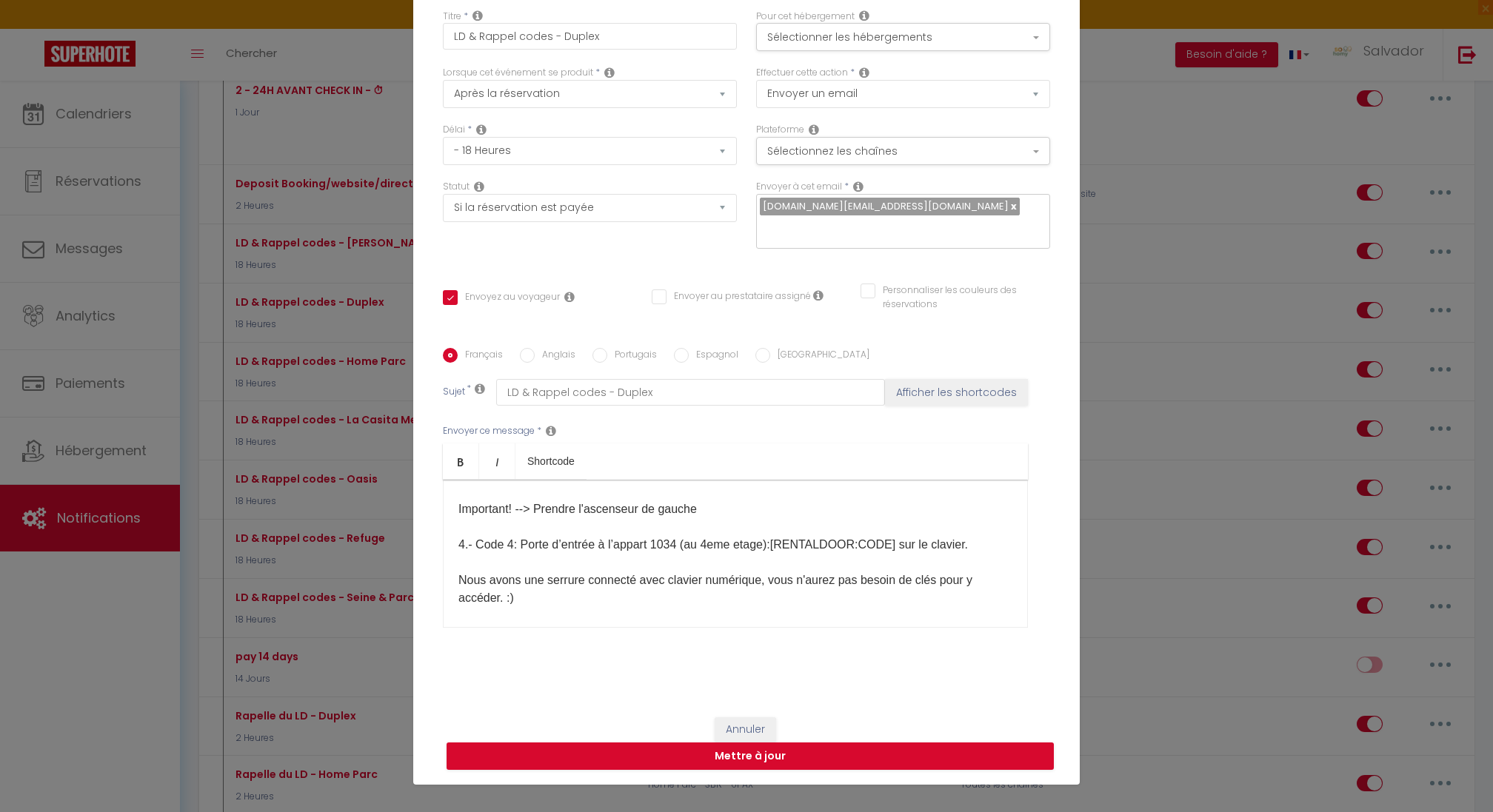
click at [546, 348] on label "Anglais" at bounding box center [555, 355] width 41 height 16
click at [535, 348] on input "Anglais" at bounding box center [527, 355] width 15 height 15
radio input "true"
checkbox input "true"
checkbox input "false"
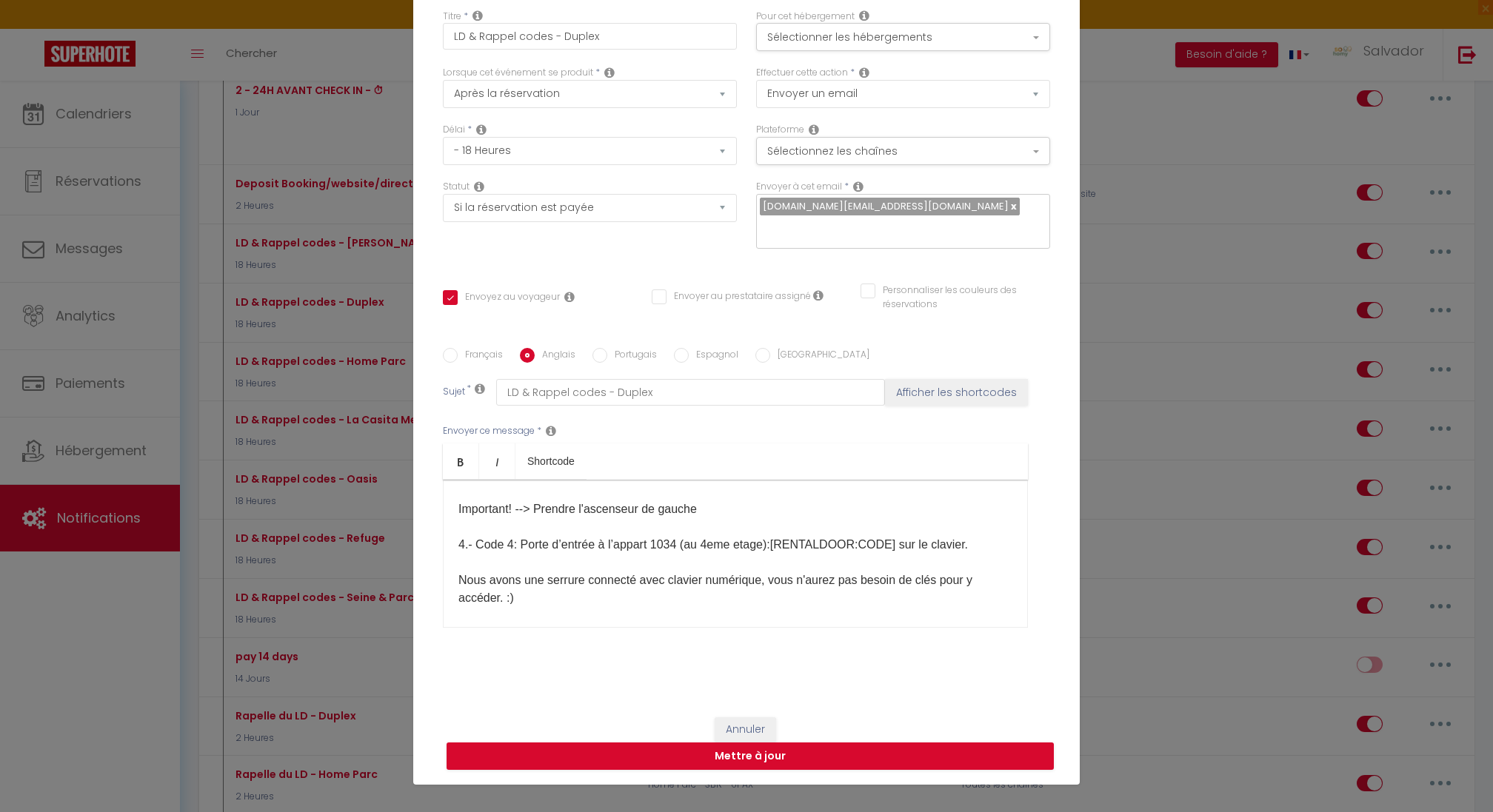
checkbox input "false"
type input "LD & Reminder codes - Duplex"
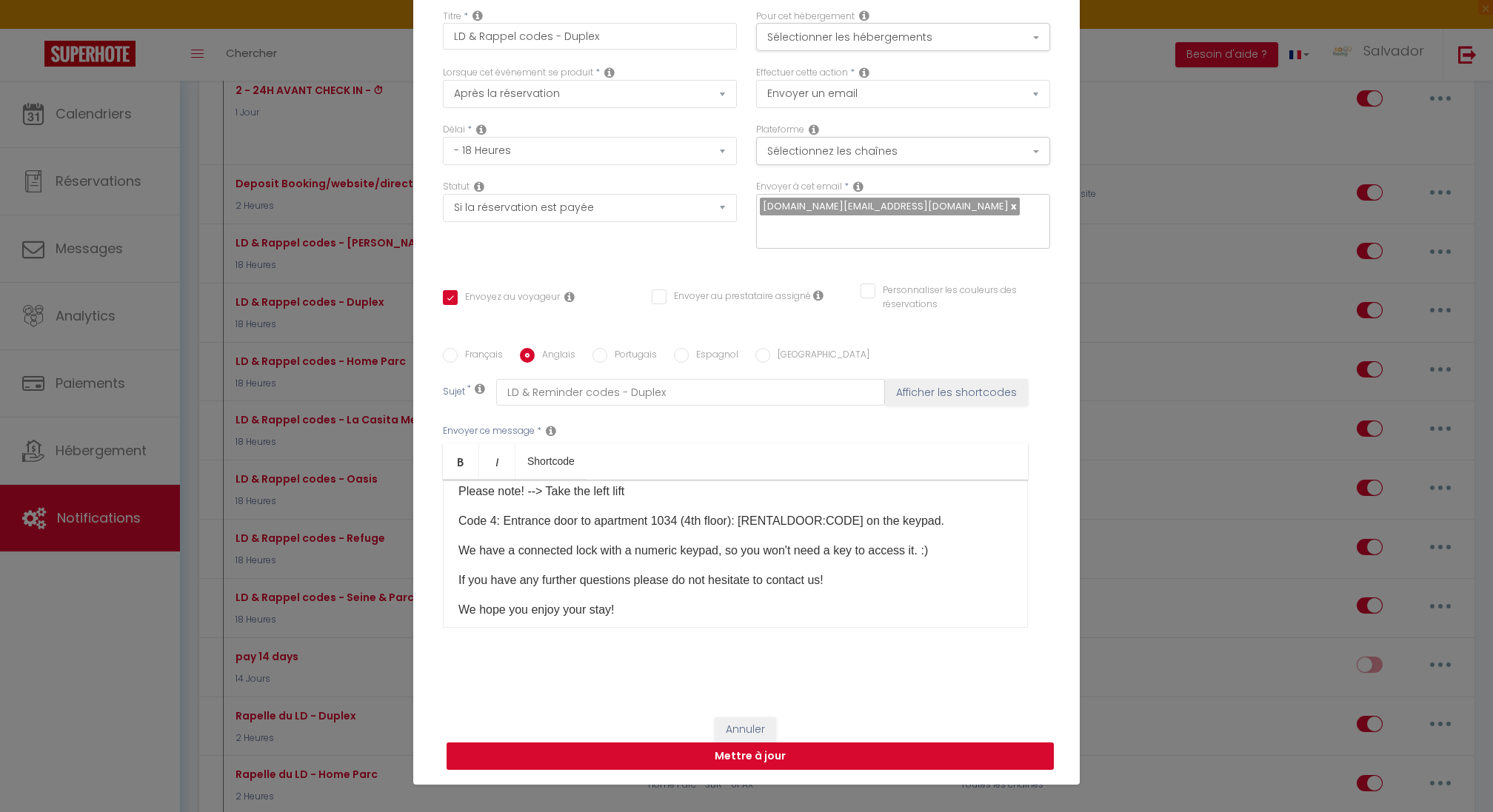
click at [764, 749] on button "Mettre à jour" at bounding box center [750, 756] width 607 height 28
checkbox input "true"
checkbox input "false"
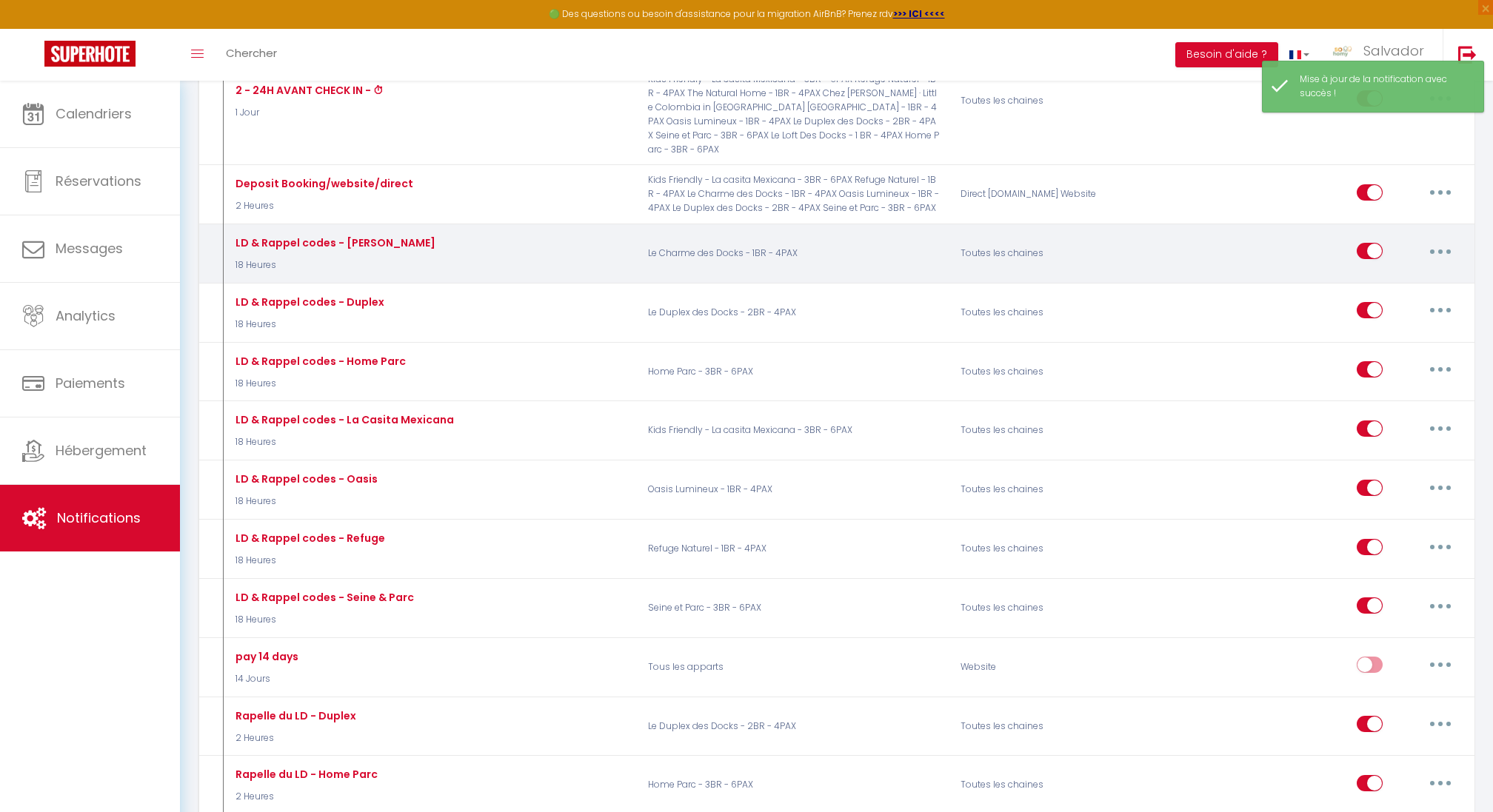
click at [1440, 250] on icon "button" at bounding box center [1441, 252] width 5 height 5
click at [1377, 272] on link "Editer" at bounding box center [1402, 285] width 110 height 25
type input "LD & Rappel codes - [PERSON_NAME]"
select select "18 Heures"
select select "if_booking_is_paid"
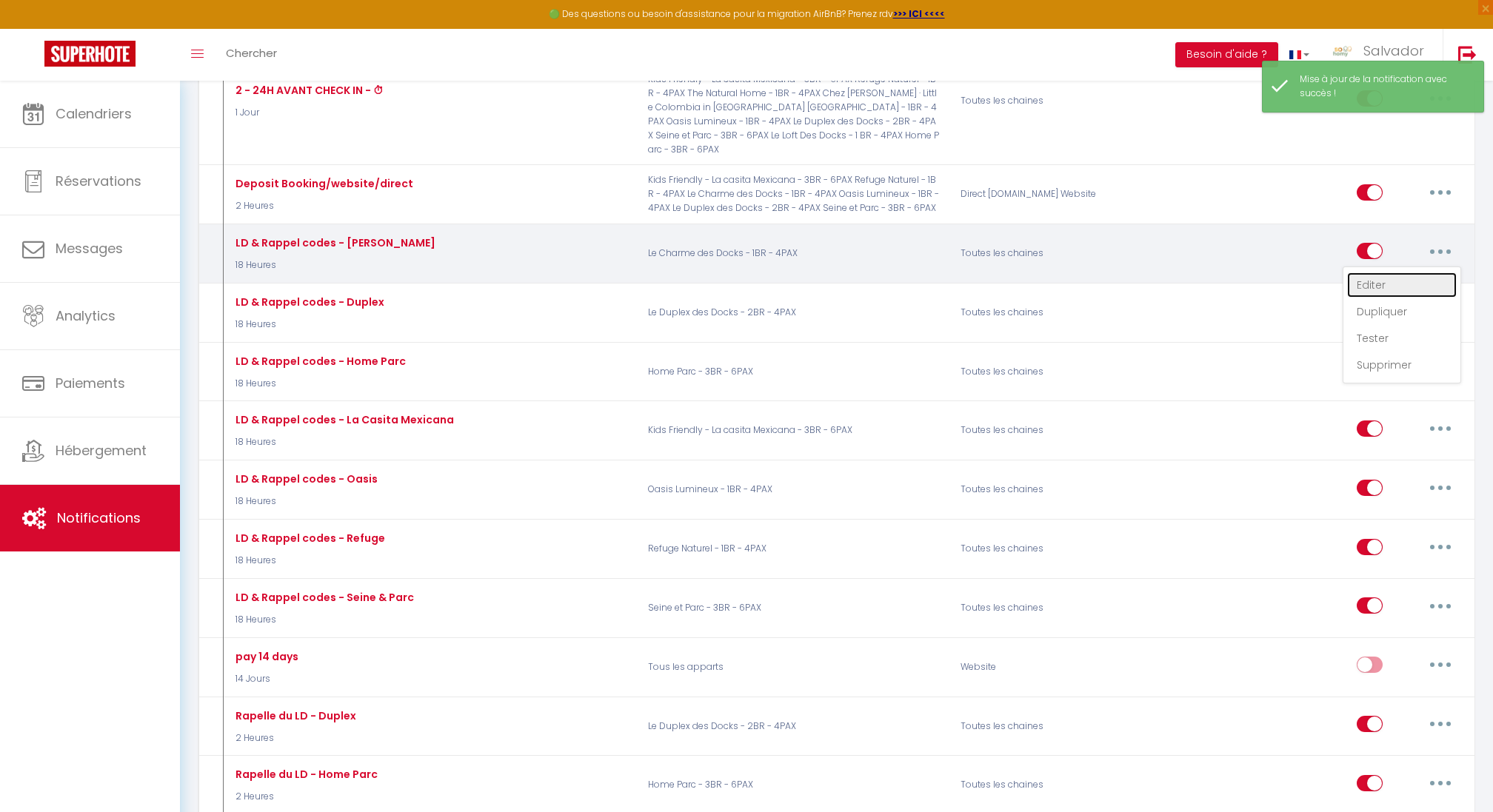
checkbox input "true"
checkbox input "false"
radio input "true"
type input "LD & Rappel codes - Le Charme"
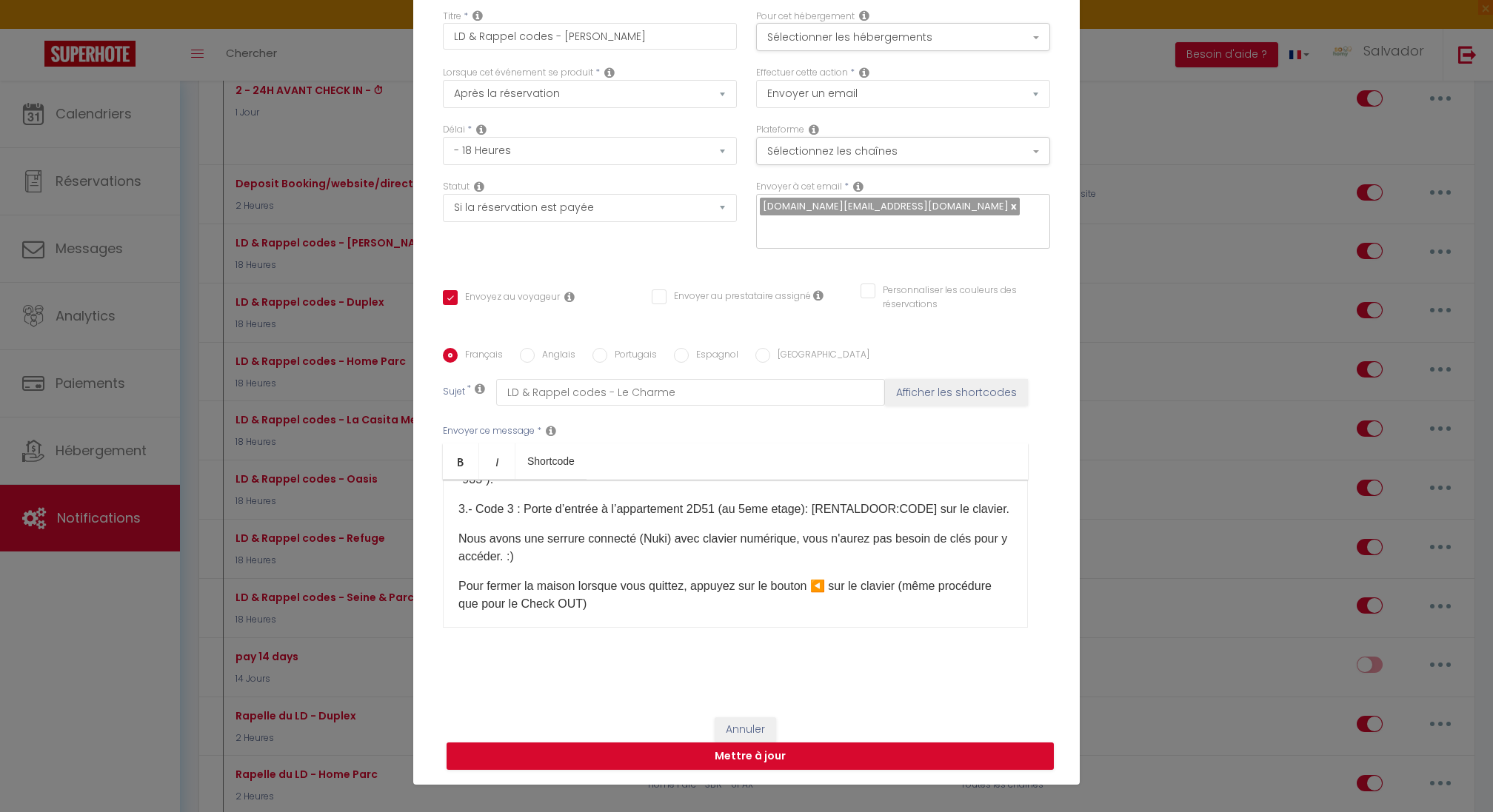
click at [547, 348] on label "Anglais" at bounding box center [555, 355] width 41 height 16
click at [535, 348] on input "Anglais" at bounding box center [527, 355] width 15 height 15
radio input "true"
checkbox input "true"
checkbox input "false"
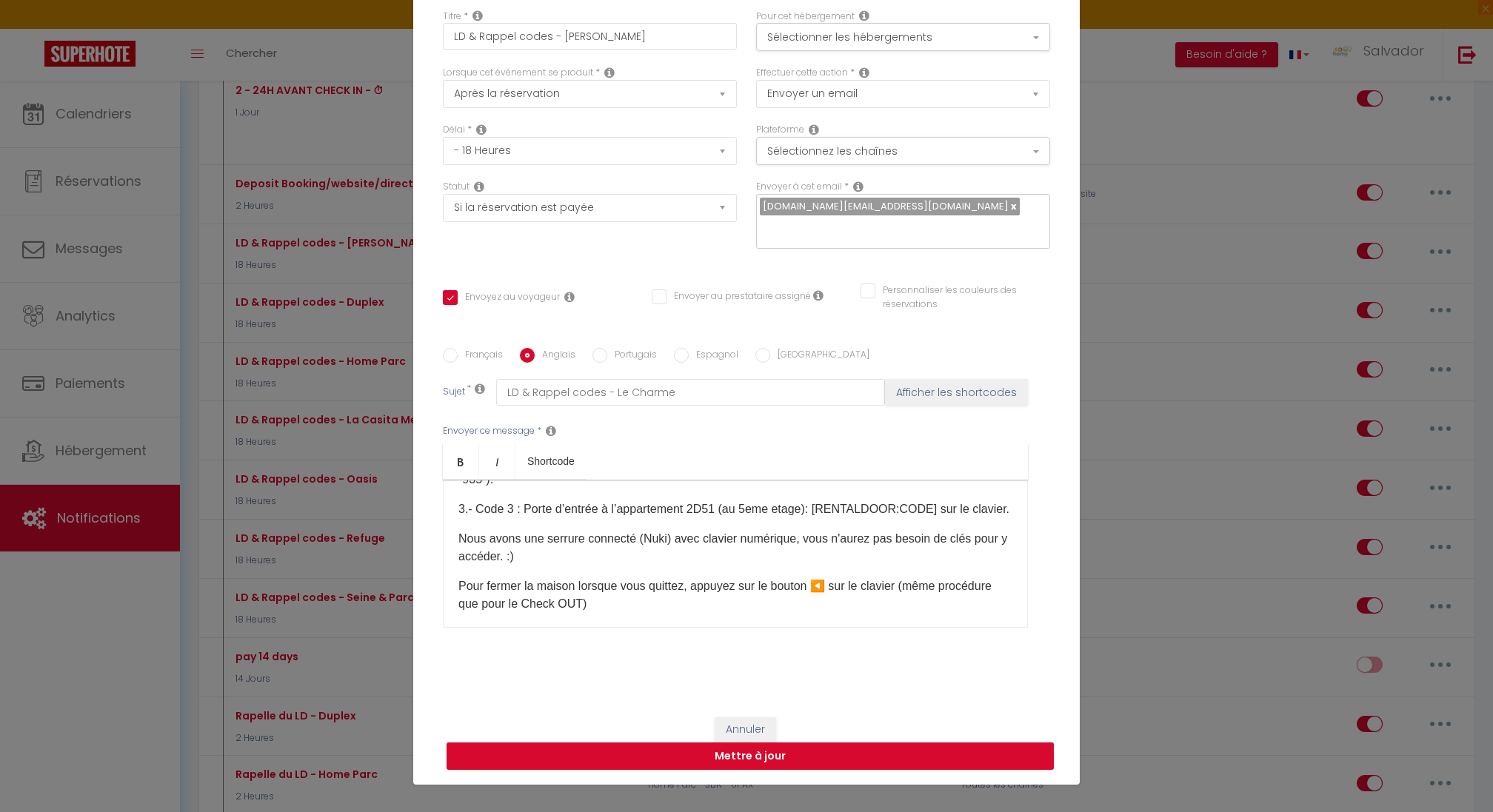
checkbox input "false"
type input "LD & Reminder codes - Le Charme"
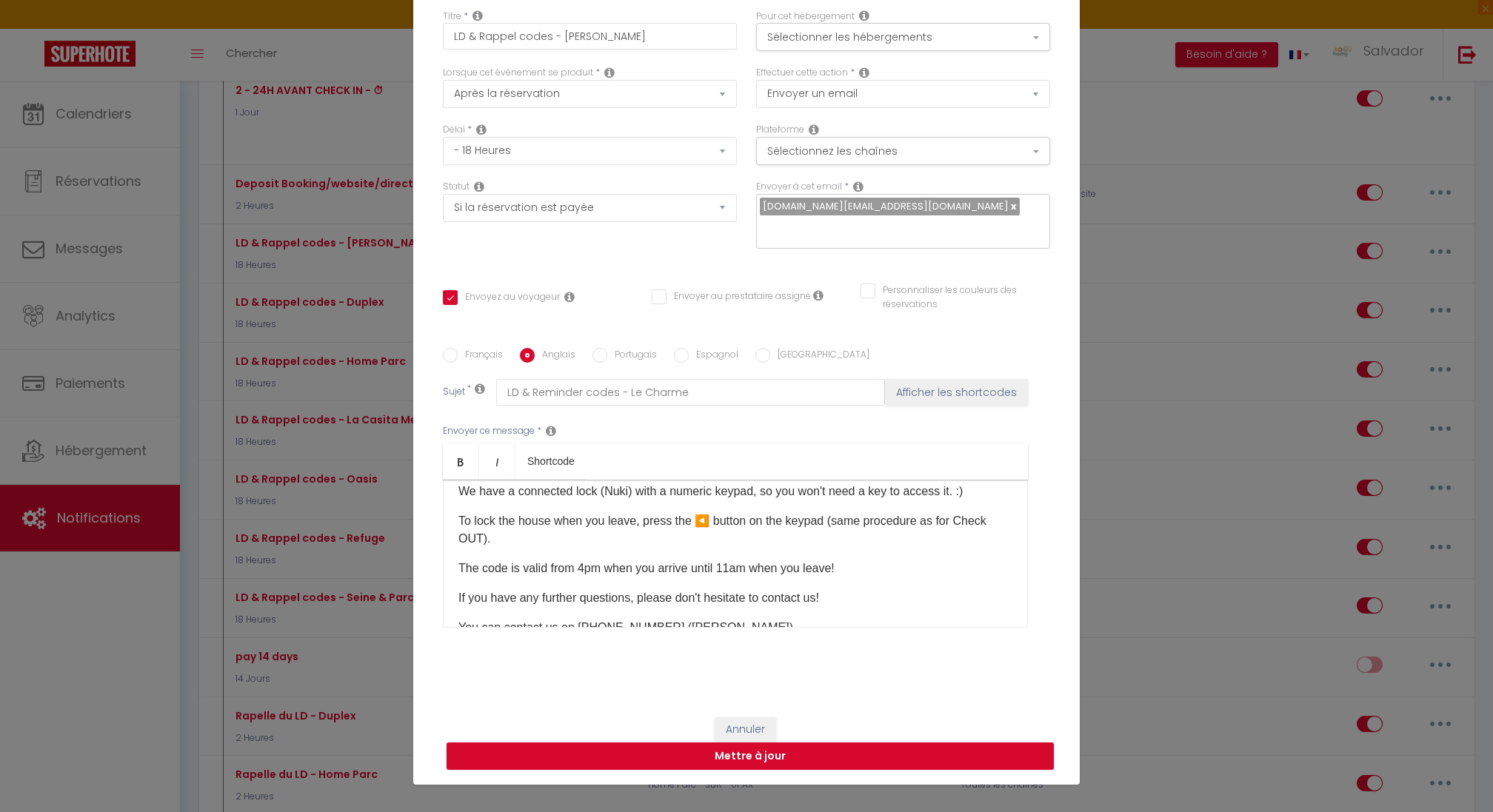
scroll to position [379, 0]
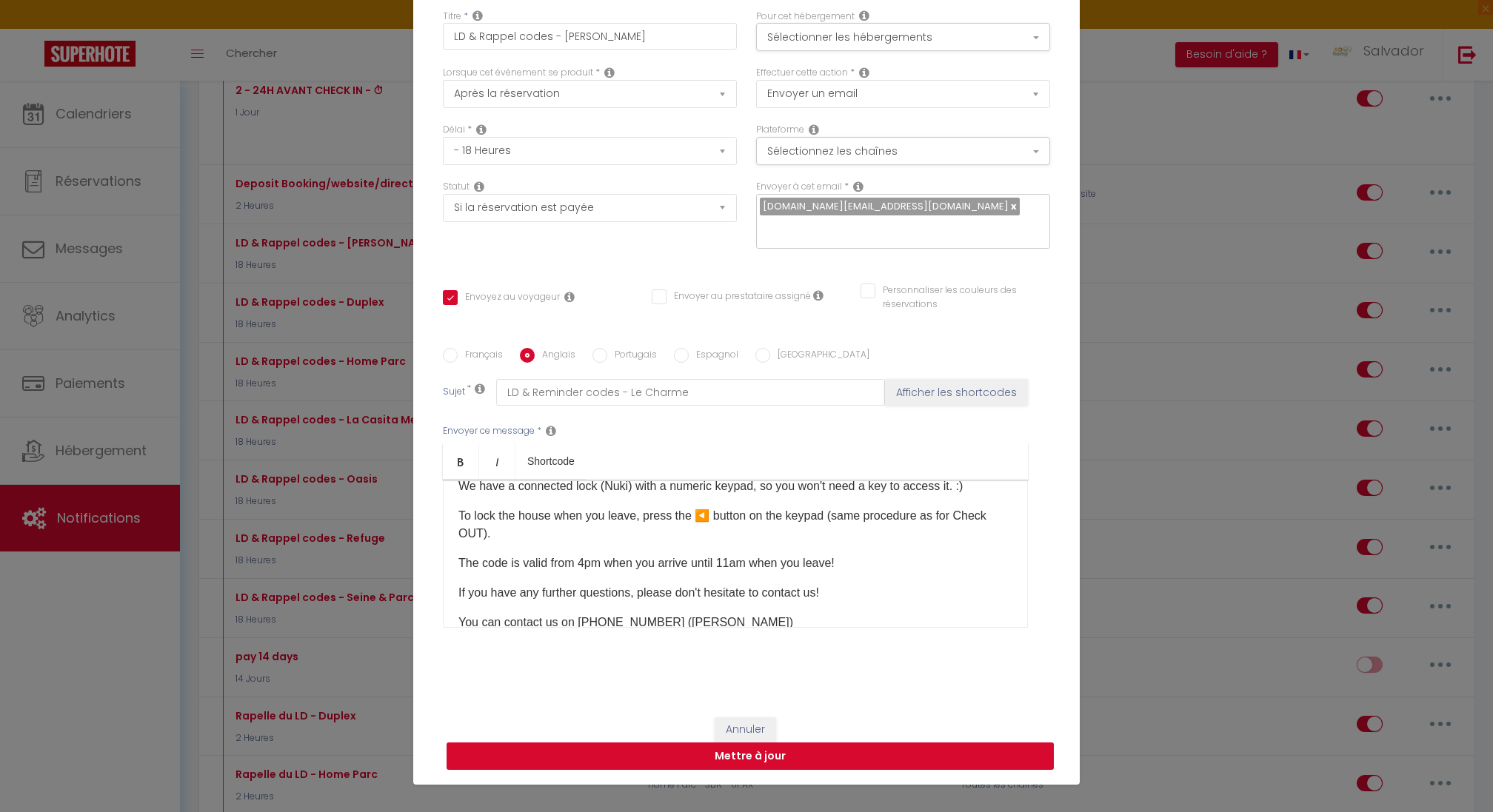
click at [667, 742] on button "Mettre à jour" at bounding box center [750, 756] width 607 height 28
checkbox input "true"
checkbox input "false"
